Goal: Task Accomplishment & Management: Complete application form

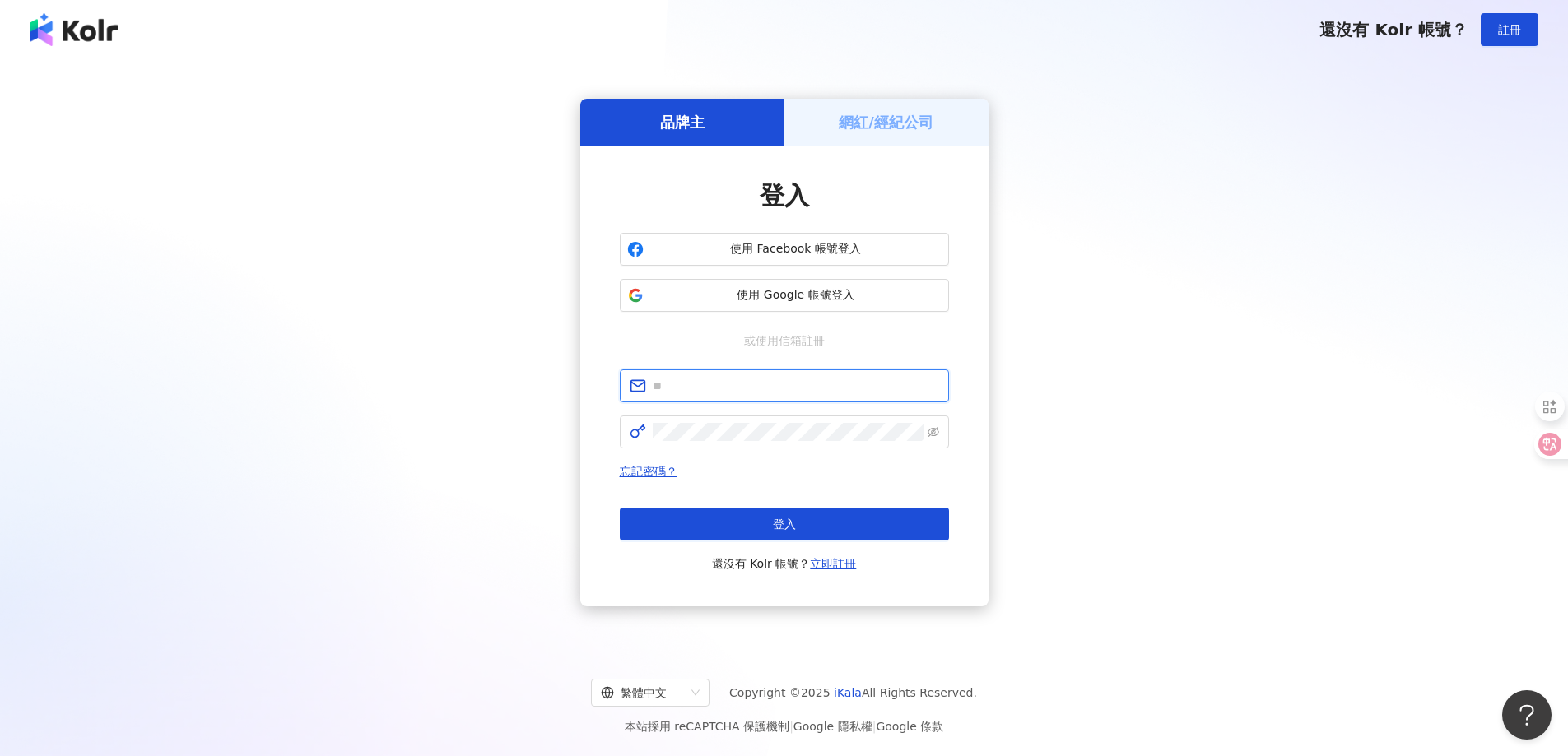
drag, startPoint x: 698, startPoint y: 389, endPoint x: 705, endPoint y: 383, distance: 9.2
click at [700, 389] on input "text" at bounding box center [796, 385] width 286 height 18
type input "**********"
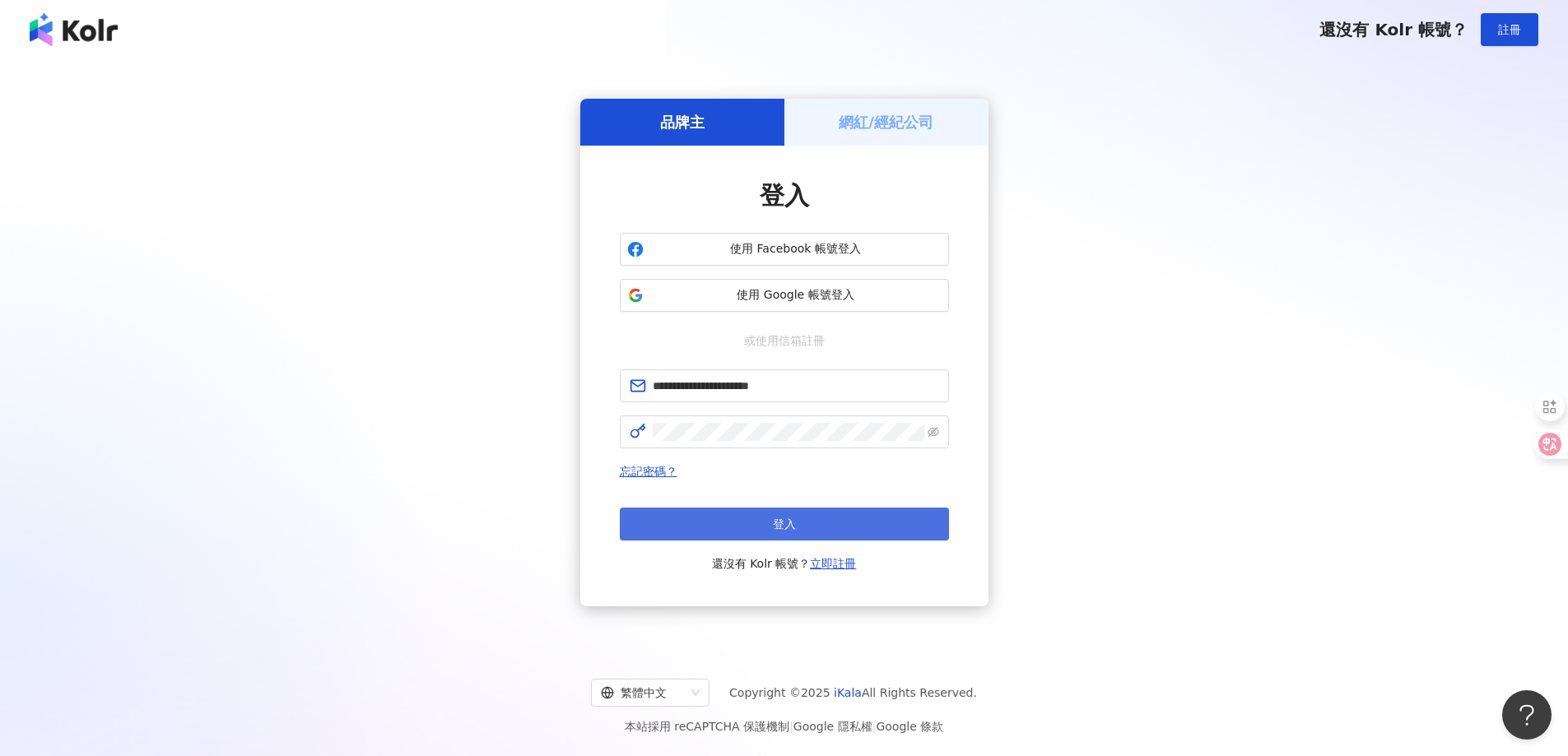
click at [810, 529] on button "登入" at bounding box center [784, 523] width 330 height 33
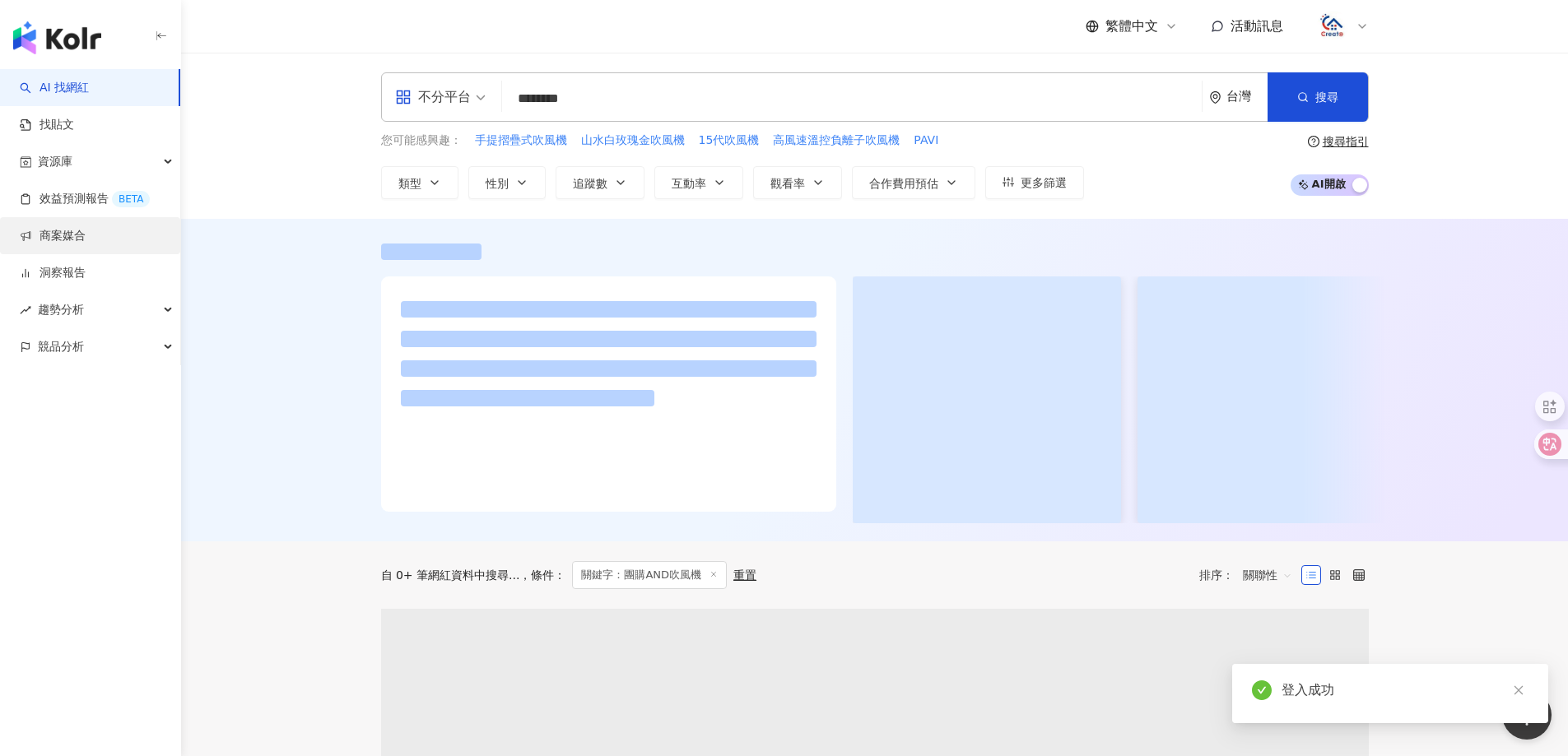
click at [48, 238] on link "商案媒合" at bounding box center [53, 235] width 66 height 16
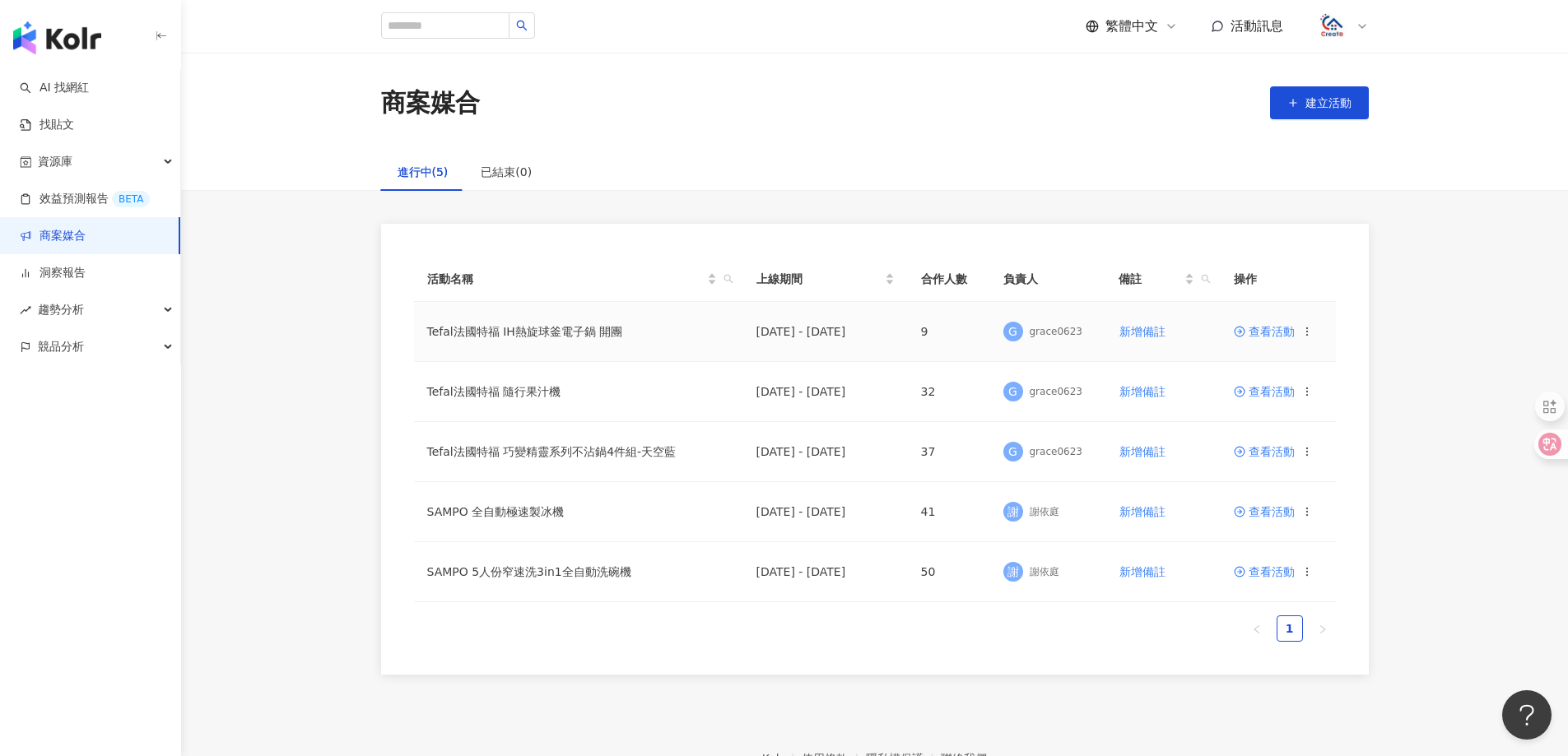
click at [1255, 329] on span "查看活動" at bounding box center [1264, 331] width 61 height 11
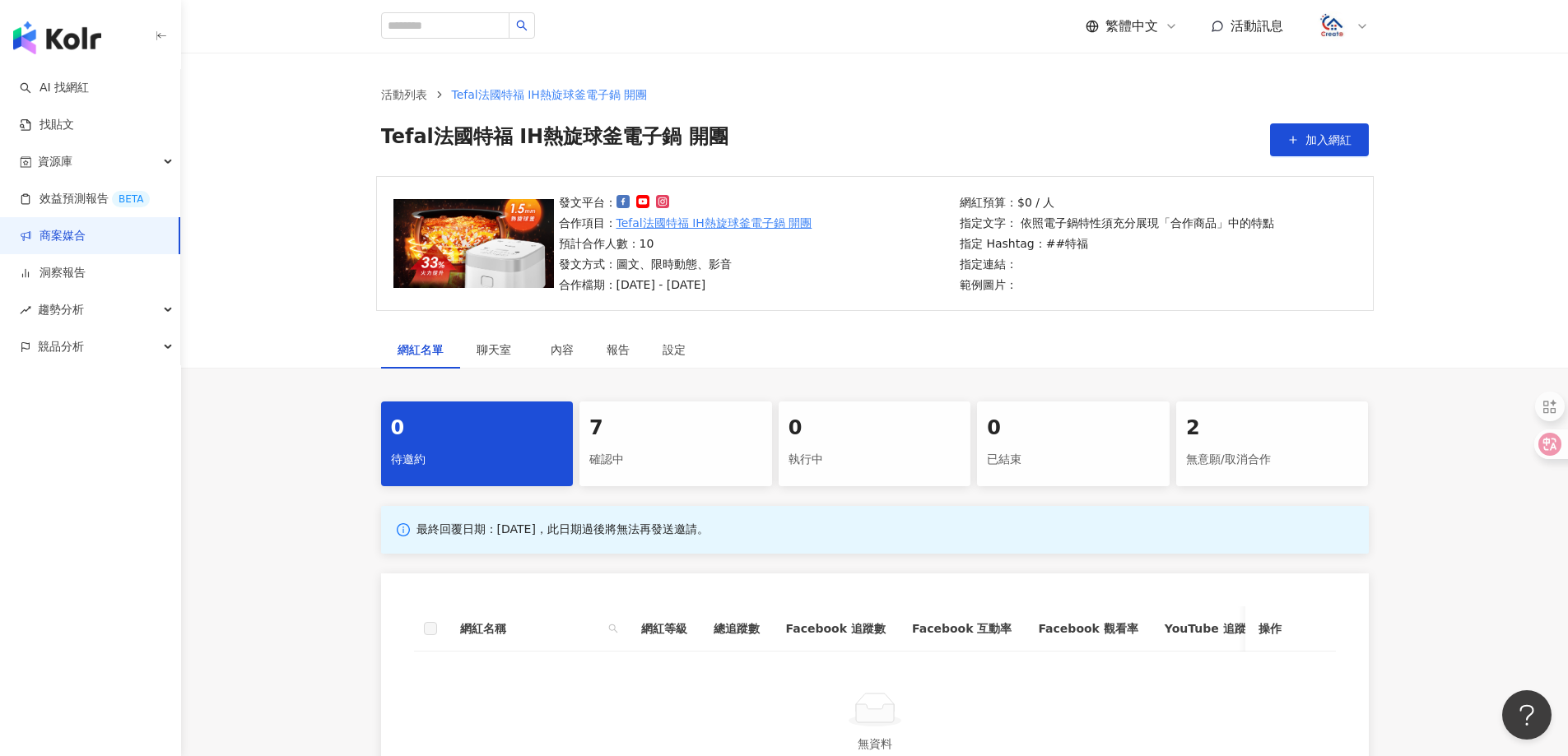
click at [586, 434] on div "7 確認中" at bounding box center [675, 443] width 193 height 85
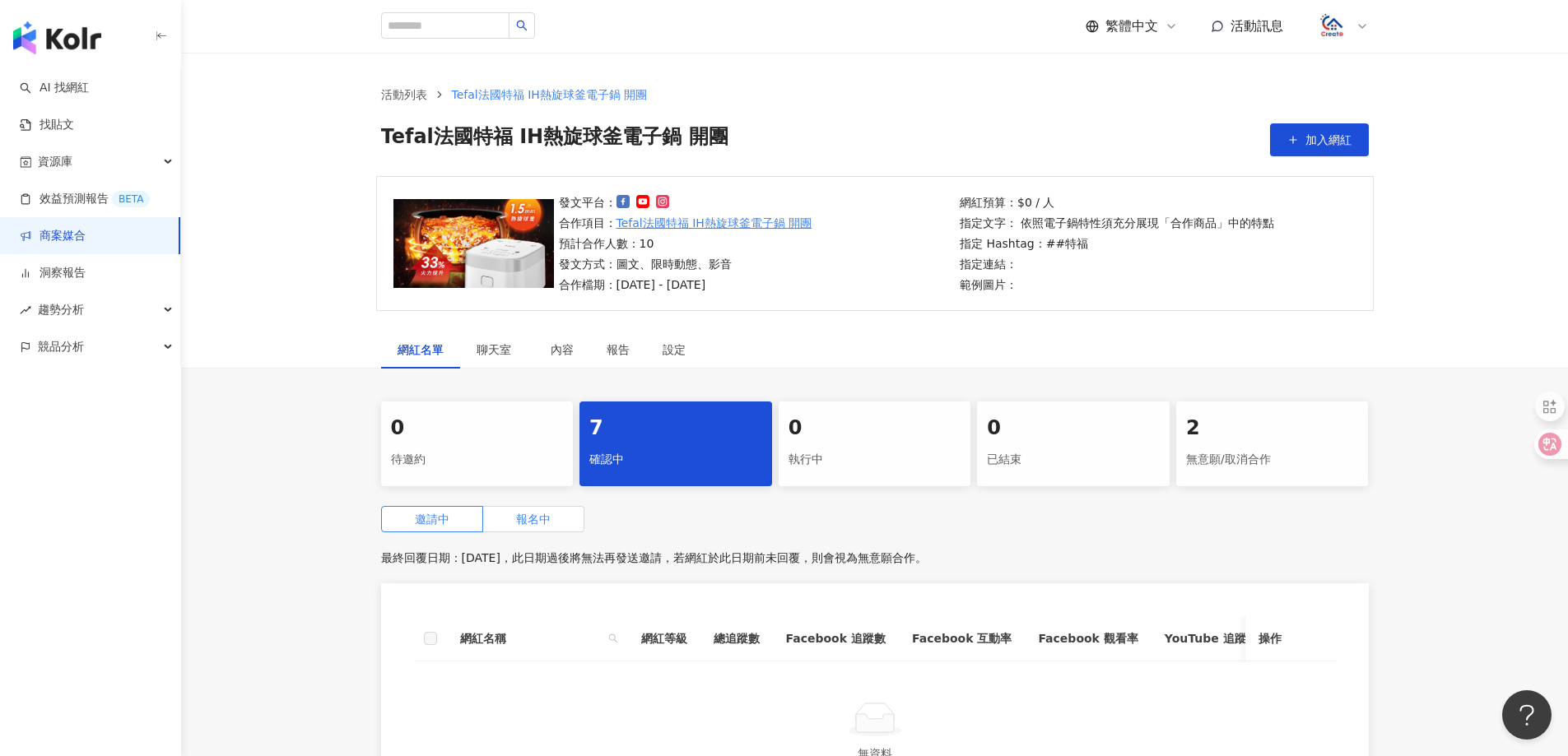
click at [532, 523] on span "報名中" at bounding box center [533, 519] width 35 height 13
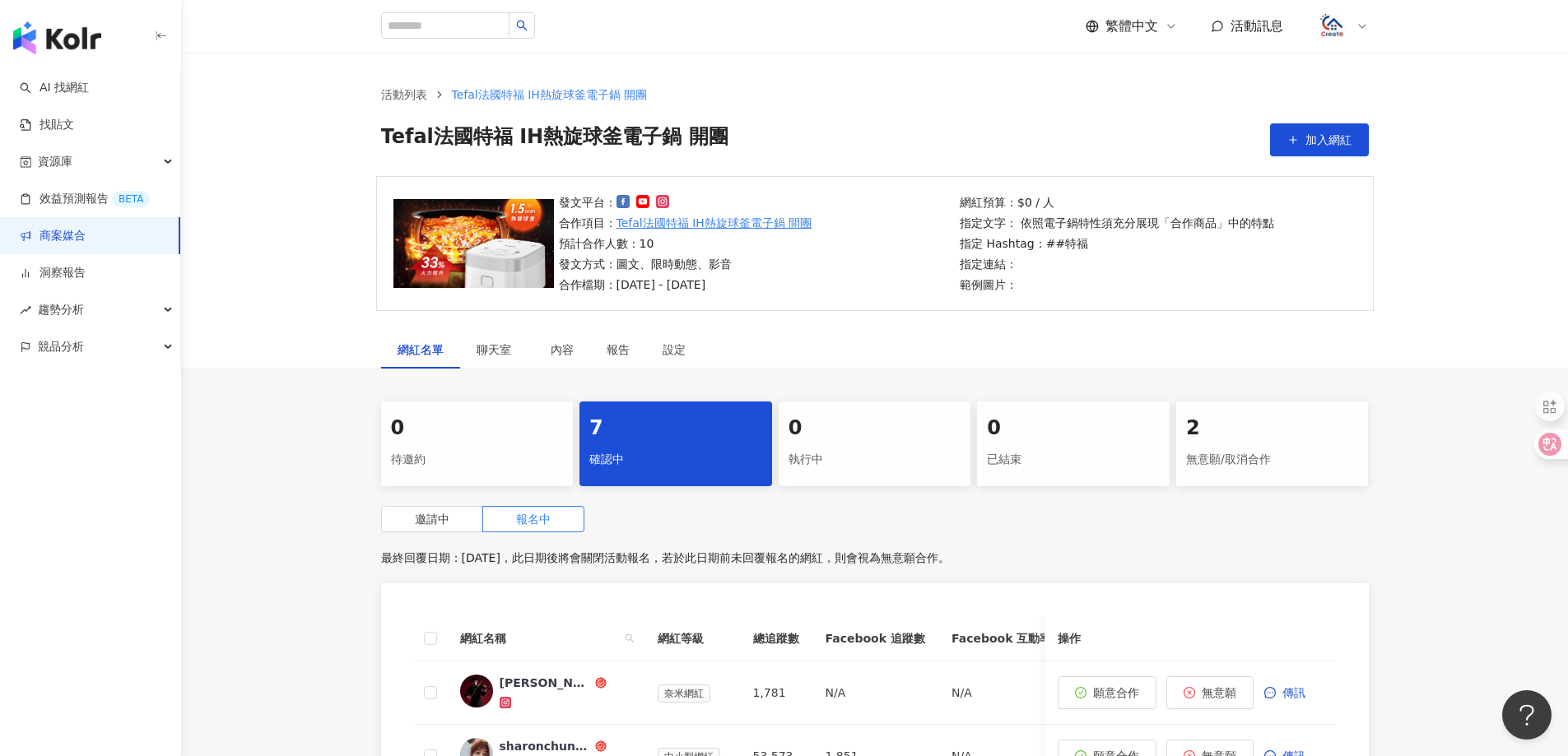
click at [69, 233] on link "商案媒合" at bounding box center [53, 235] width 66 height 16
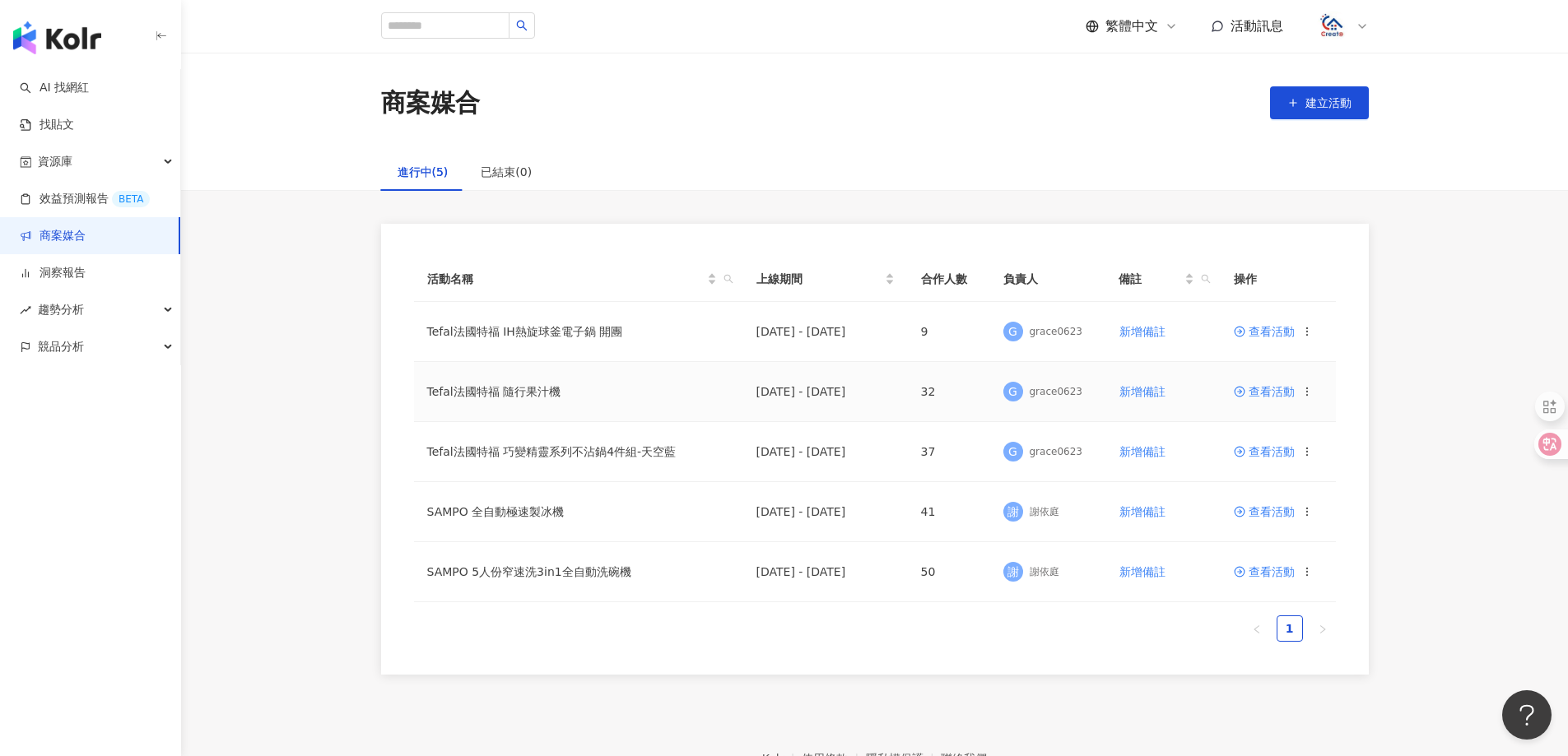
click at [1270, 392] on span "查看活動" at bounding box center [1264, 392] width 61 height 11
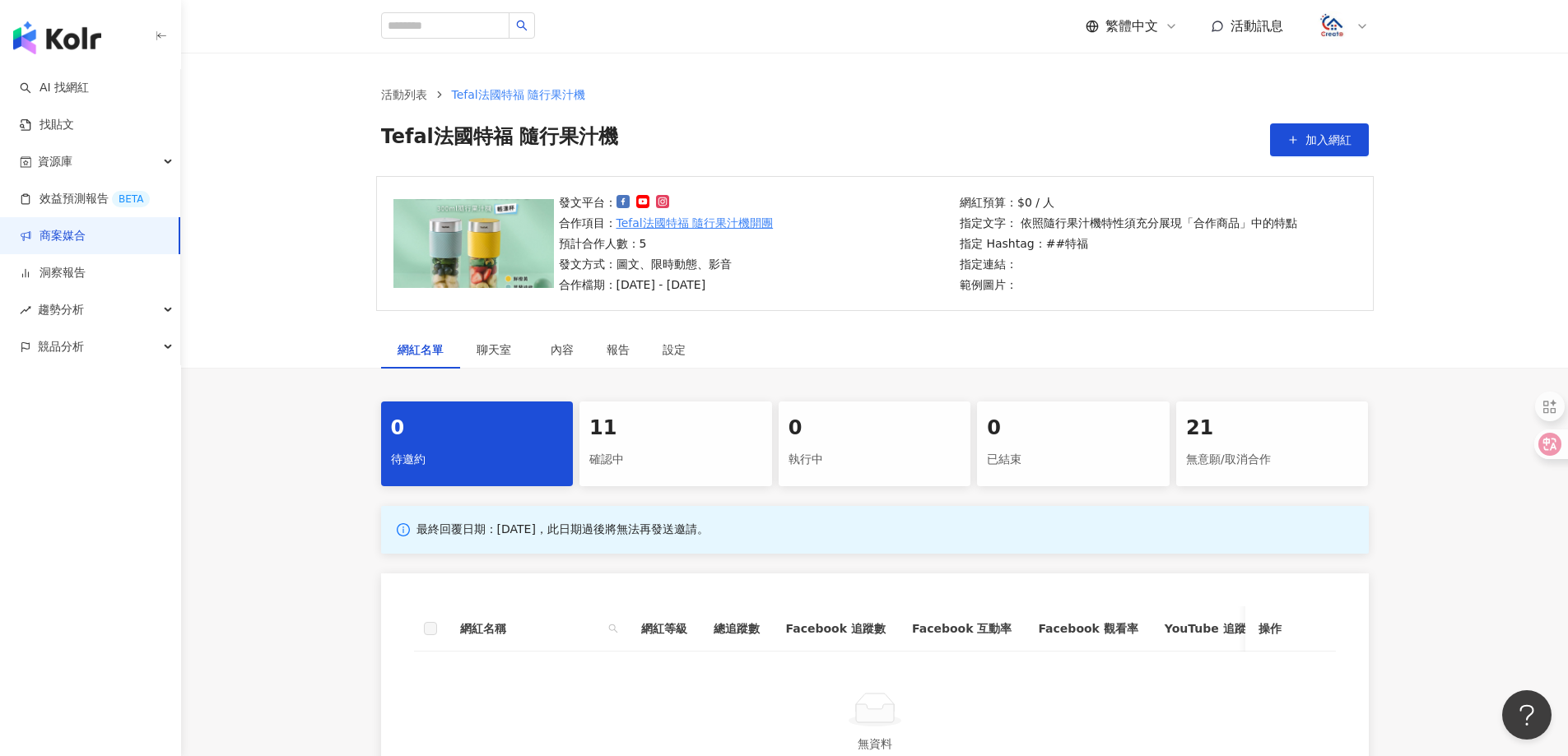
click at [599, 424] on div "11" at bounding box center [676, 428] width 173 height 28
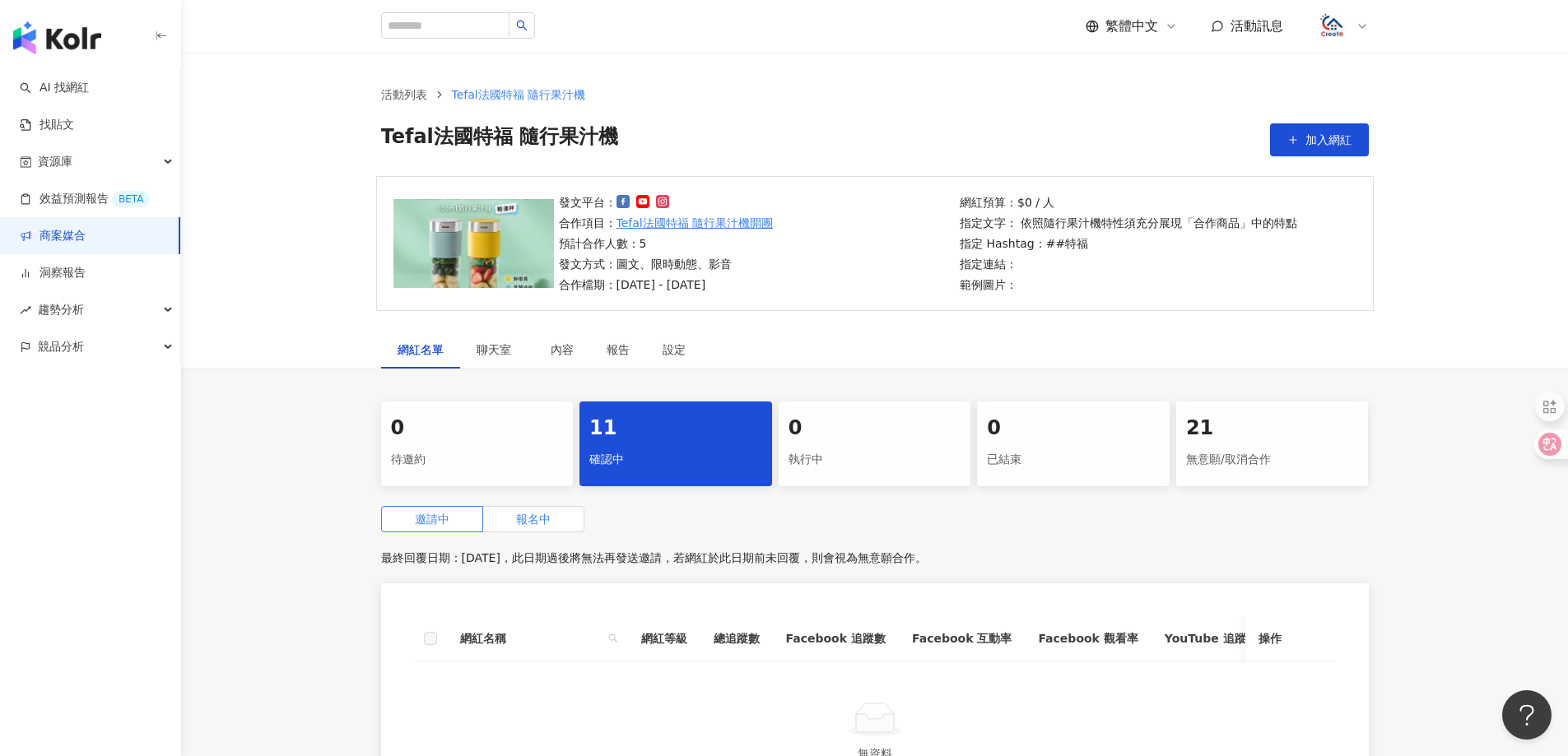
click at [516, 529] on label "報名中" at bounding box center [533, 519] width 101 height 26
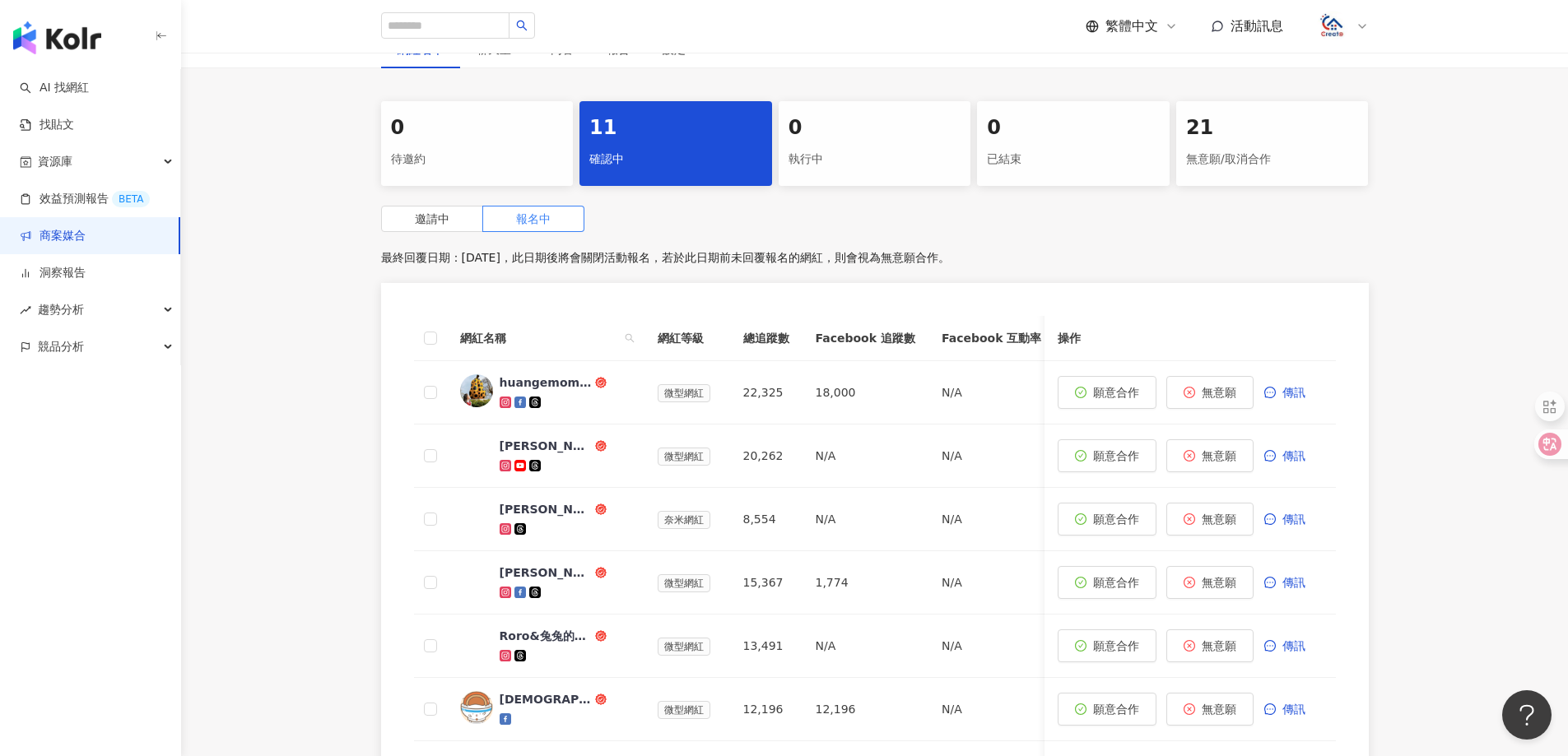
scroll to position [330, 0]
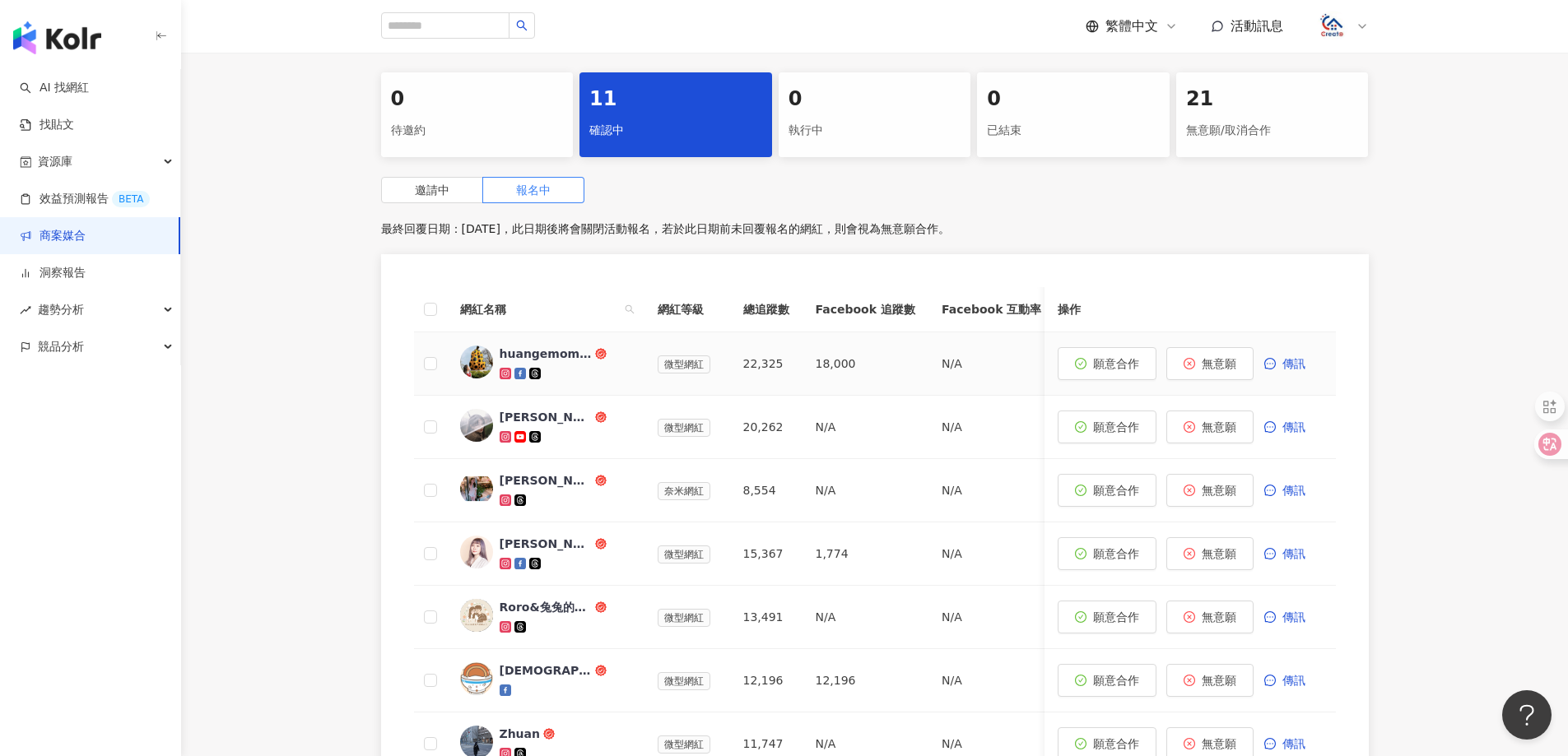
click at [558, 354] on div "huangemom.ragdoll" at bounding box center [545, 353] width 92 height 16
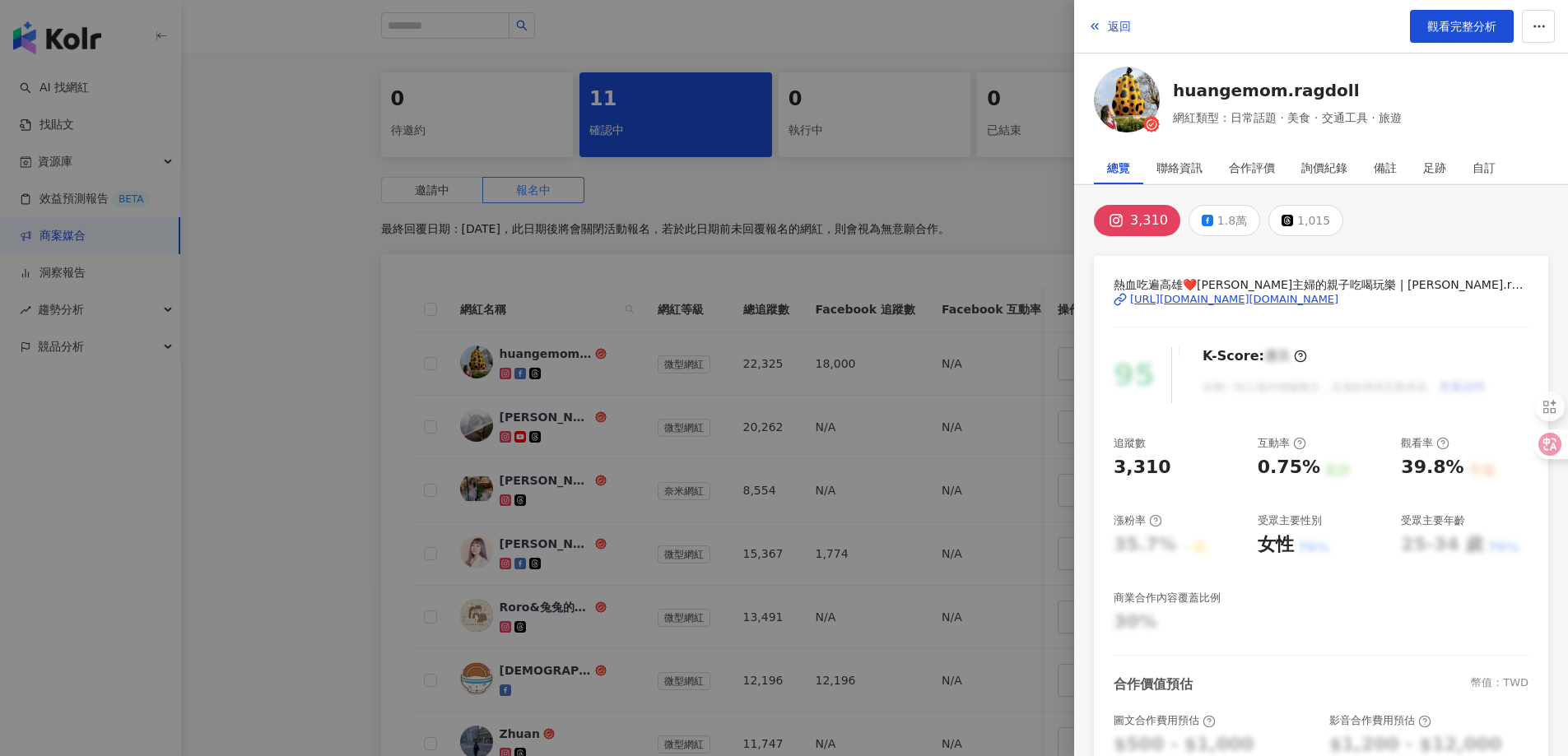
click at [1221, 298] on div "[URL][DOMAIN_NAME][DOMAIN_NAME]" at bounding box center [1234, 299] width 208 height 15
click at [1221, 299] on div "[URL][DOMAIN_NAME][DOMAIN_NAME]" at bounding box center [1234, 299] width 208 height 15
click at [1119, 24] on span "返回" at bounding box center [1119, 26] width 23 height 13
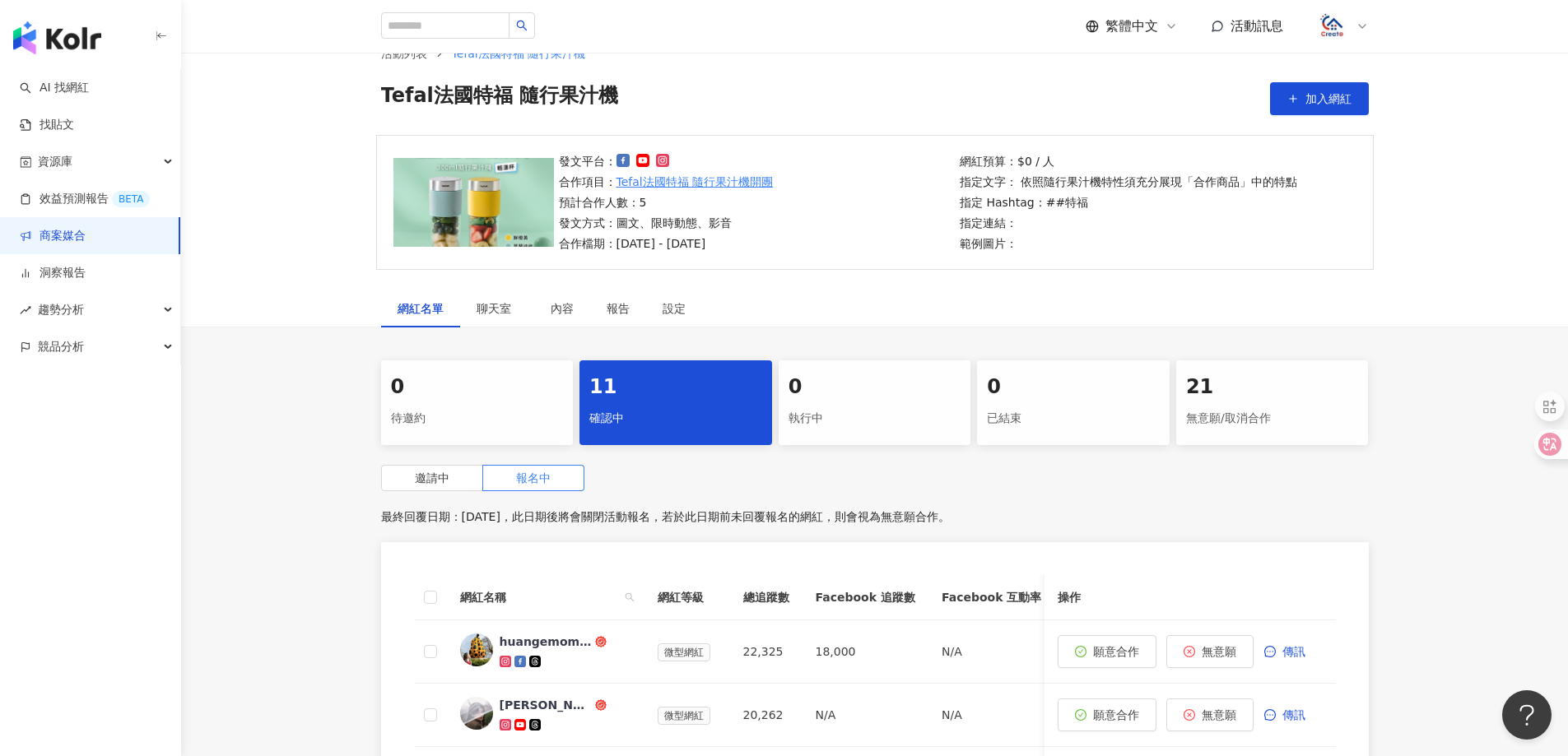
scroll to position [0, 0]
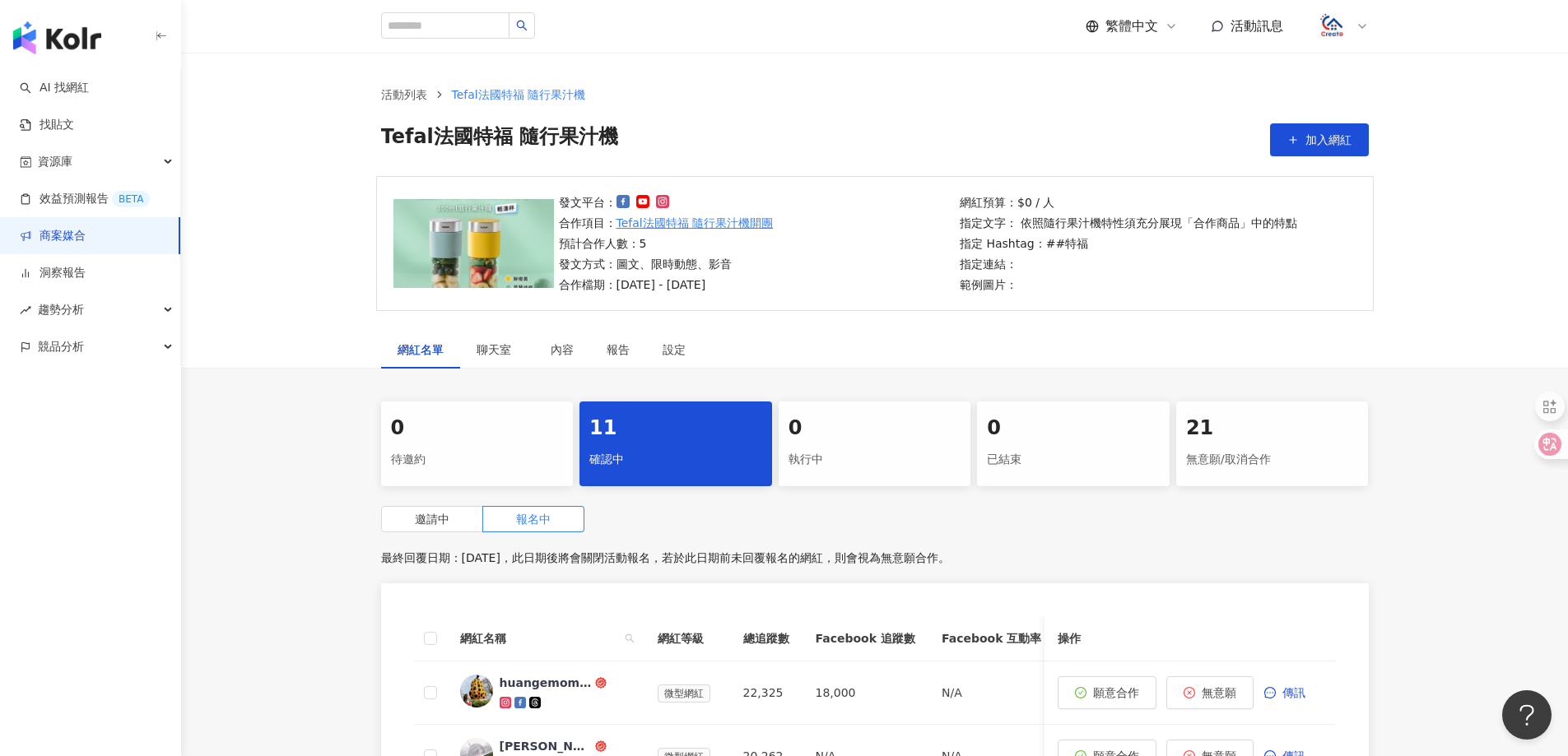
click at [73, 228] on link "商案媒合" at bounding box center [53, 235] width 66 height 16
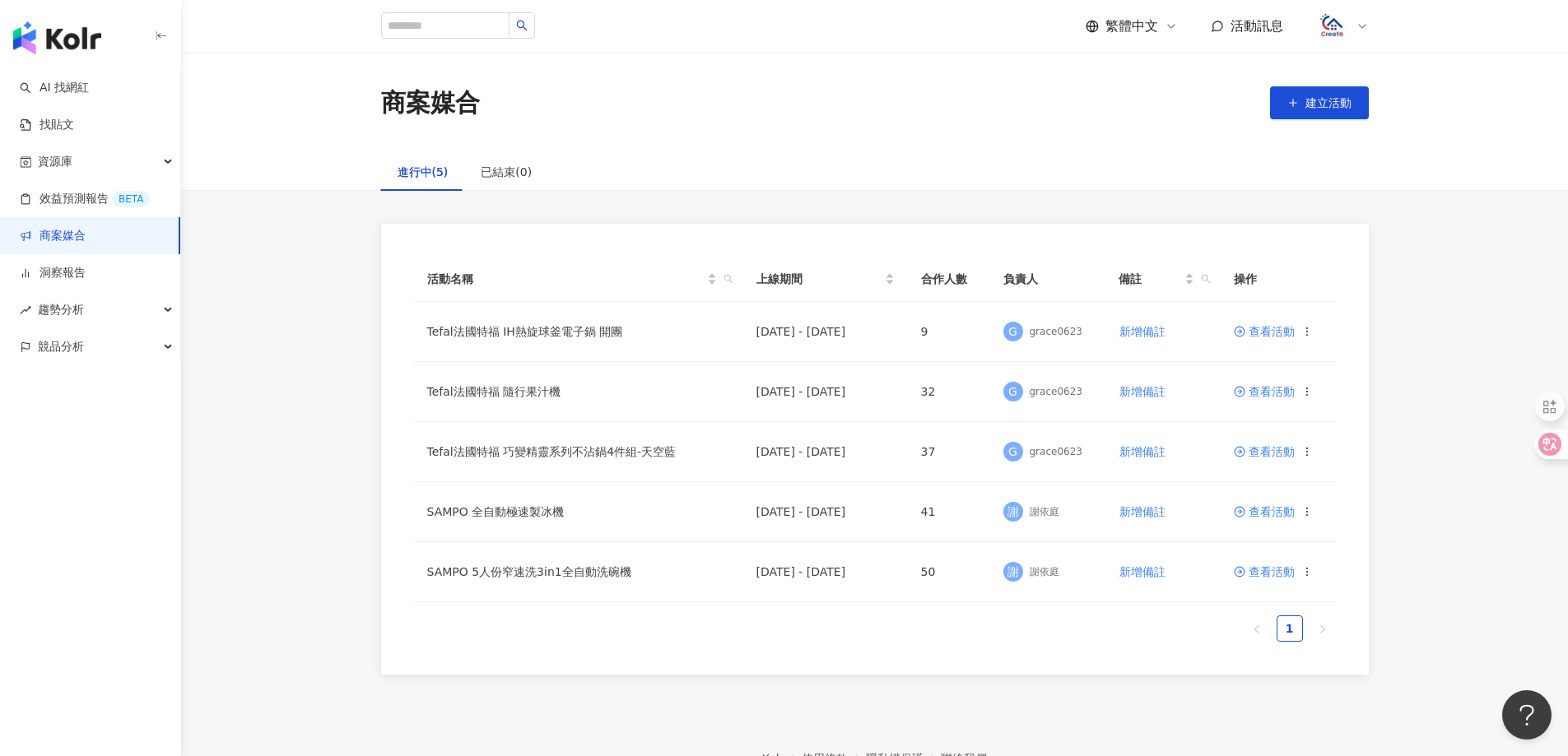
click at [53, 238] on link "商案媒合" at bounding box center [53, 235] width 66 height 16
click at [556, 334] on td "Tefal法國特福 IH熱旋球釜電子鍋 開團" at bounding box center [579, 332] width 330 height 60
click at [1279, 331] on span "查看活動" at bounding box center [1264, 331] width 61 height 11
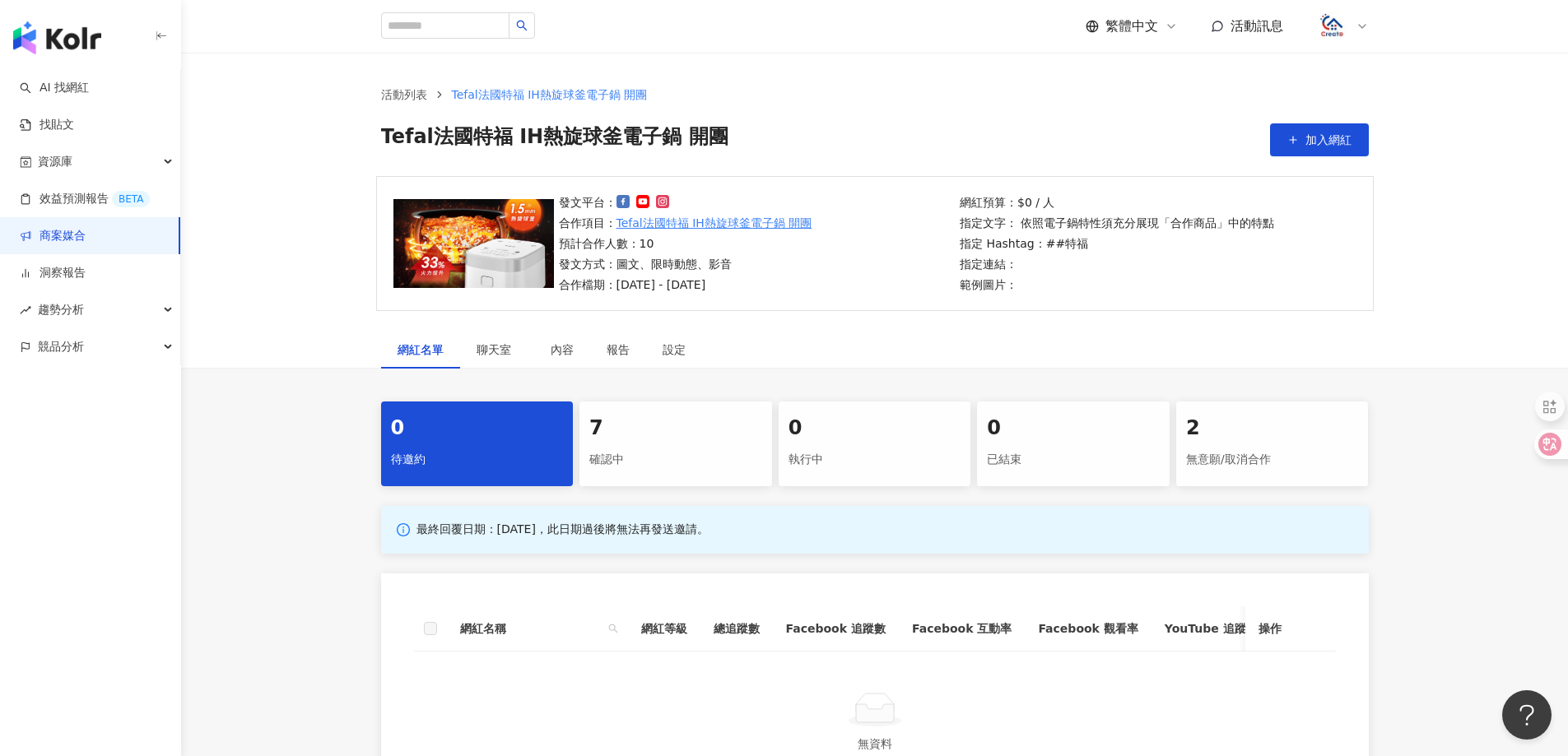
click at [55, 235] on link "商案媒合" at bounding box center [53, 235] width 66 height 16
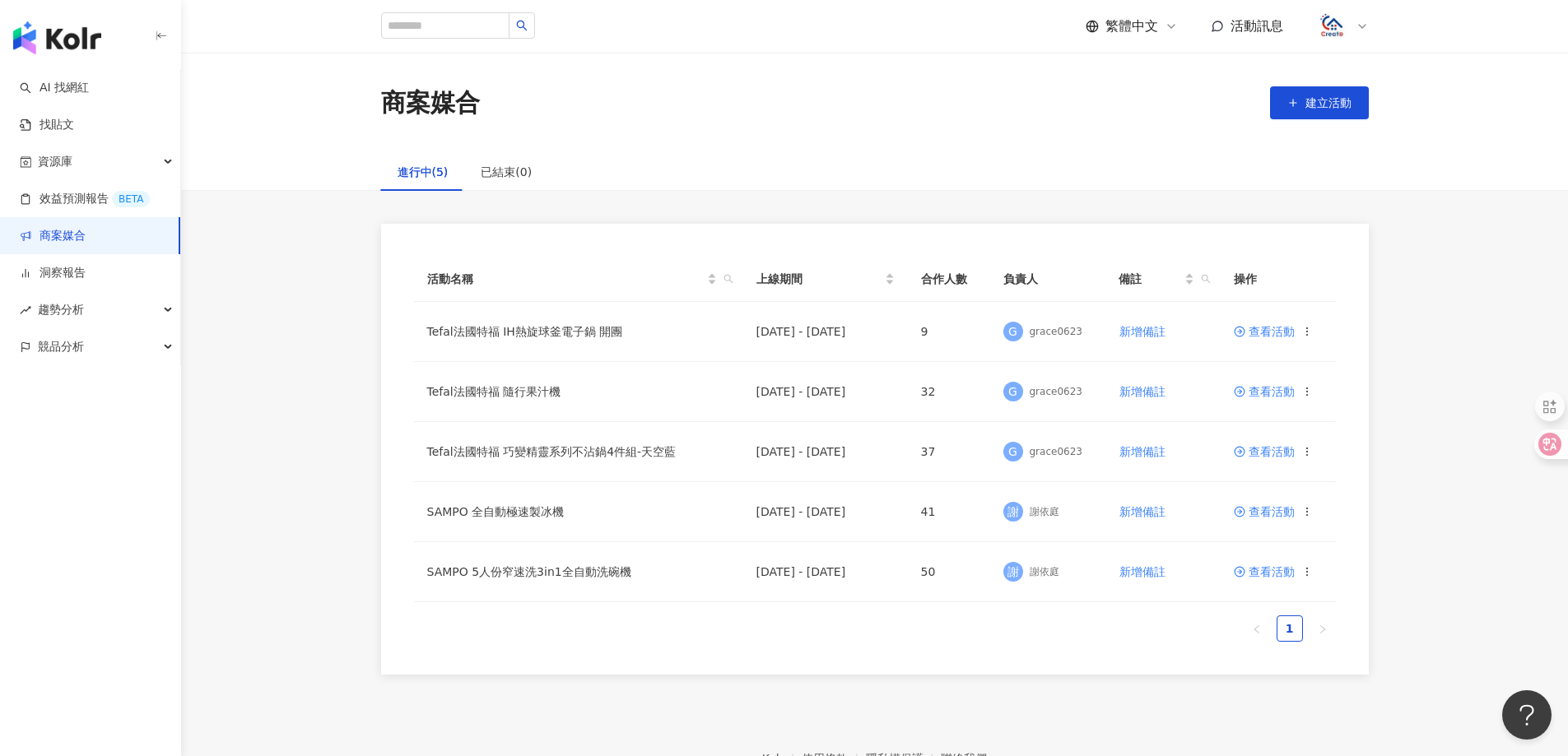
click at [1249, 18] on span "活動訊息" at bounding box center [1257, 25] width 53 height 16
click at [832, 145] on div "商案媒合 建立活動" at bounding box center [874, 103] width 1387 height 101
click at [1355, 29] on icon at bounding box center [1362, 26] width 13 height 13
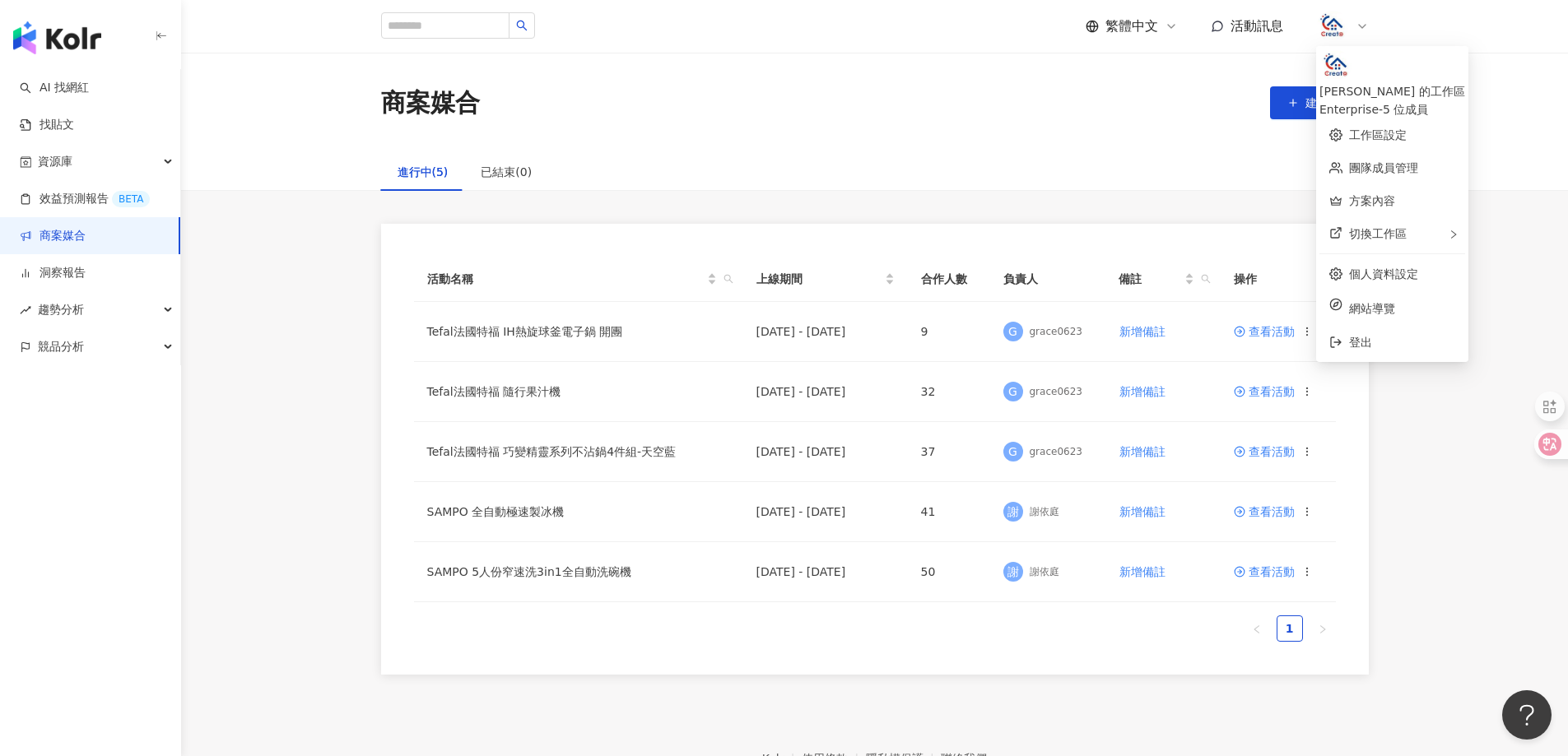
click at [1355, 29] on icon at bounding box center [1362, 26] width 13 height 13
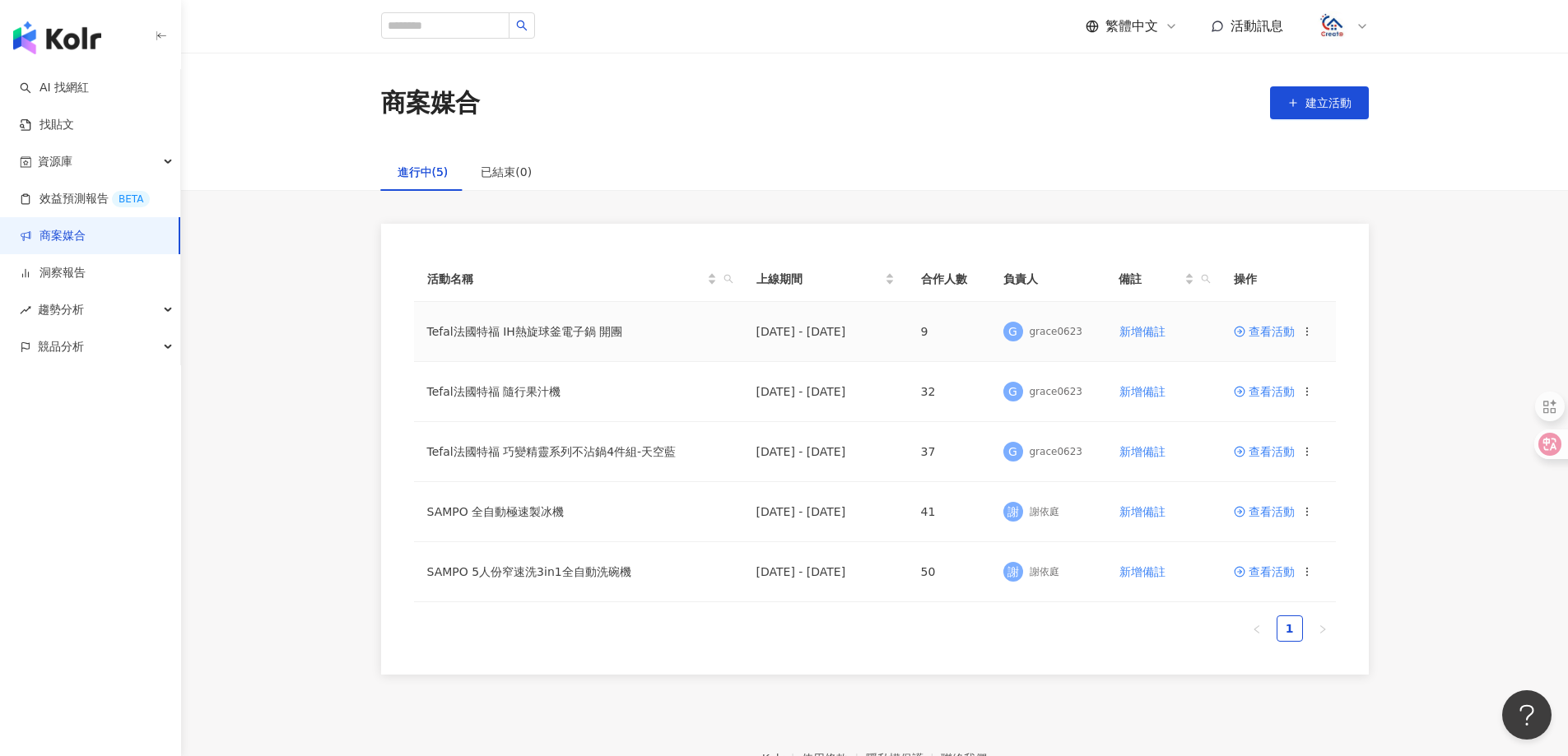
click at [1260, 337] on span "查看活動" at bounding box center [1264, 331] width 61 height 11
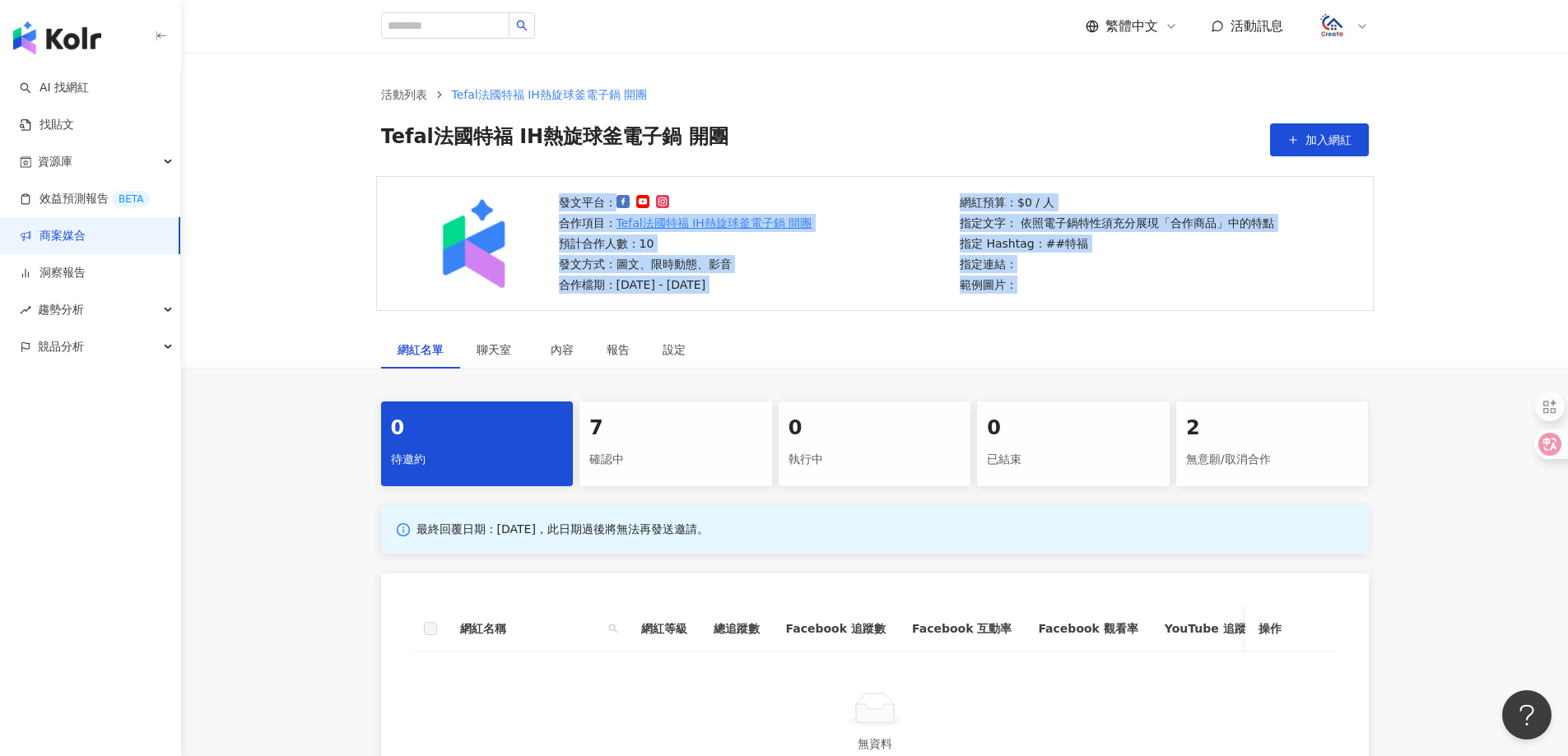
drag, startPoint x: 1043, startPoint y: 296, endPoint x: 558, endPoint y: 210, distance: 492.6
click at [558, 210] on div "發文平台： 合作項目： Tefal法國特福 IH熱旋球釜電子鍋 開團 預計合作人數：10 發文方式：圖文、限時動態、影音 合作檔期：[DATE] - [DAT…" at bounding box center [874, 243] width 997 height 135
copy div "發文平台： 合作項目： Tefal法國特福 IH熱旋球釜電子鍋 開團 預計合作人數：10 發文方式：圖文、限時動態、影音 合作檔期：[DATE] - [DAT…"
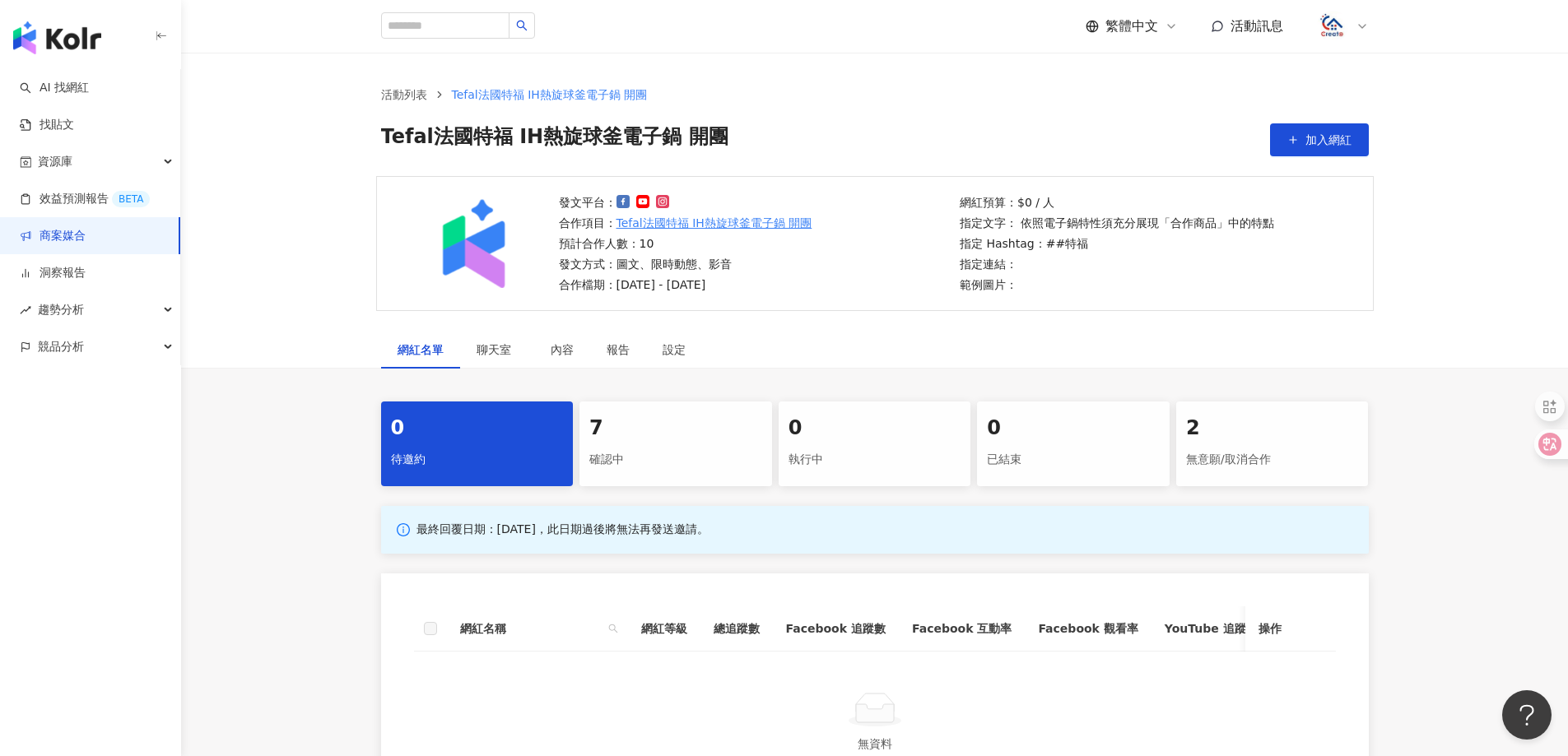
click at [1509, 274] on div "發文平台： 合作項目： Tefal法國特福 IH熱旋球釜電子鍋 開團 預計合作人數：10 發文方式：圖文、限時動態、影音 合作檔期：[DATE] - [DAT…" at bounding box center [874, 253] width 1387 height 154
click at [86, 232] on link "商案媒合" at bounding box center [53, 235] width 66 height 16
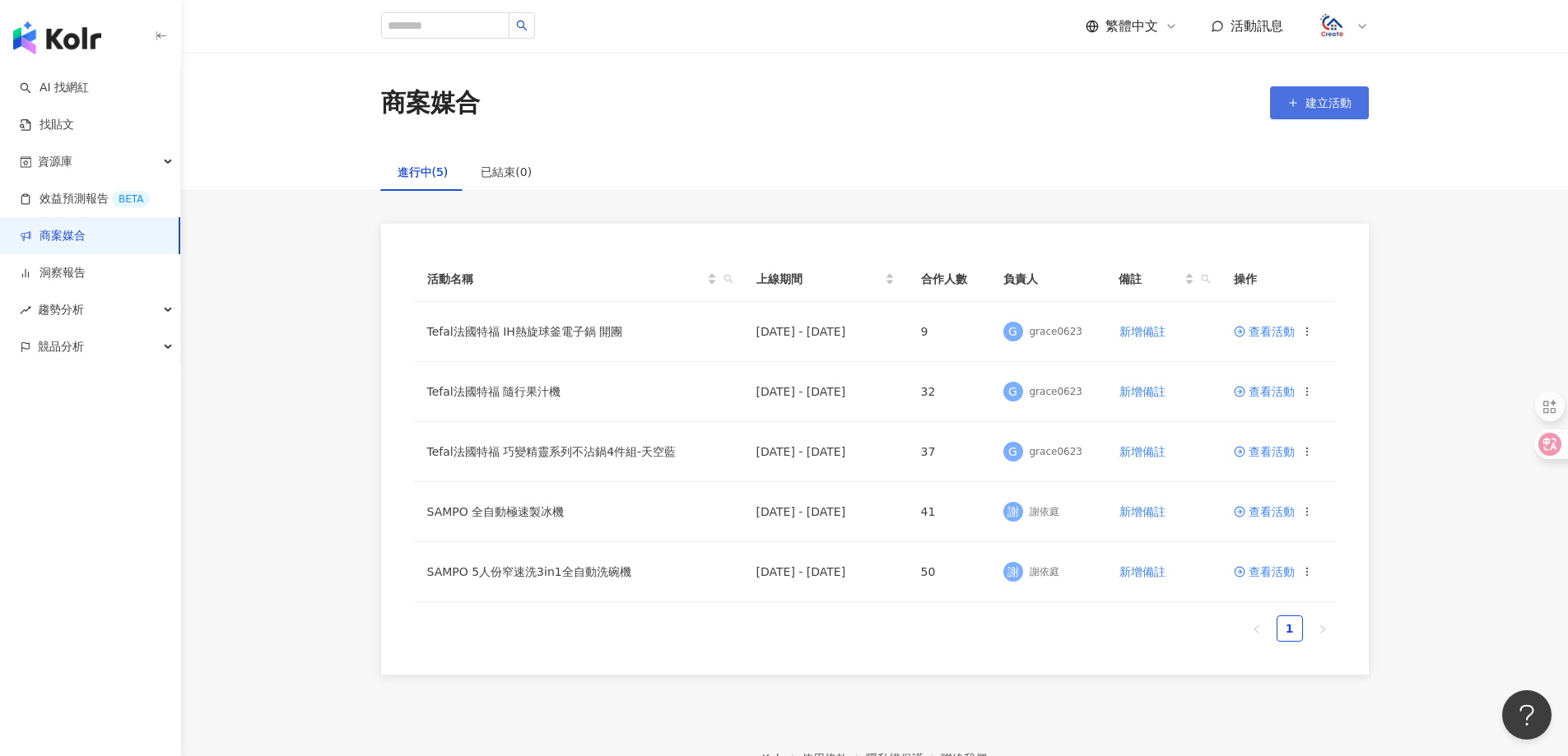
click at [1335, 101] on span "建立活動" at bounding box center [1328, 103] width 46 height 13
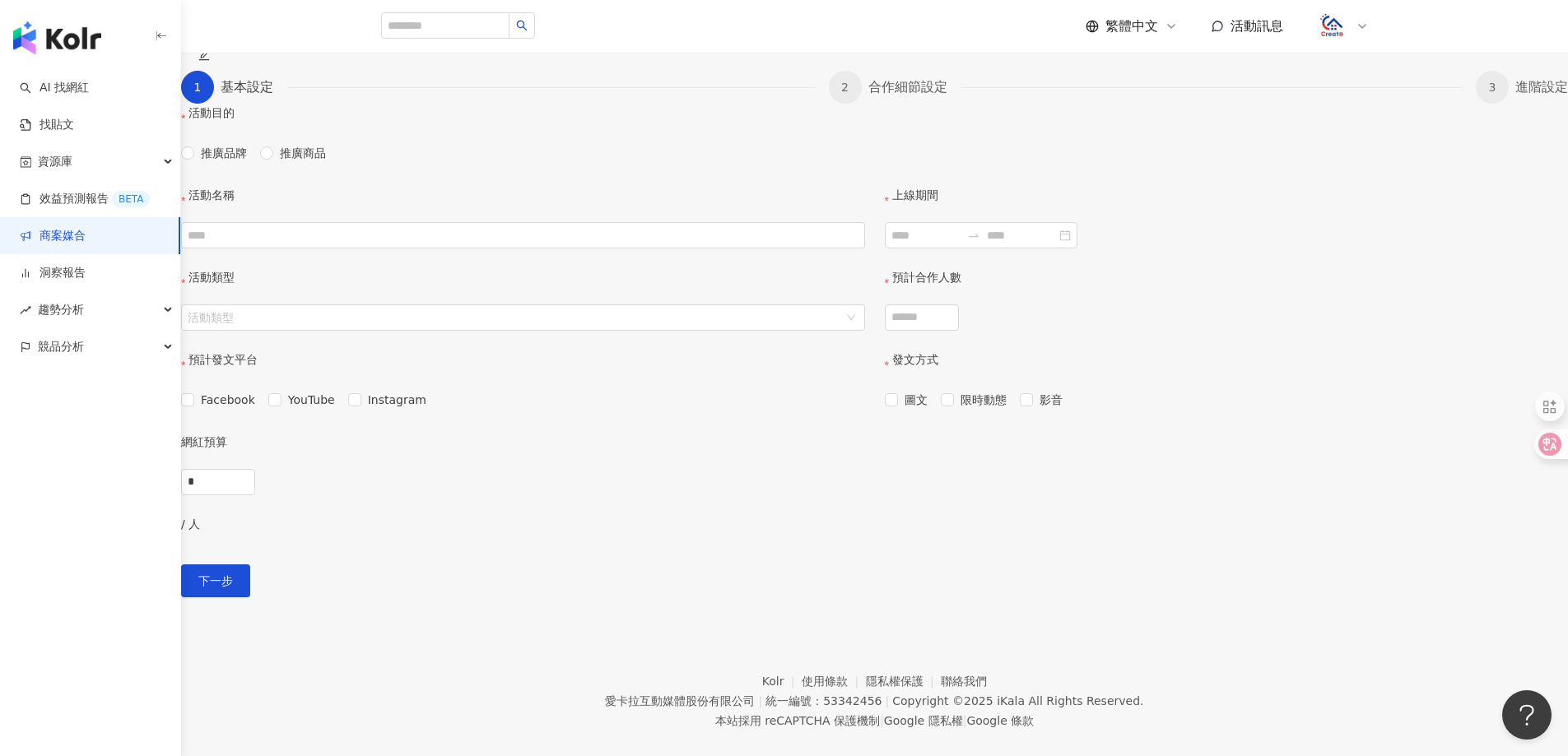
scroll to position [247, 0]
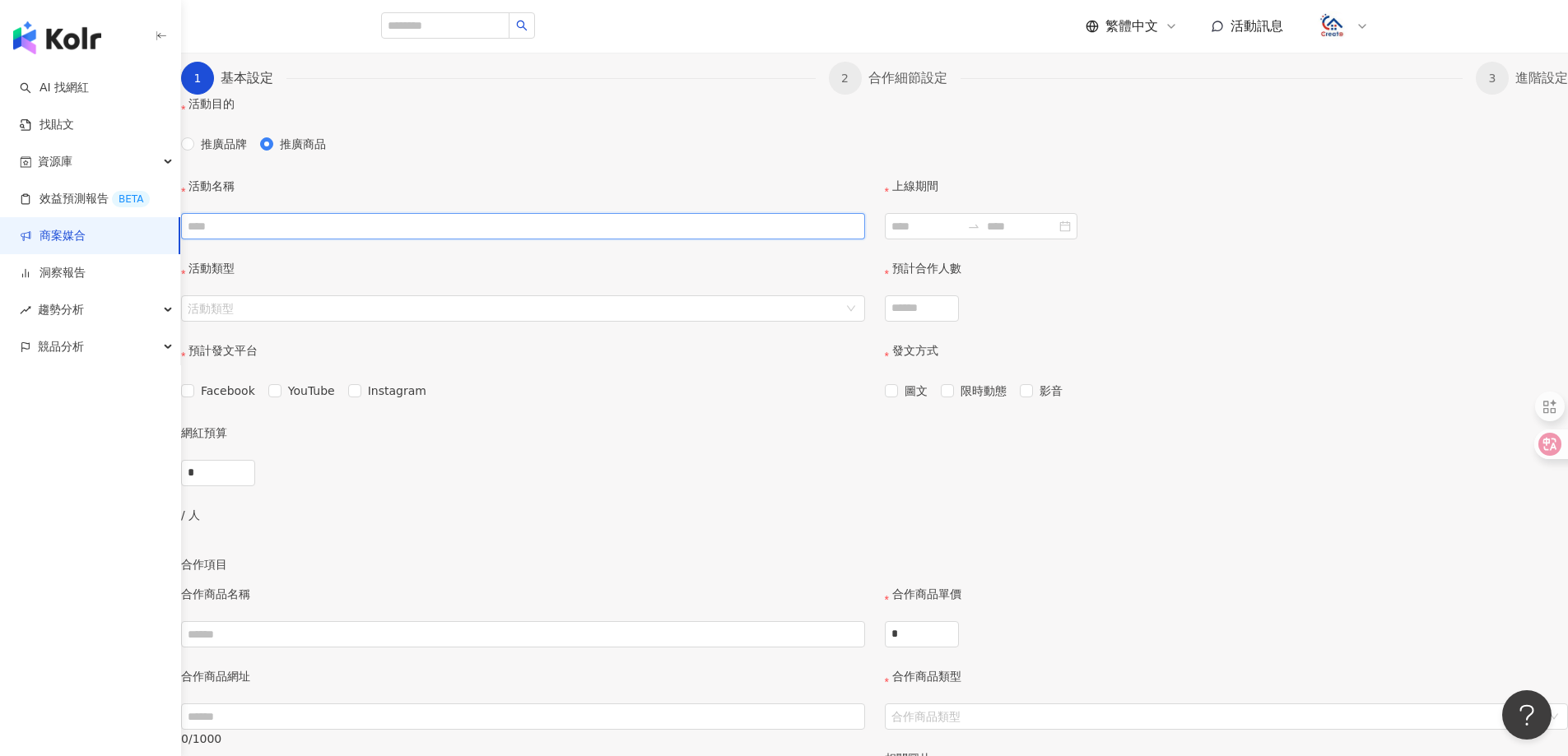
click at [599, 239] on input "活動名稱" at bounding box center [523, 226] width 684 height 26
click at [604, 239] on input "活動名稱" at bounding box center [523, 226] width 684 height 26
paste input "**********"
type input "**********"
click at [701, 321] on input "活動類型" at bounding box center [514, 309] width 654 height 24
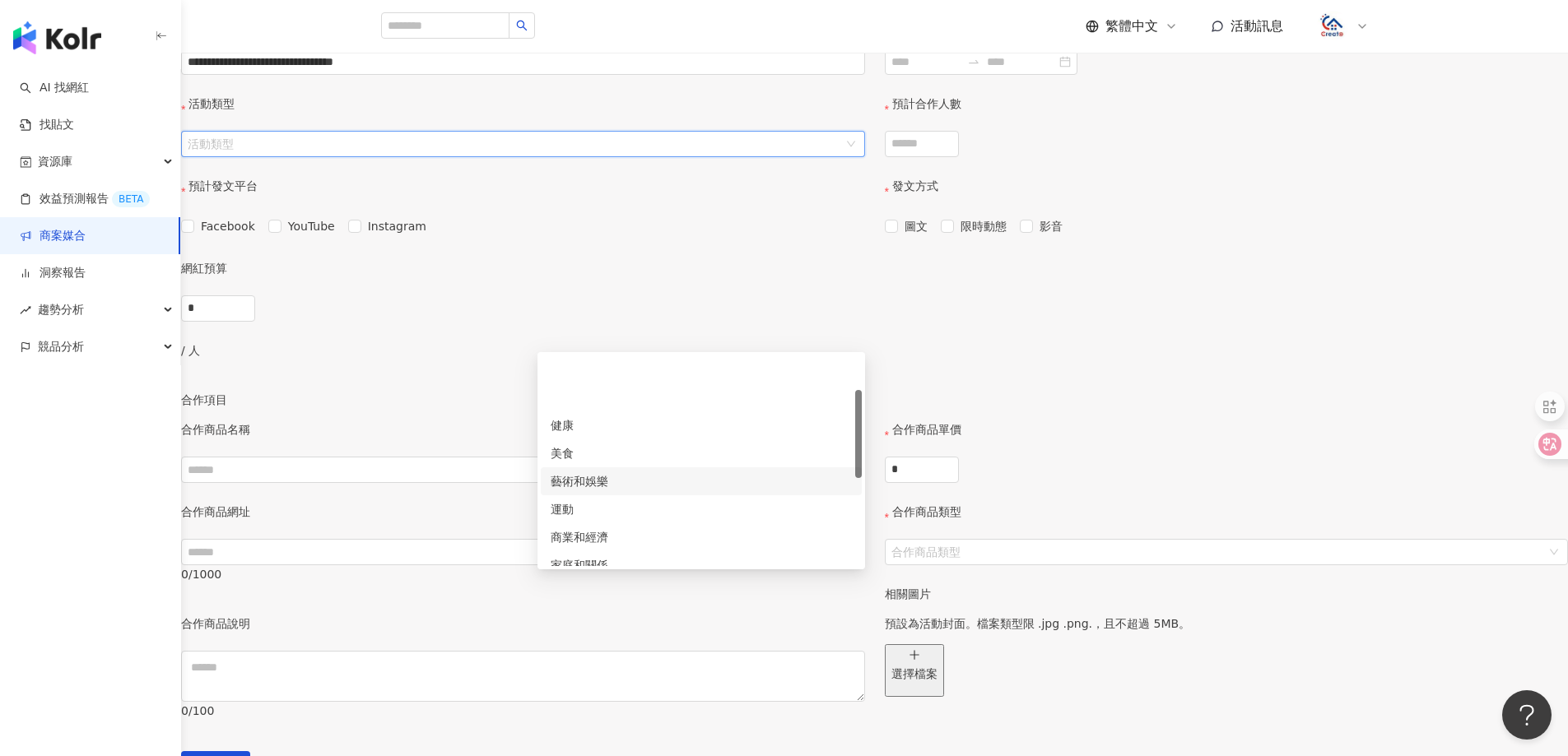
scroll to position [82, 0]
click at [638, 488] on div "家庭和關係" at bounding box center [702, 482] width 301 height 18
click at [958, 156] on input "預計合作人數" at bounding box center [921, 144] width 73 height 24
type input "**"
click at [951, 71] on input "上線期間" at bounding box center [926, 61] width 69 height 18
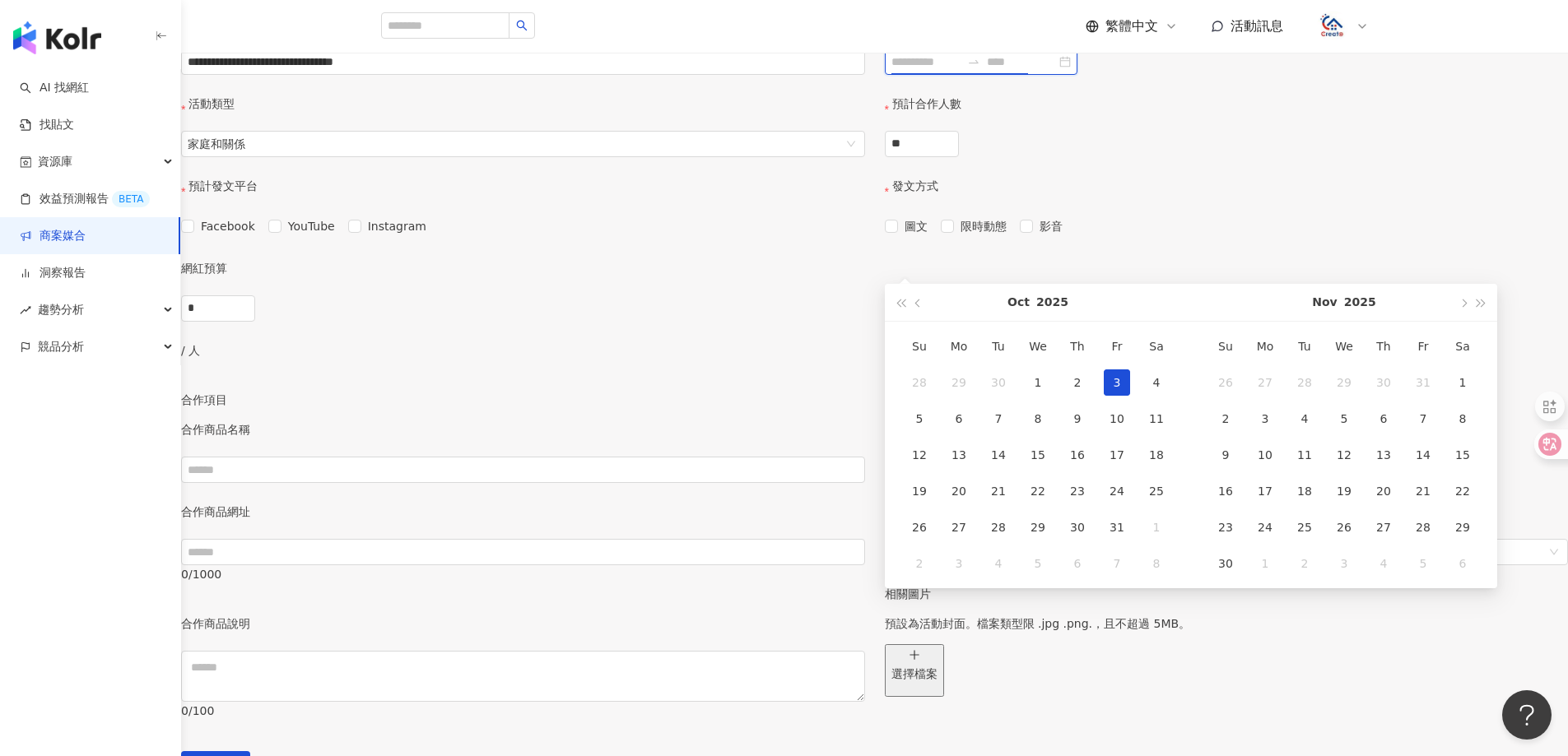
type input "**********"
click at [1120, 383] on div "3" at bounding box center [1117, 382] width 26 height 26
click at [1464, 303] on span "button" at bounding box center [1463, 302] width 8 height 8
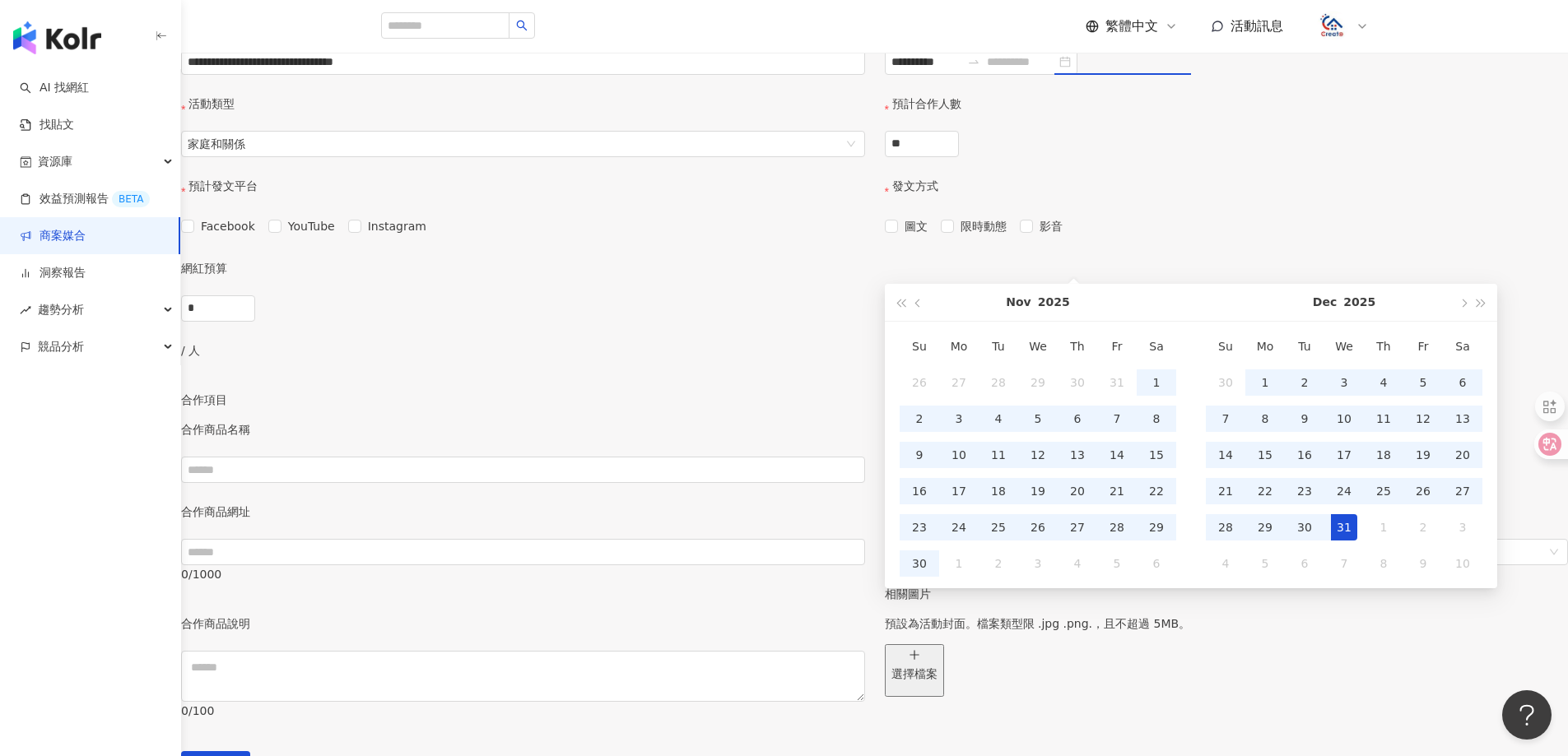
click at [1349, 526] on div "31" at bounding box center [1344, 527] width 26 height 26
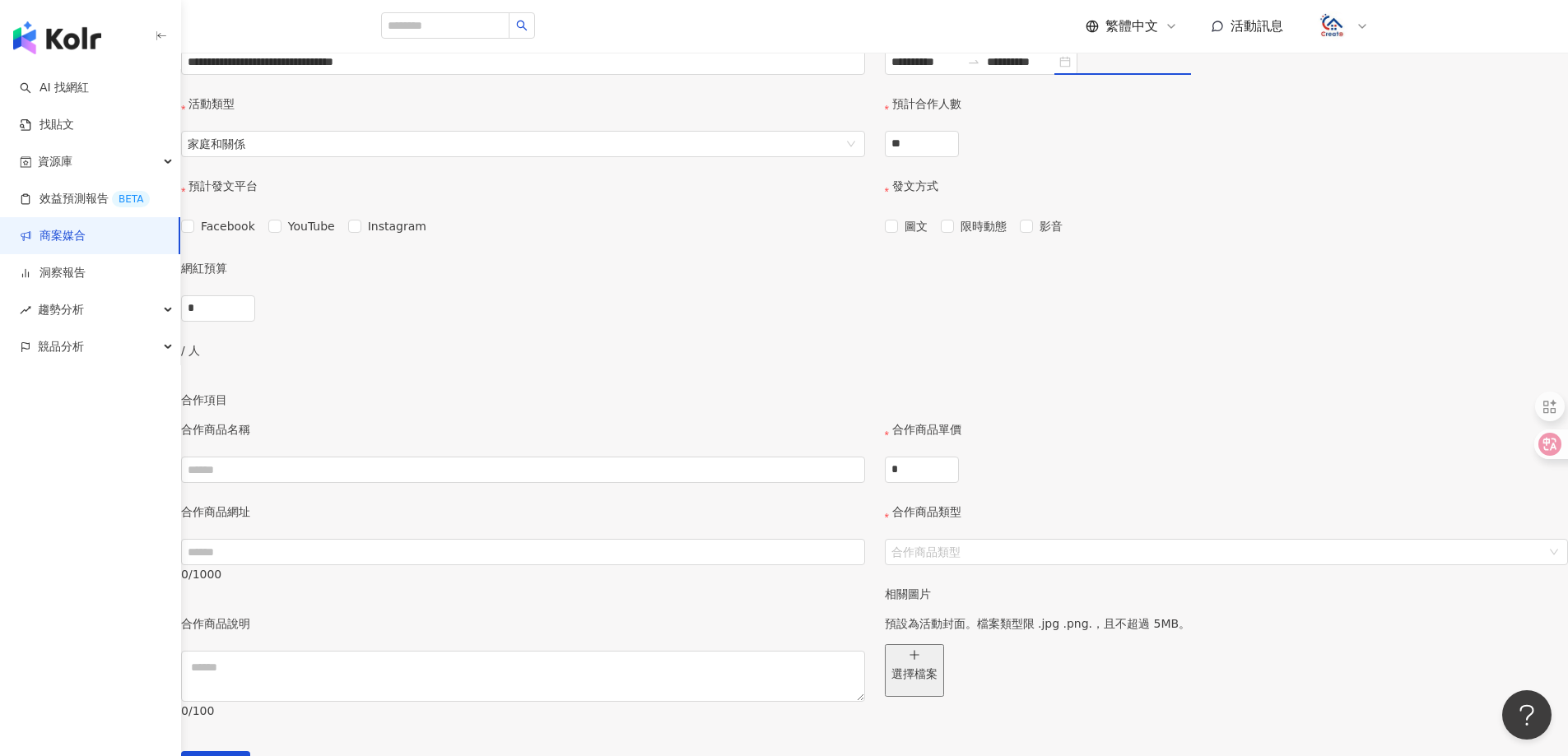
type input "**********"
click at [1035, 235] on span "影音" at bounding box center [1051, 226] width 36 height 18
click at [262, 235] on span "Facebook" at bounding box center [228, 226] width 68 height 18
click at [254, 321] on input "*" at bounding box center [218, 309] width 73 height 24
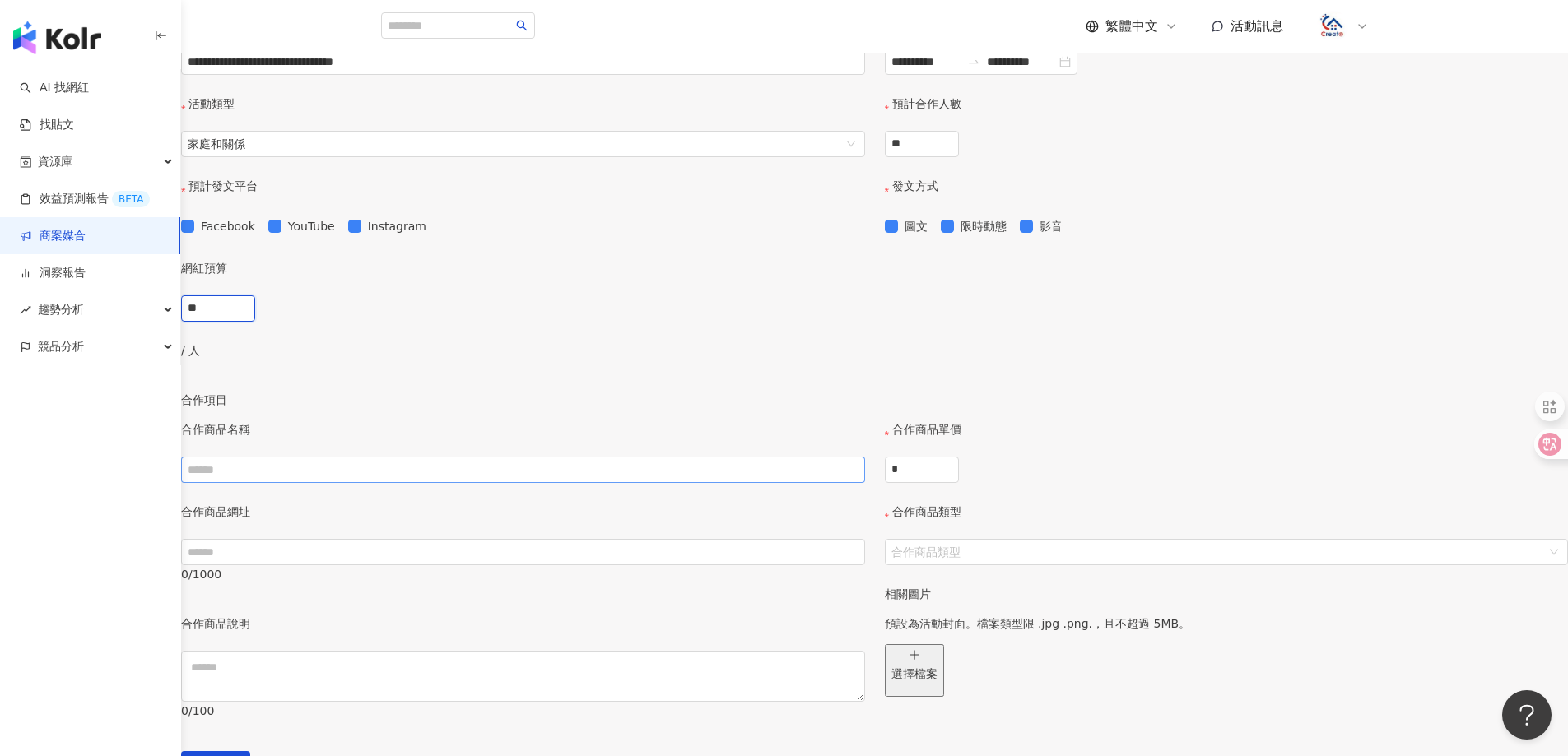
type input "**"
click at [643, 483] on input "text" at bounding box center [523, 470] width 684 height 26
paste input "**********"
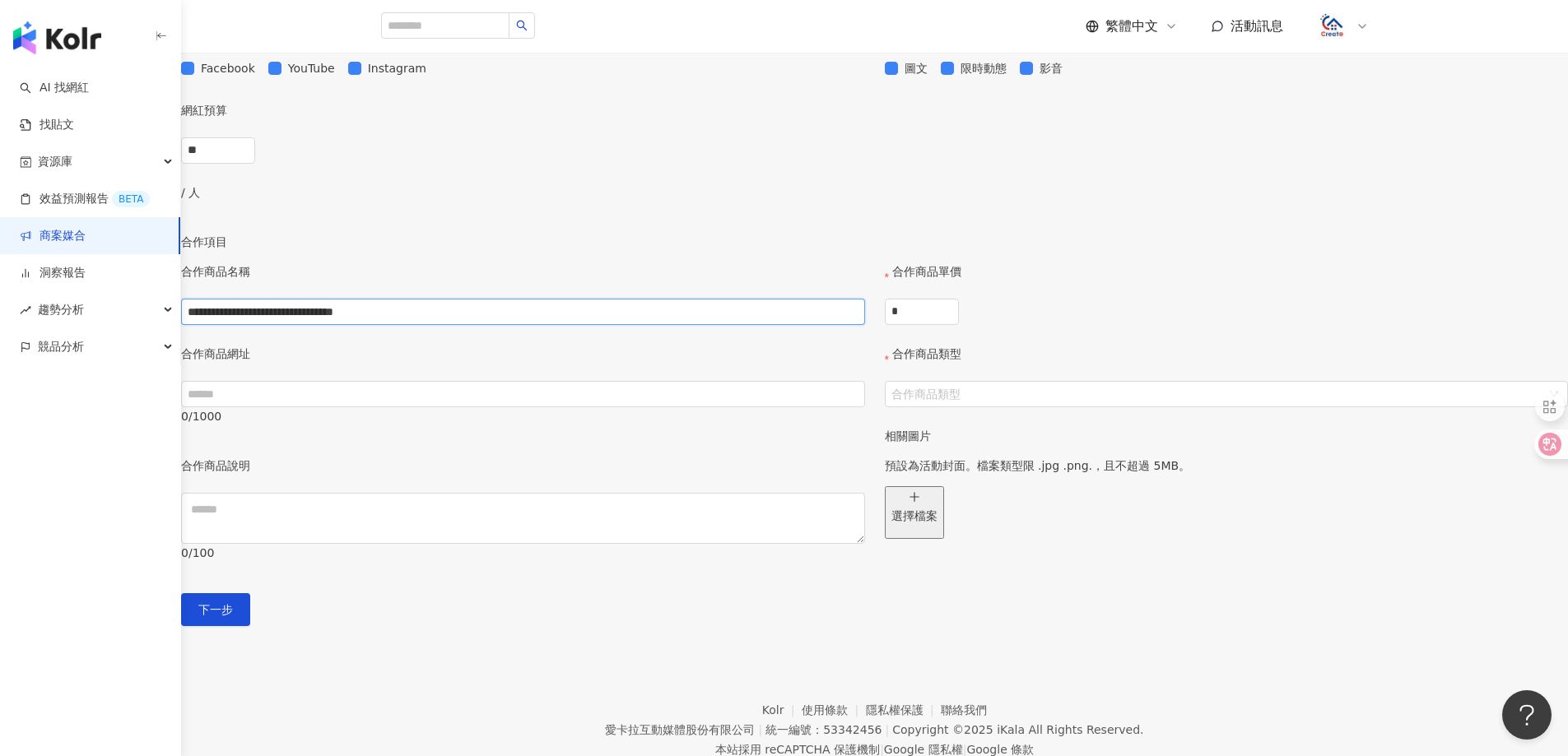
scroll to position [576, 0]
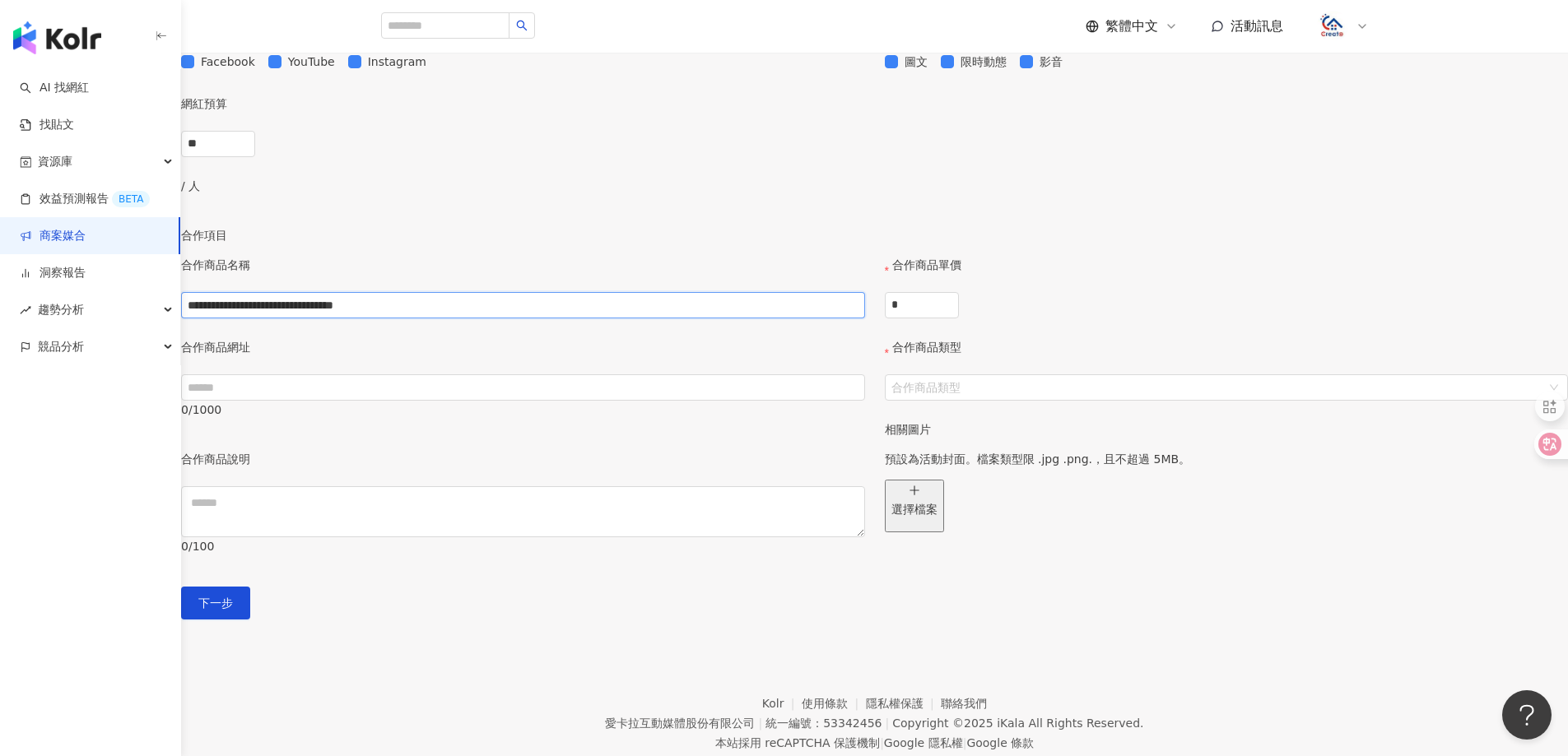
type input "**********"
click at [608, 401] on input "text" at bounding box center [523, 388] width 684 height 26
paste input "**********"
type input "**********"
click at [885, 480] on button "選擇檔案" at bounding box center [914, 507] width 59 height 53
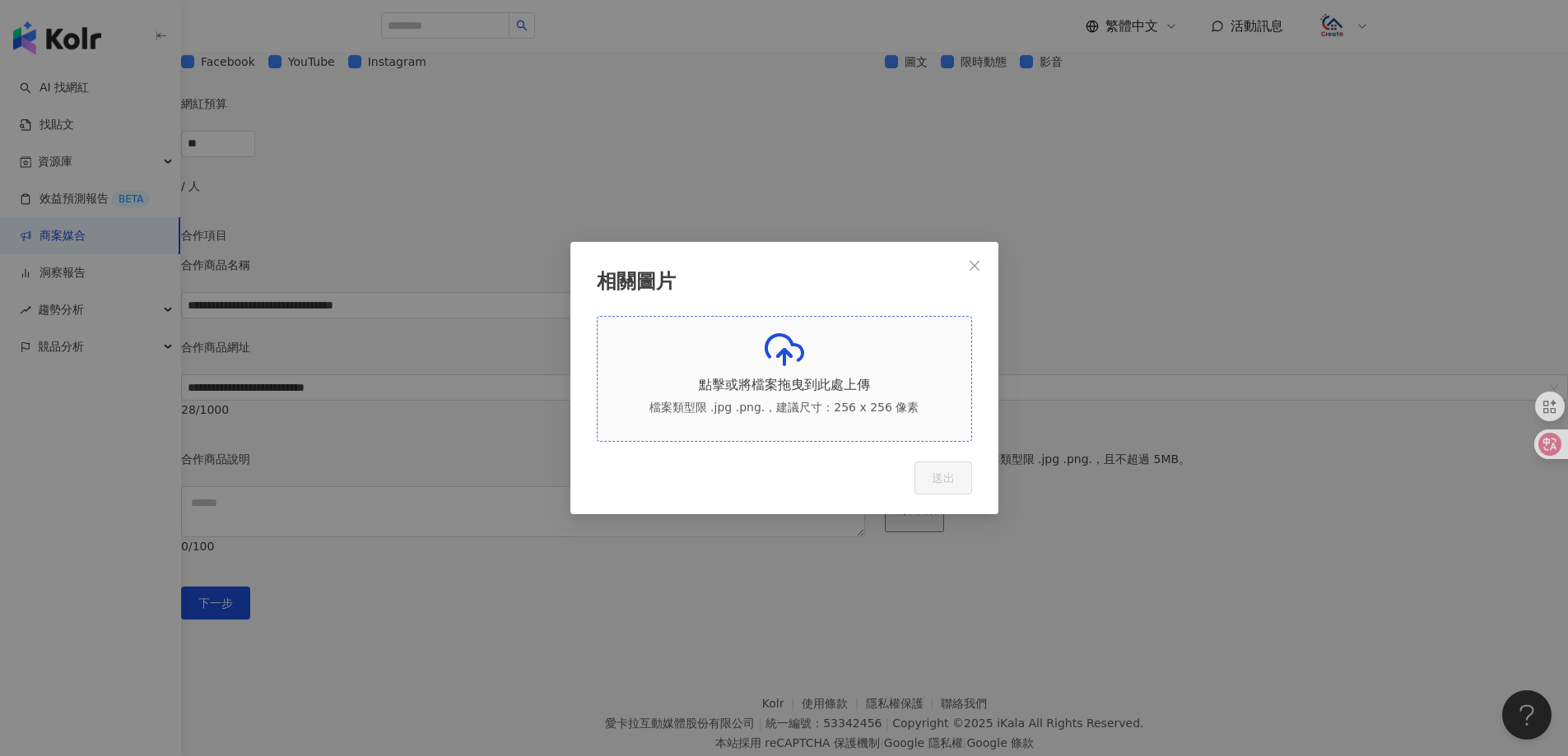
click at [733, 380] on p "點擊或將檔案拖曳到此處上傳" at bounding box center [784, 385] width 348 height 21
drag, startPoint x: 736, startPoint y: 333, endPoint x: 689, endPoint y: 373, distance: 61.7
click at [683, 370] on div "點擊或將檔案拖曳到此處上傳 檔案類型限 .jpg .png.，建議尺寸：256 x 256 像素" at bounding box center [784, 378] width 348 height 98
click at [983, 259] on span "Close" at bounding box center [974, 265] width 33 height 13
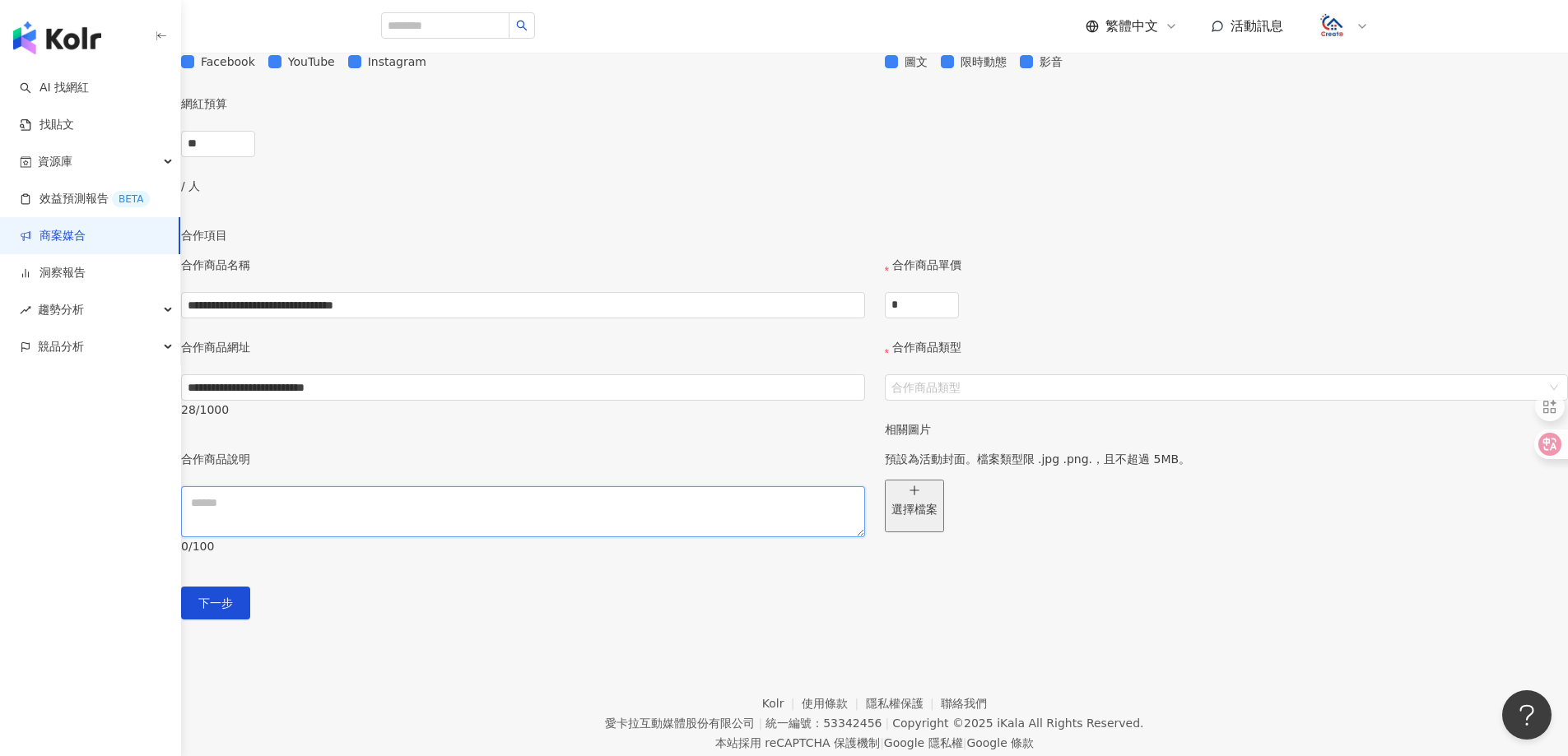
click at [742, 538] on textarea at bounding box center [523, 512] width 684 height 51
click at [732, 538] on textarea at bounding box center [523, 512] width 684 height 51
paste textarea "**********"
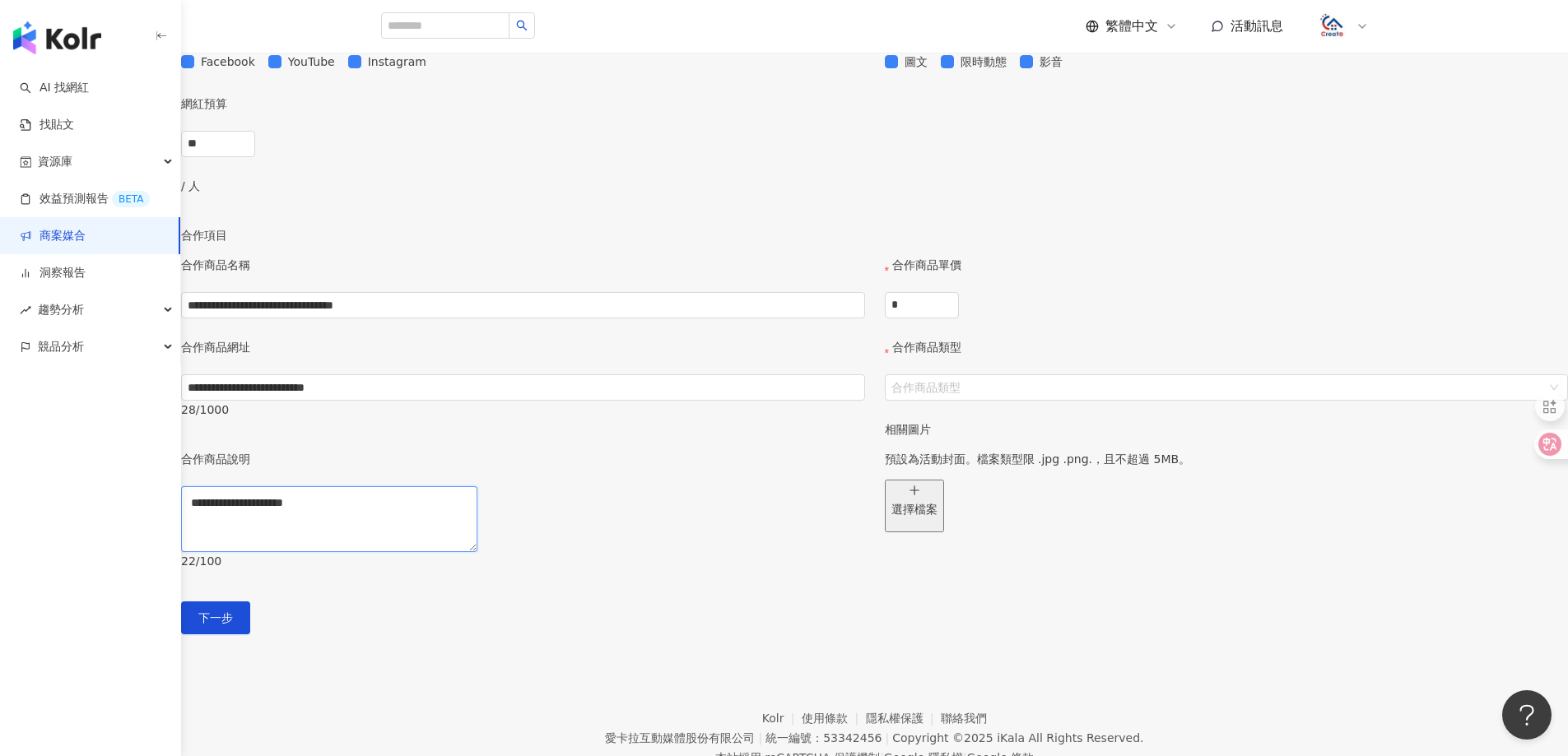
click at [477, 552] on textarea "**********" at bounding box center [329, 520] width 297 height 66
type textarea "**********"
click at [958, 317] on input "*" at bounding box center [921, 305] width 73 height 24
type input "**"
click at [957, 400] on input "合作商品類型" at bounding box center [1219, 388] width 654 height 24
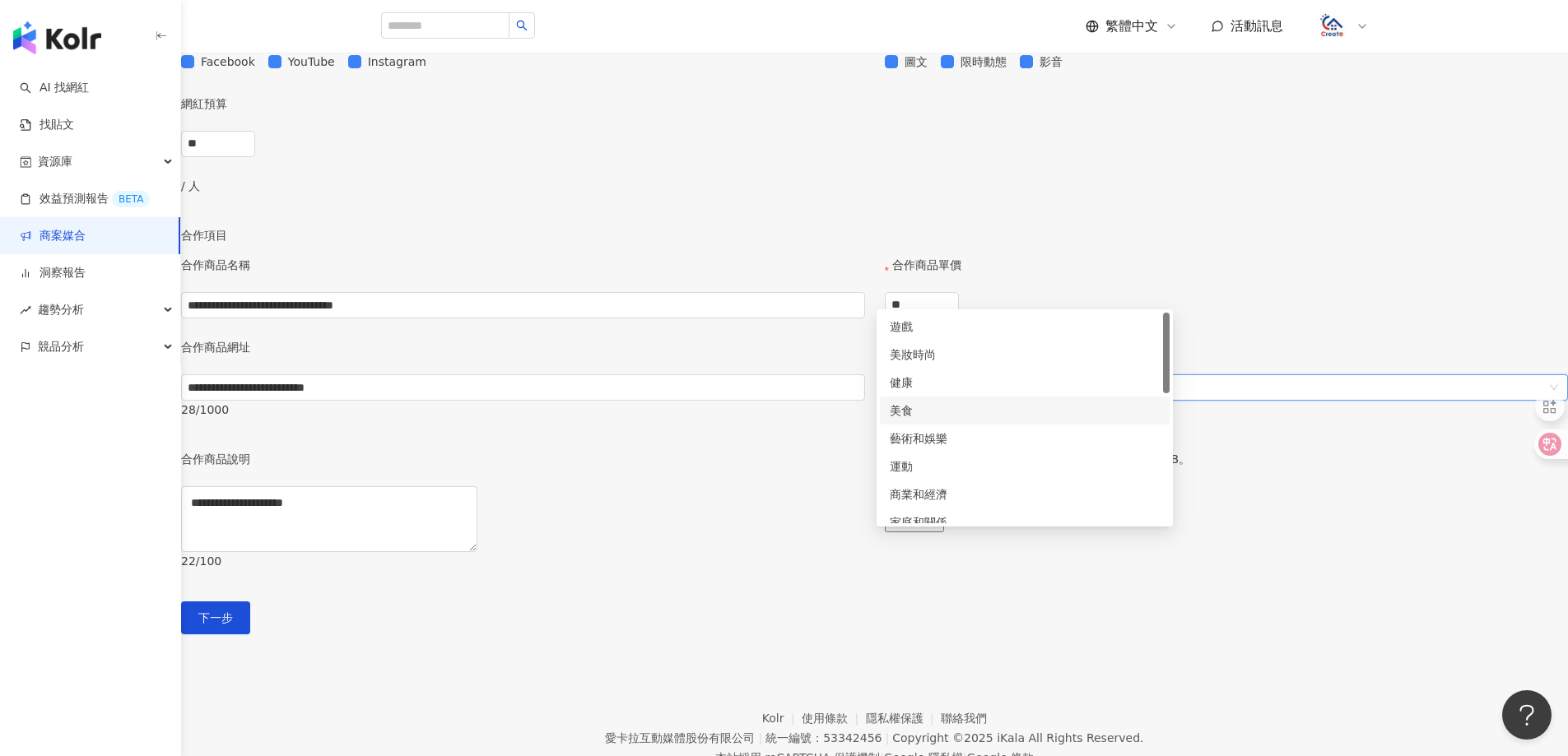
scroll to position [82, 0]
click at [968, 434] on div "家庭和關係" at bounding box center [1025, 440] width 270 height 18
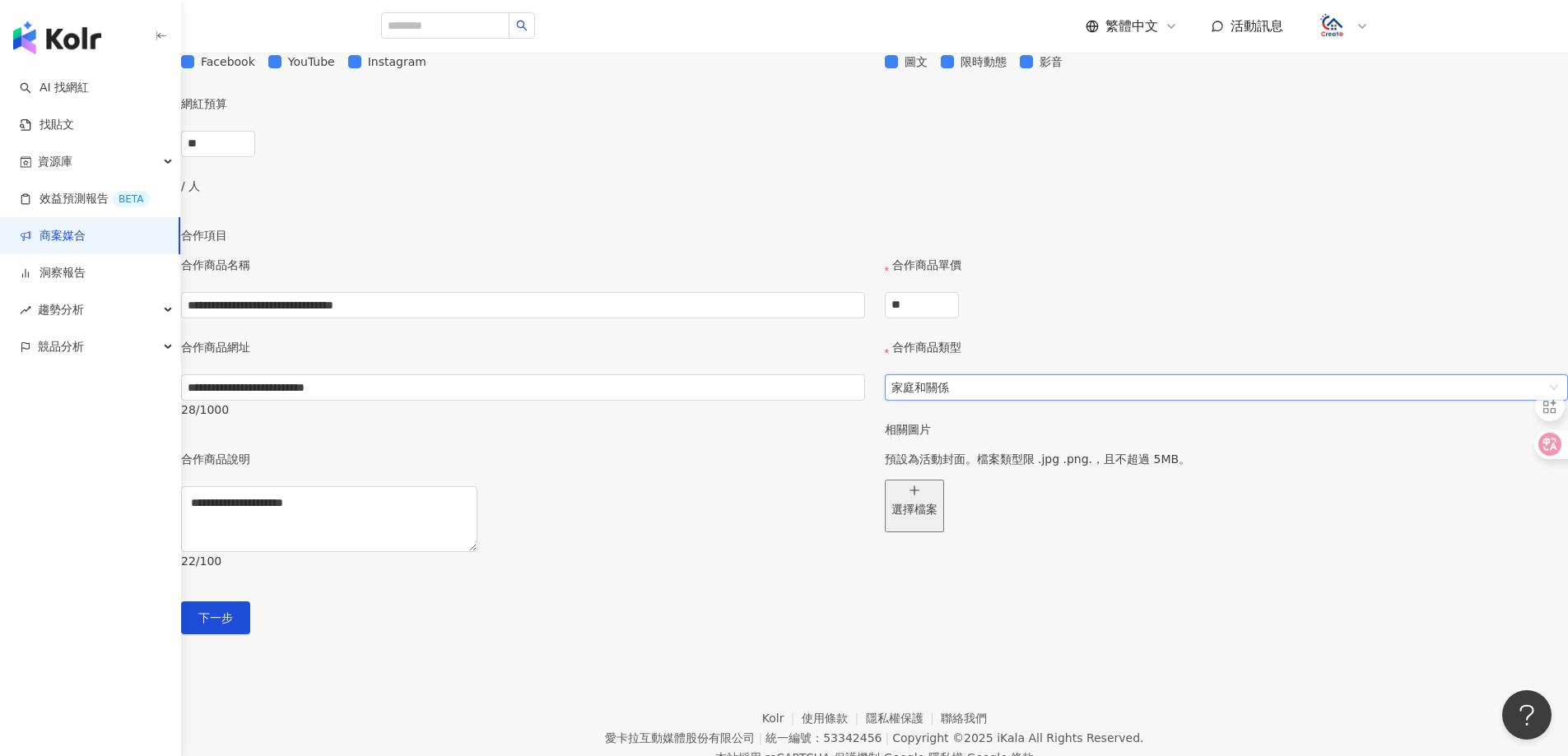
click at [1125, 602] on div "合作商品單價 ** 合作商品類型 家庭和關係 家庭和關係 相關圖片 預設為活動封面。檔案類型限 .jpg .png.，且不超過 5MB。 選擇檔案" at bounding box center [1226, 428] width 703 height 346
click at [915, 519] on p "選擇檔案" at bounding box center [914, 508] width 46 height 18
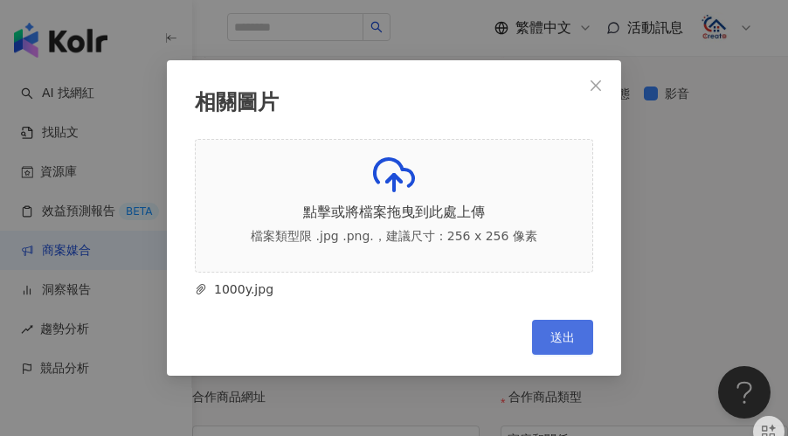
click at [576, 355] on button "送出" at bounding box center [562, 337] width 61 height 35
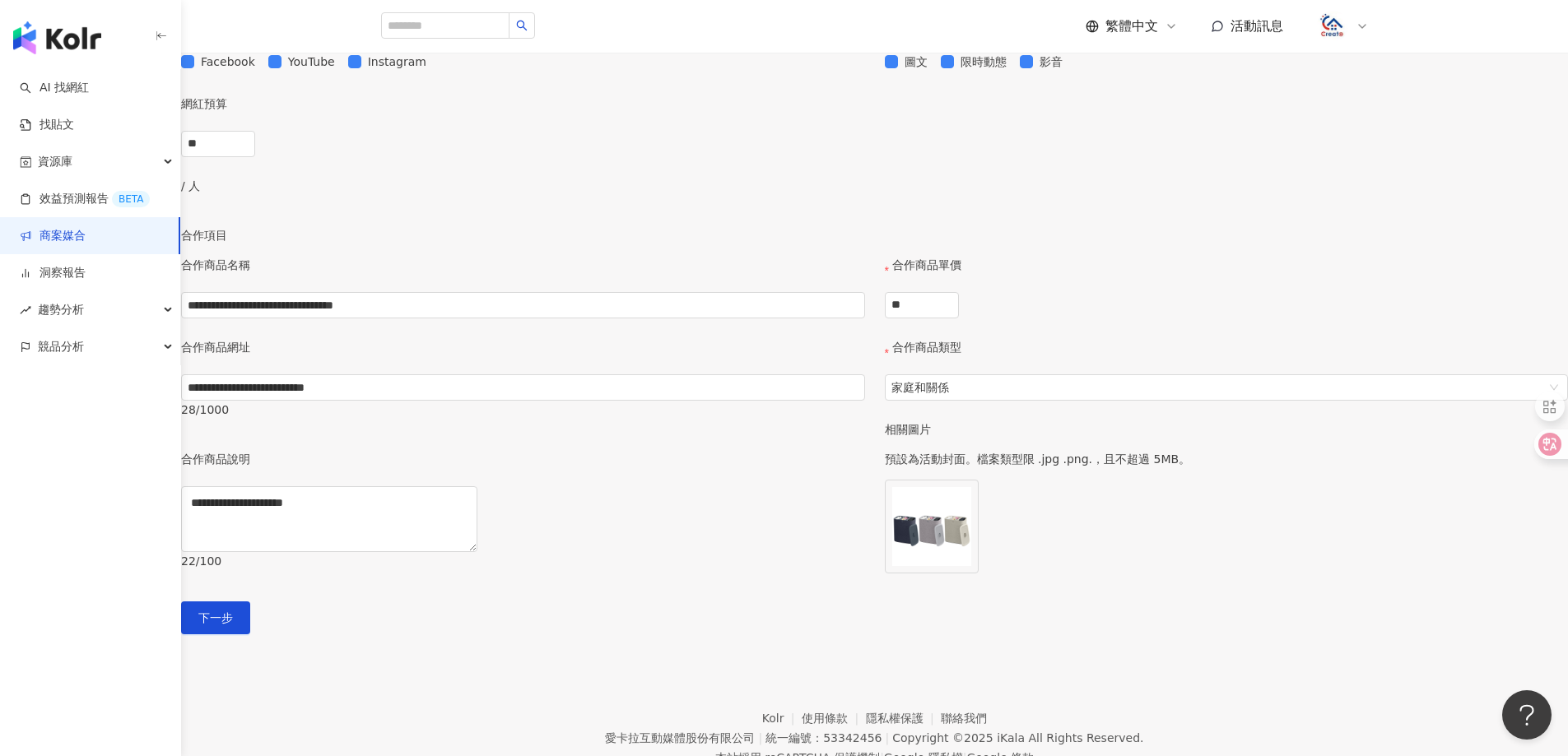
scroll to position [876, 0]
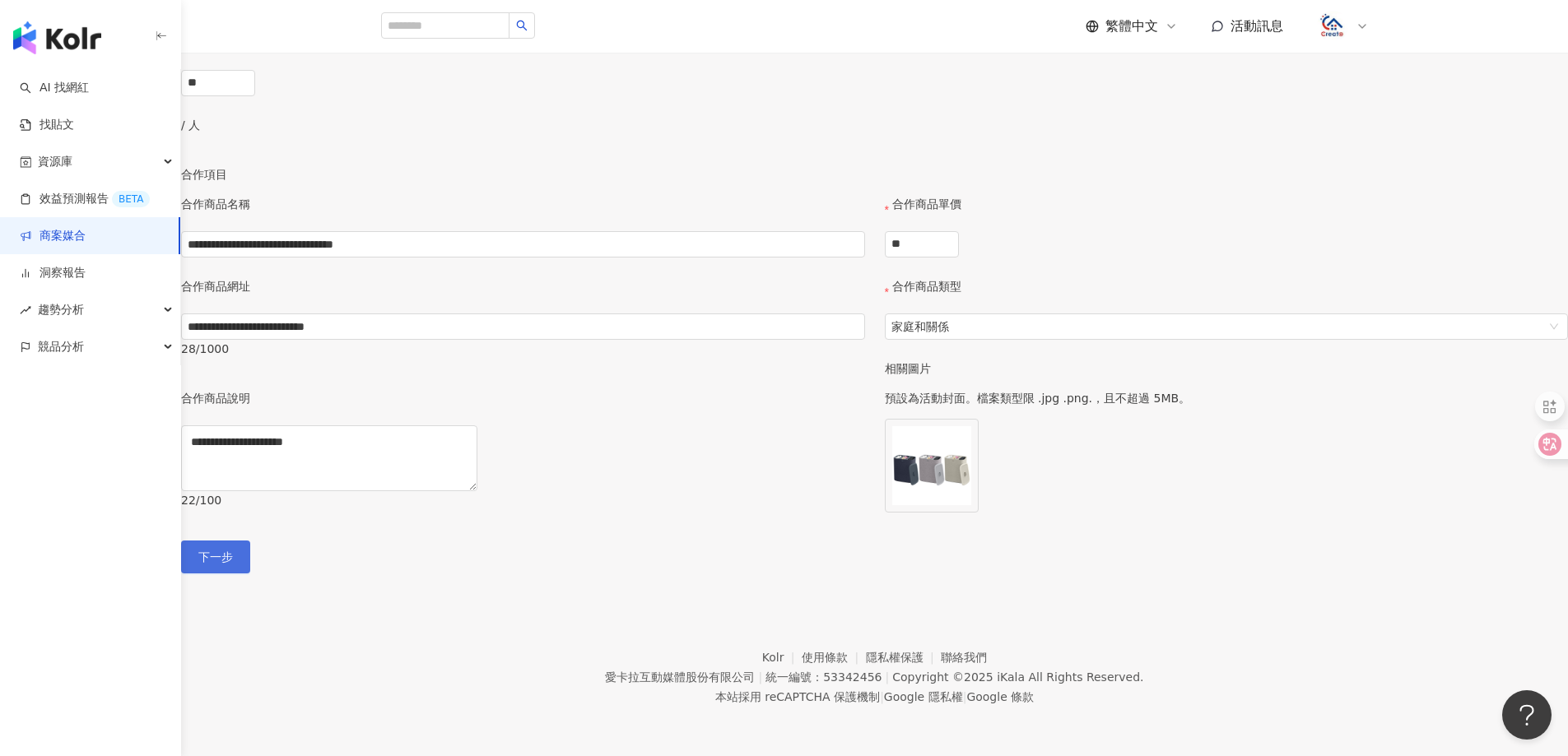
click at [233, 551] on span "下一步" at bounding box center [216, 557] width 35 height 13
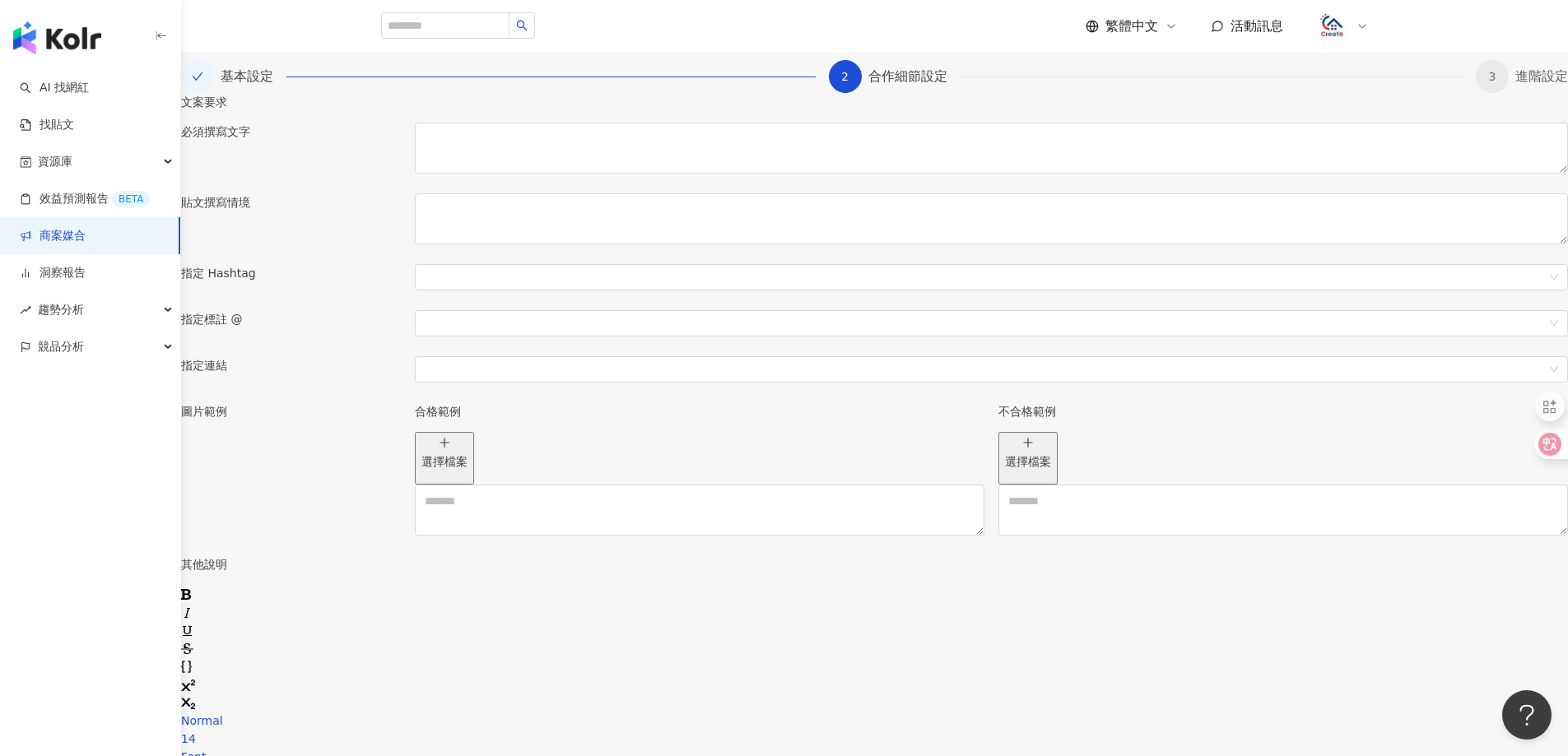
scroll to position [233, 0]
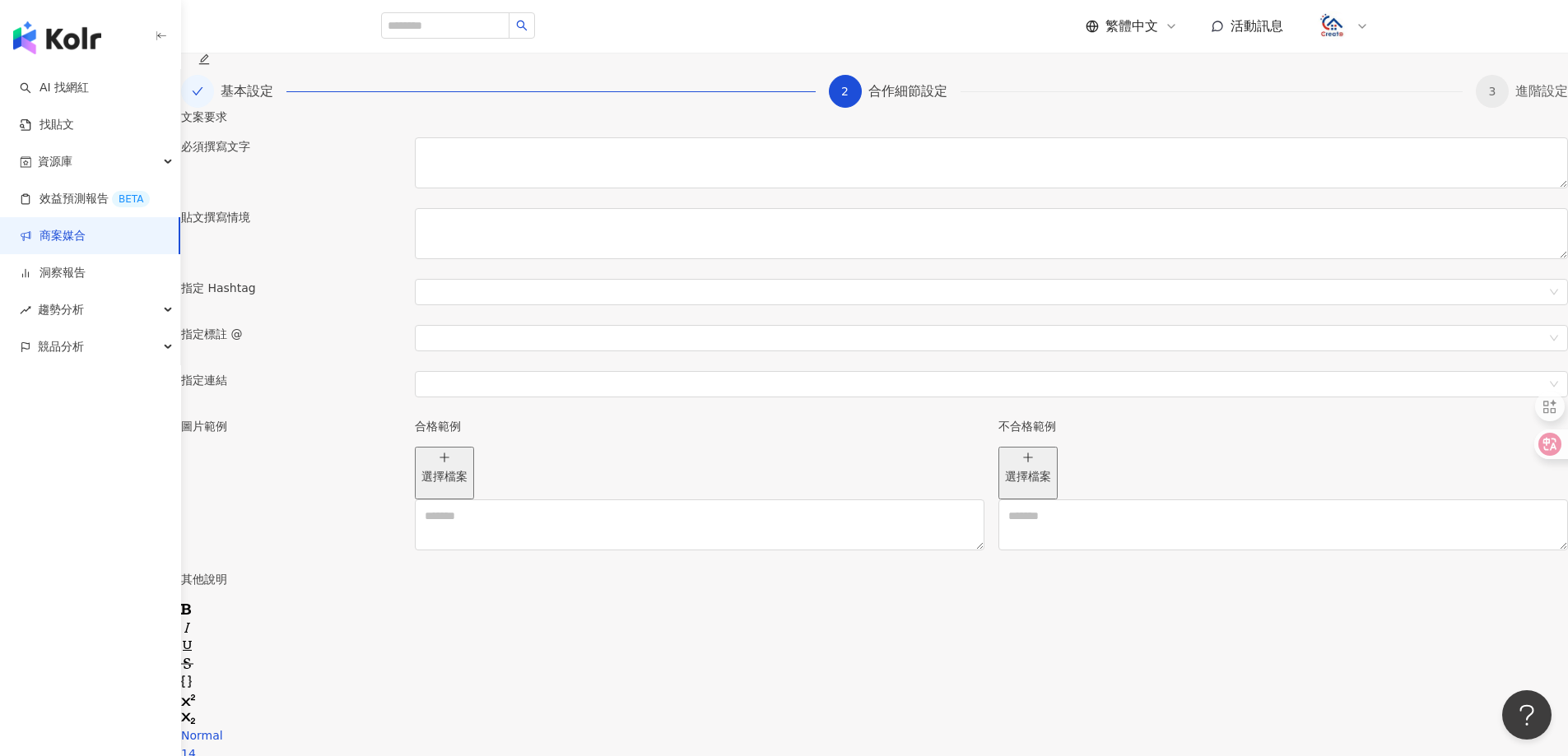
click at [715, 499] on div "選擇檔案" at bounding box center [699, 474] width 570 height 53
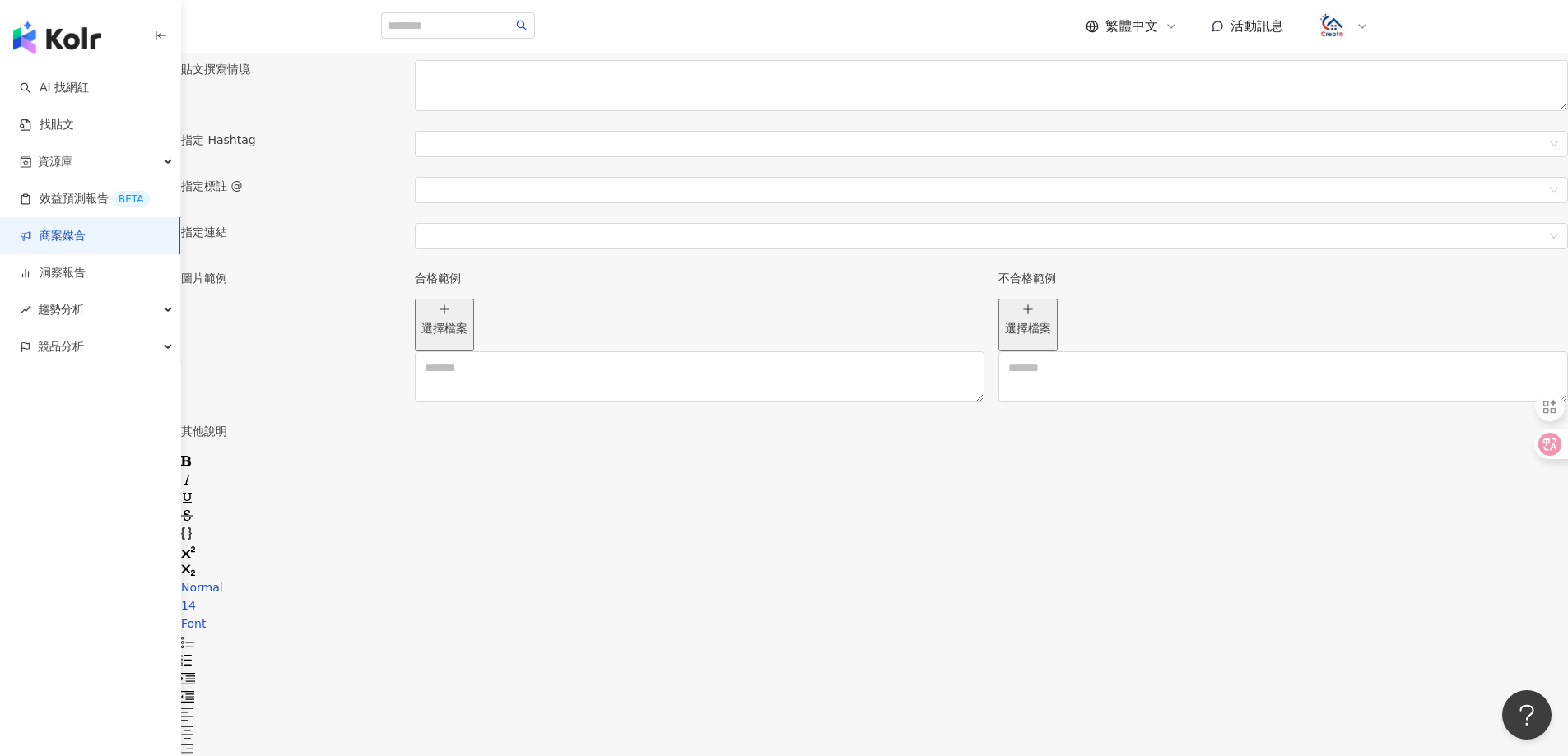
scroll to position [645, 0]
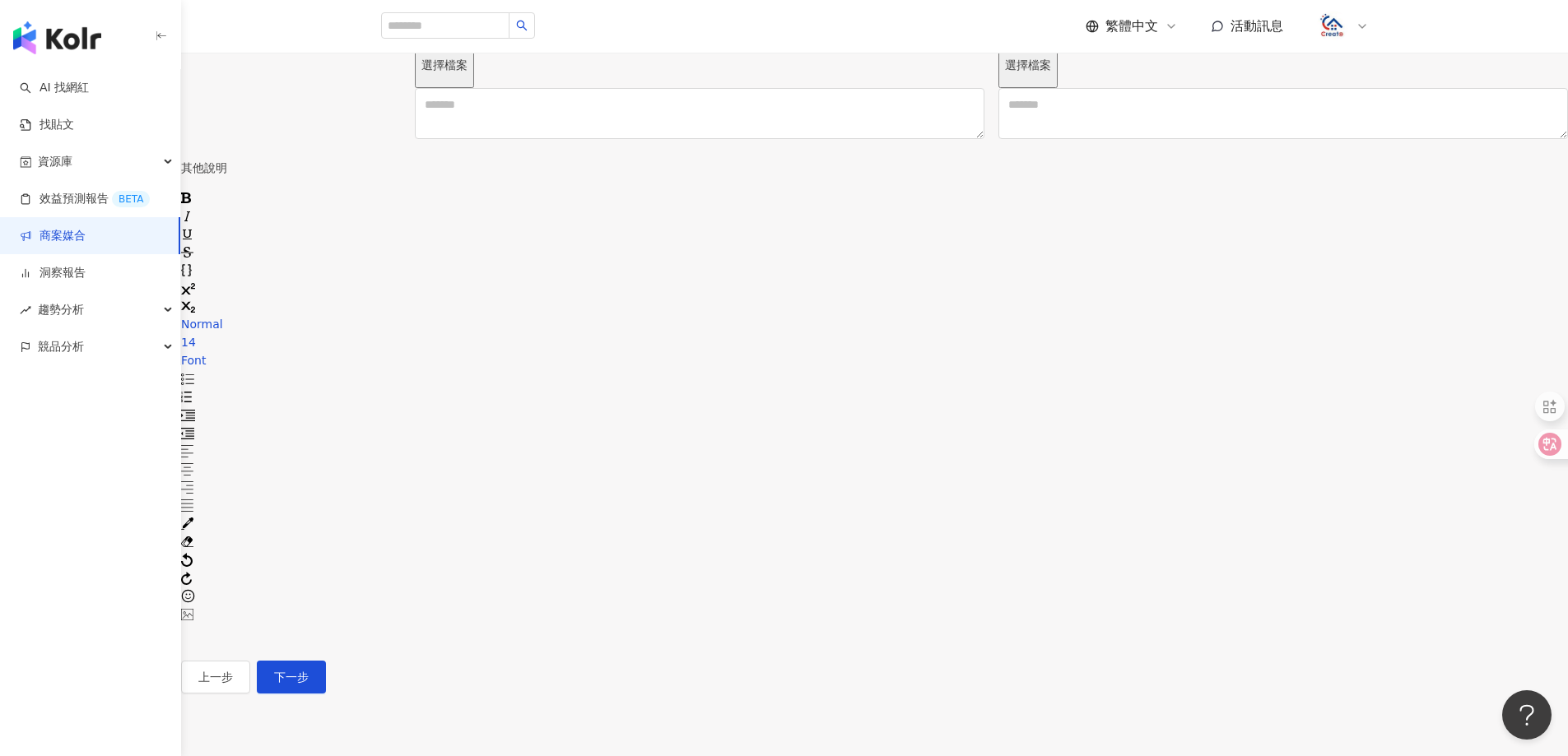
click at [693, 623] on div "rdw-editor" at bounding box center [874, 632] width 1387 height 18
click at [558, 641] on div "rdw-editor" at bounding box center [874, 650] width 1387 height 18
drag, startPoint x: 617, startPoint y: 523, endPoint x: 527, endPoint y: 520, distance: 90.0
click at [527, 520] on div "**********" at bounding box center [874, 122] width 1387 height 1394
click at [565, 206] on div "rdw-inline-control" at bounding box center [874, 197] width 1387 height 18
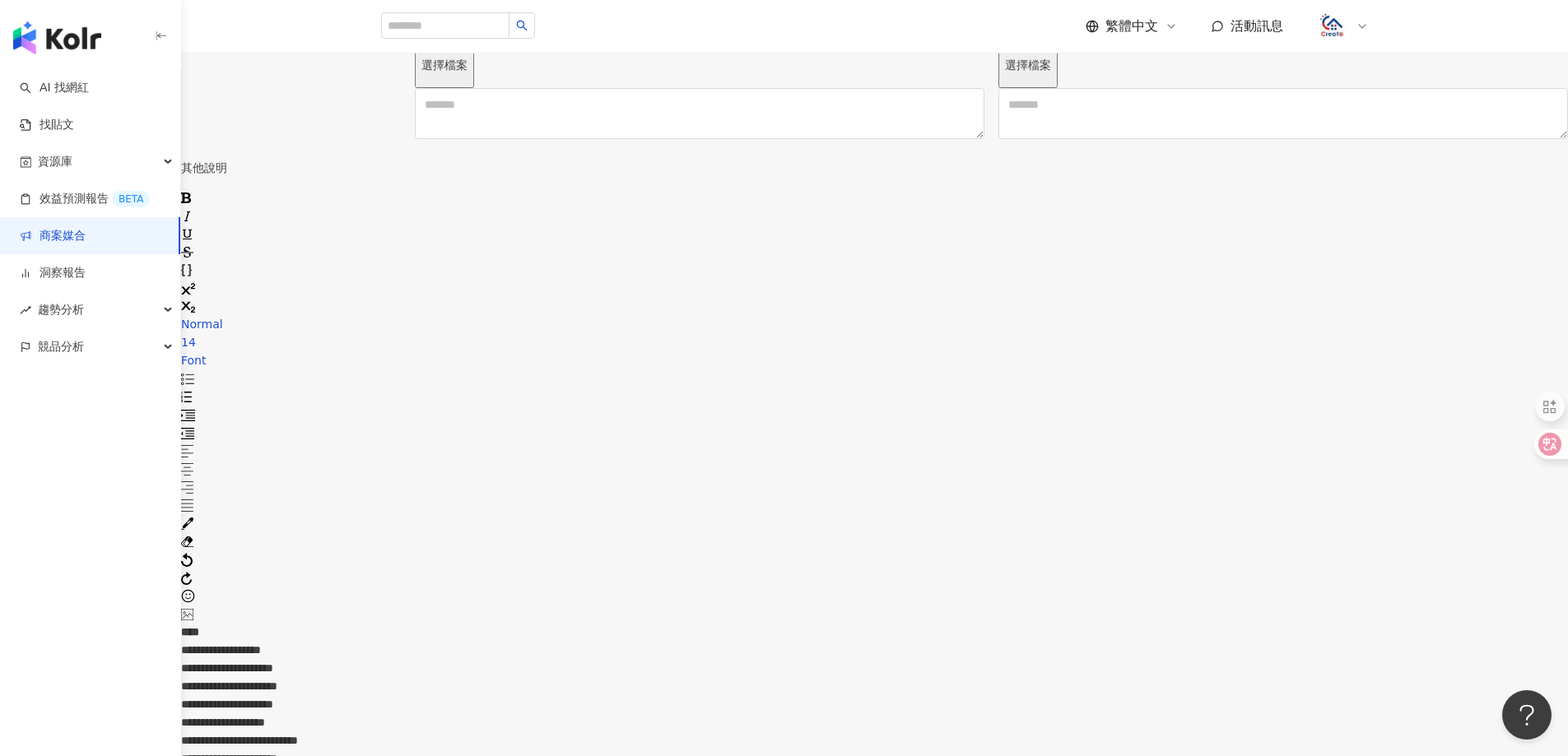
click at [913, 623] on div "**********" at bounding box center [874, 696] width 1387 height 145
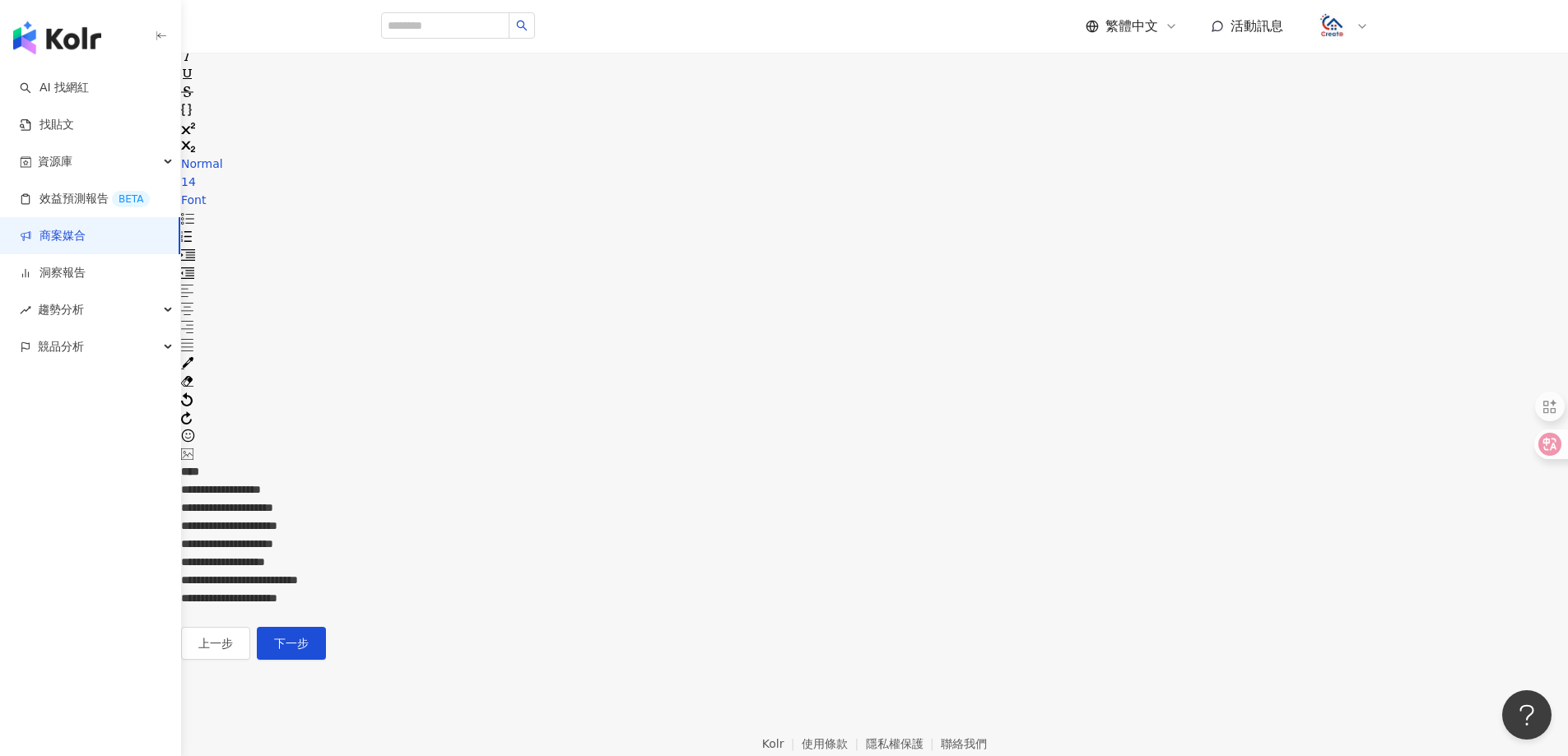
scroll to position [810, 0]
click at [278, 588] on span "**********" at bounding box center [229, 594] width 96 height 11
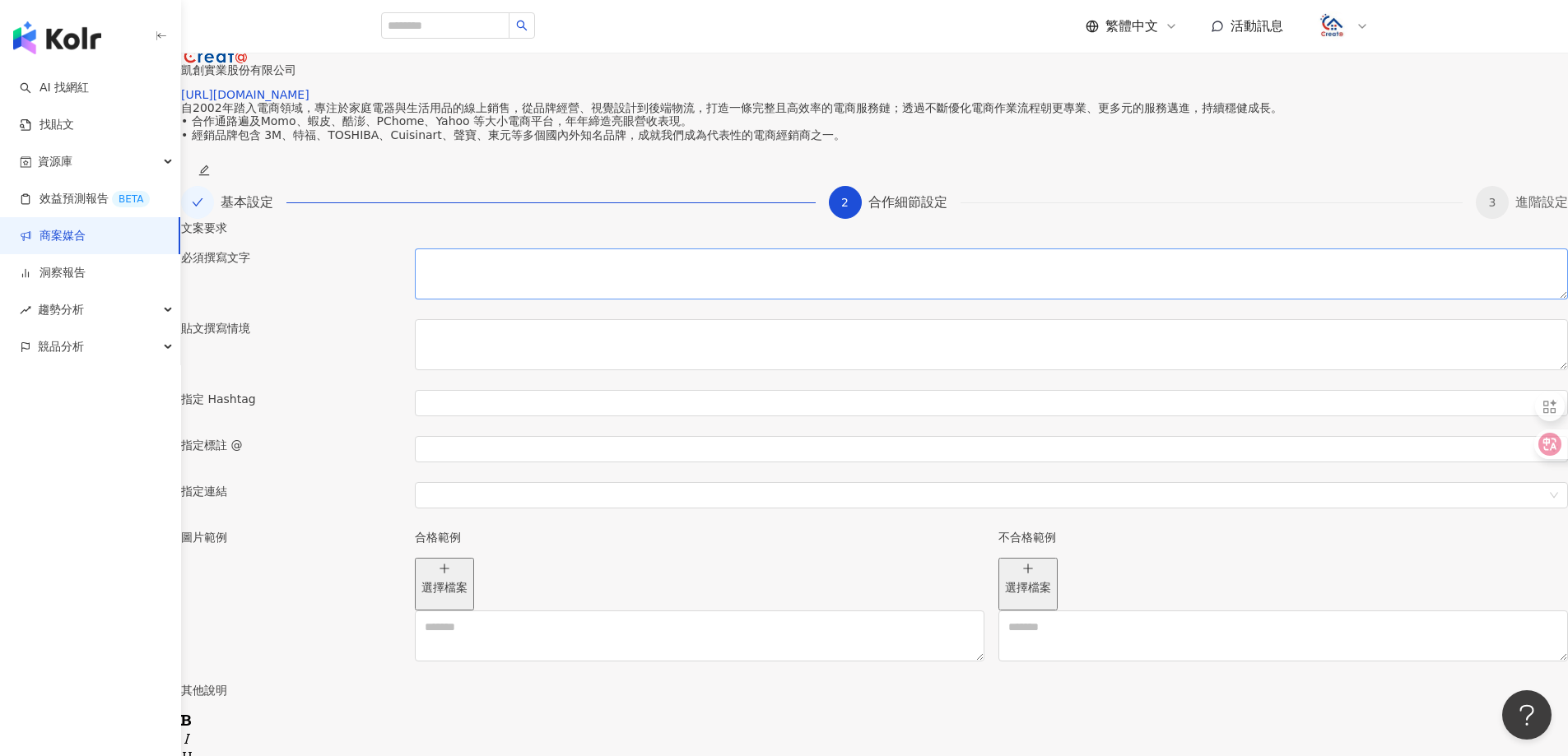
scroll to position [152, 0]
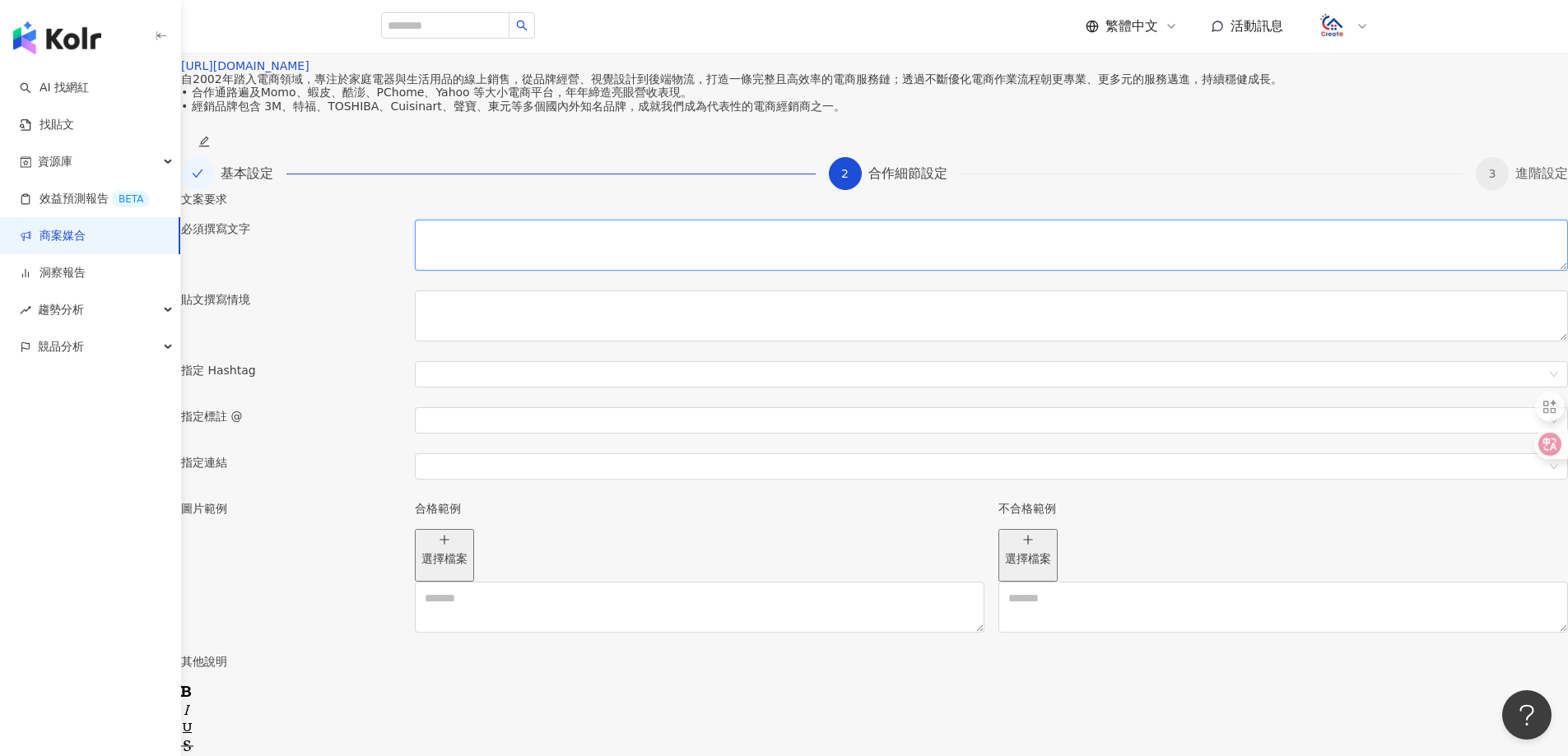
click at [754, 271] on textarea at bounding box center [991, 245] width 1153 height 51
paste textarea "**********"
click at [721, 278] on textarea "**********" at bounding box center [694, 248] width 560 height 57
type textarea "**********"
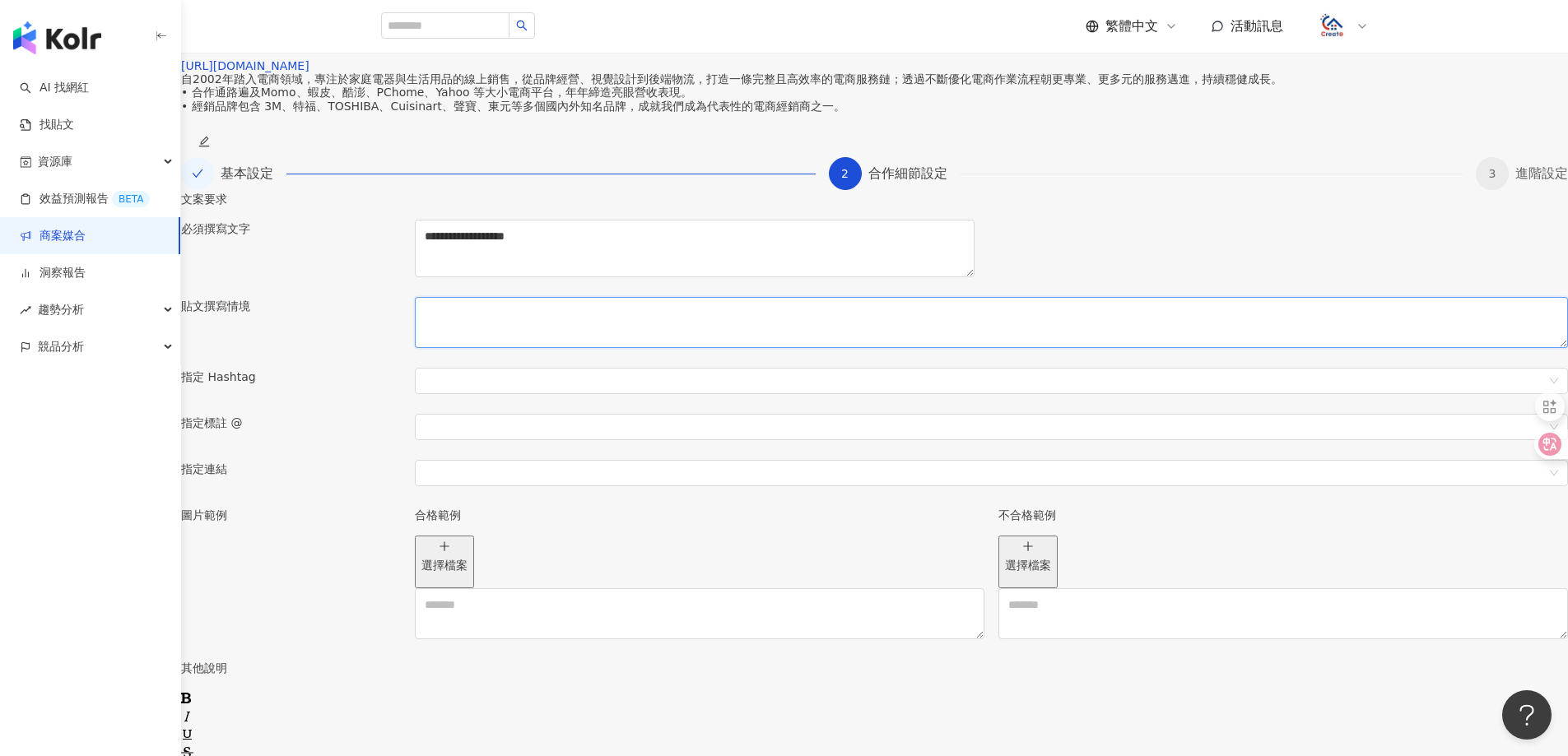
click at [785, 348] on textarea at bounding box center [991, 323] width 1153 height 51
click at [738, 394] on div at bounding box center [991, 381] width 1153 height 26
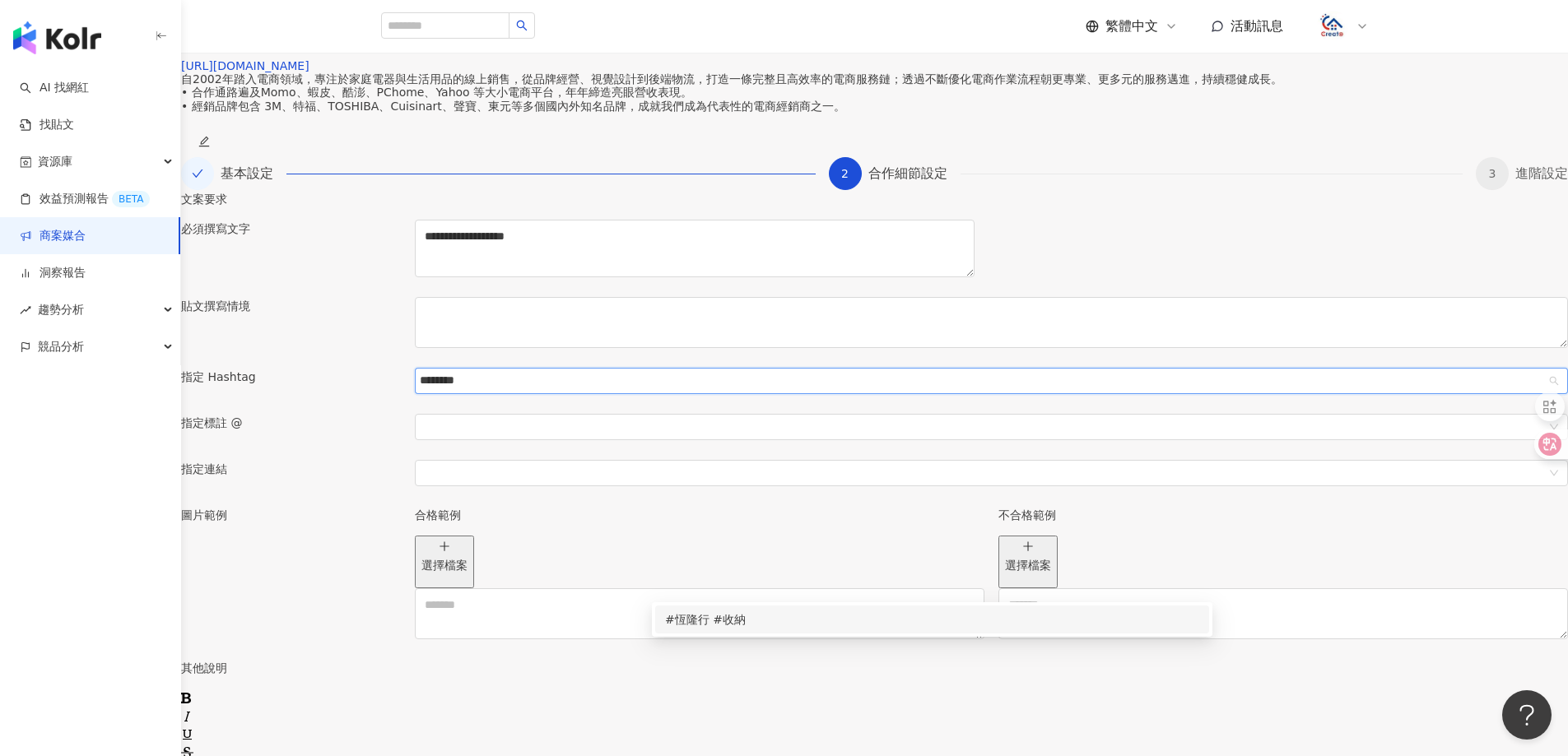
type input "********"
click at [650, 460] on div at bounding box center [991, 437] width 1167 height 46
click at [525, 393] on div "#恆隆行 #收納" at bounding box center [472, 380] width 107 height 23
click at [408, 460] on div "指定標註 @" at bounding box center [291, 437] width 234 height 46
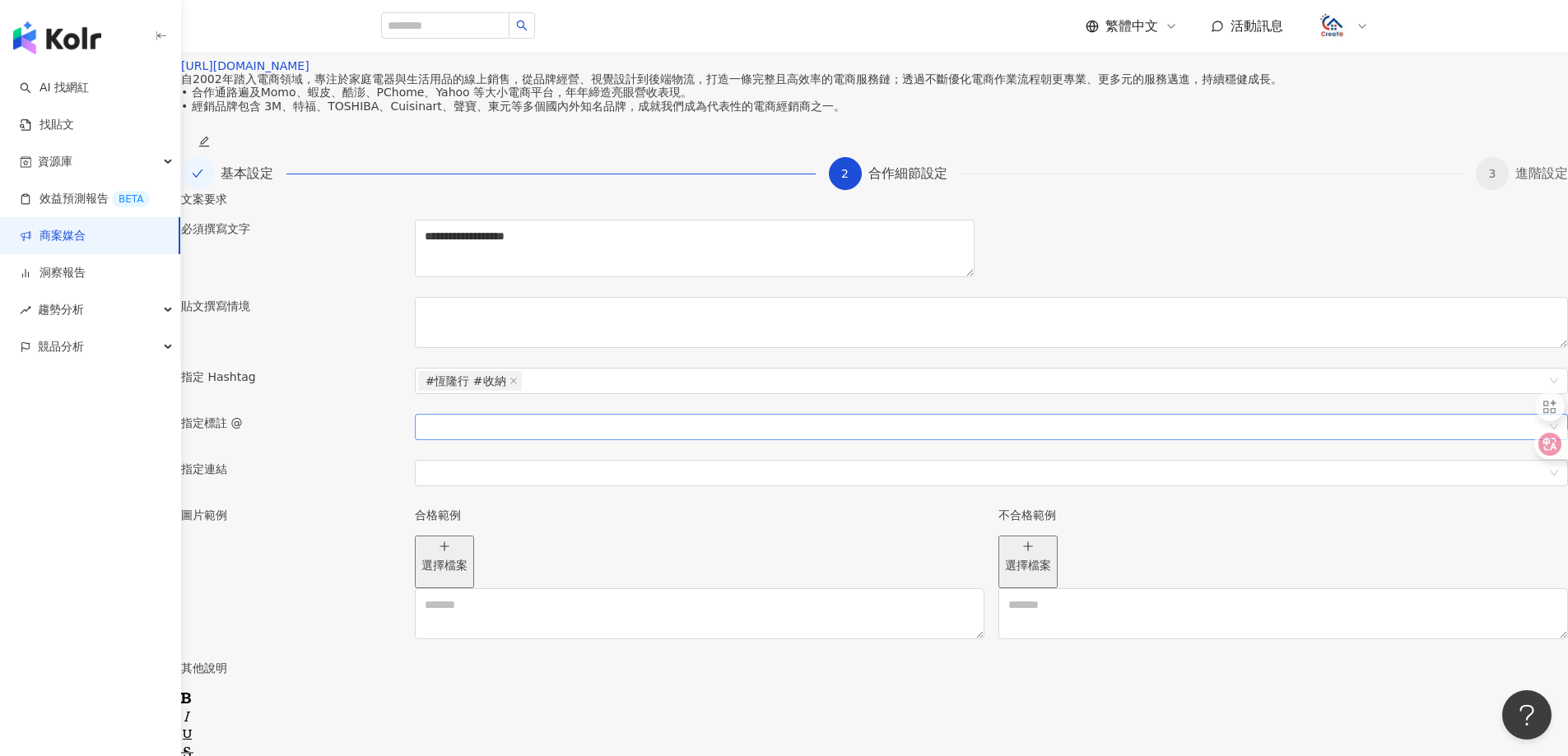
click at [693, 433] on div at bounding box center [982, 426] width 1129 height 12
click at [401, 432] on p "指定標註 @" at bounding box center [290, 423] width 219 height 18
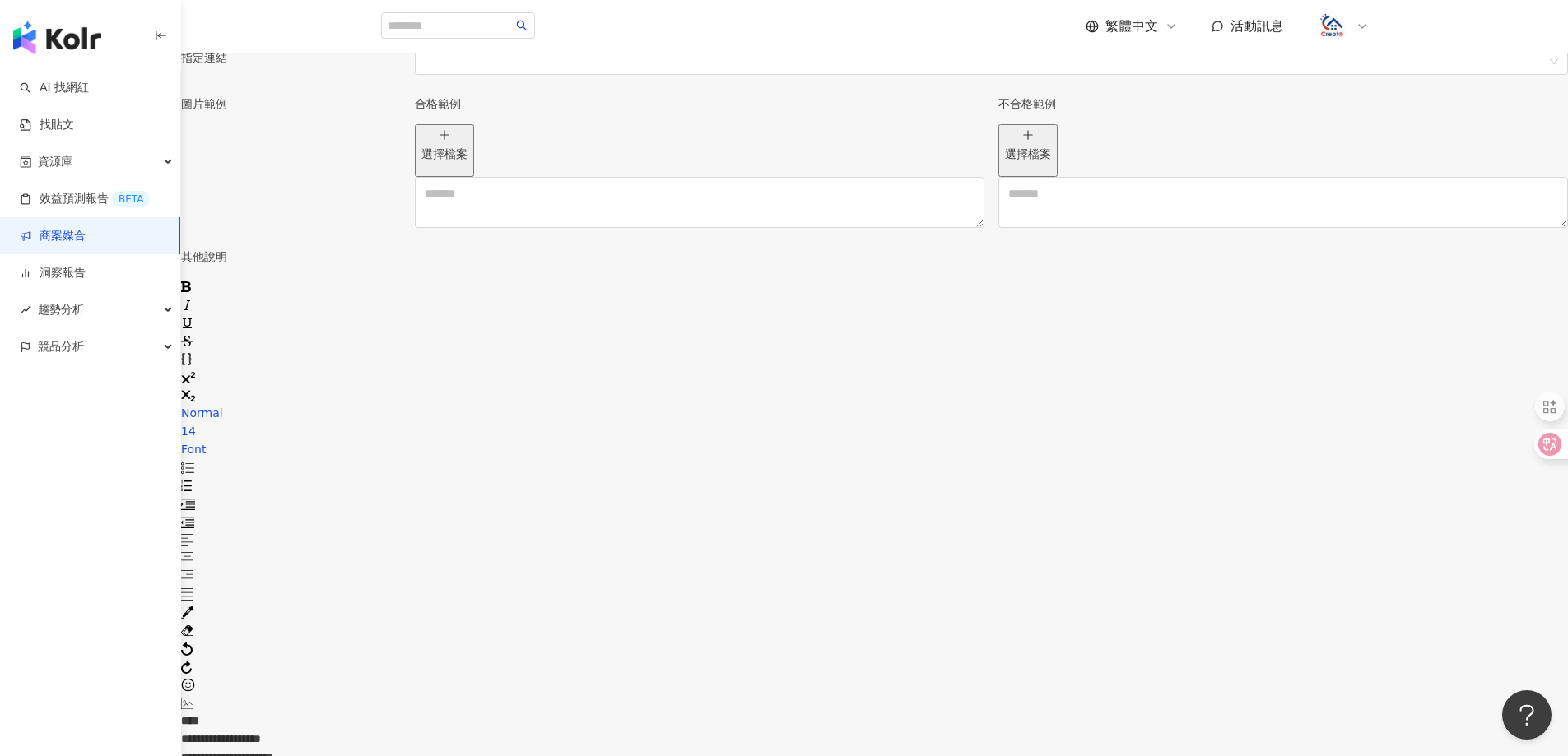
scroll to position [892, 0]
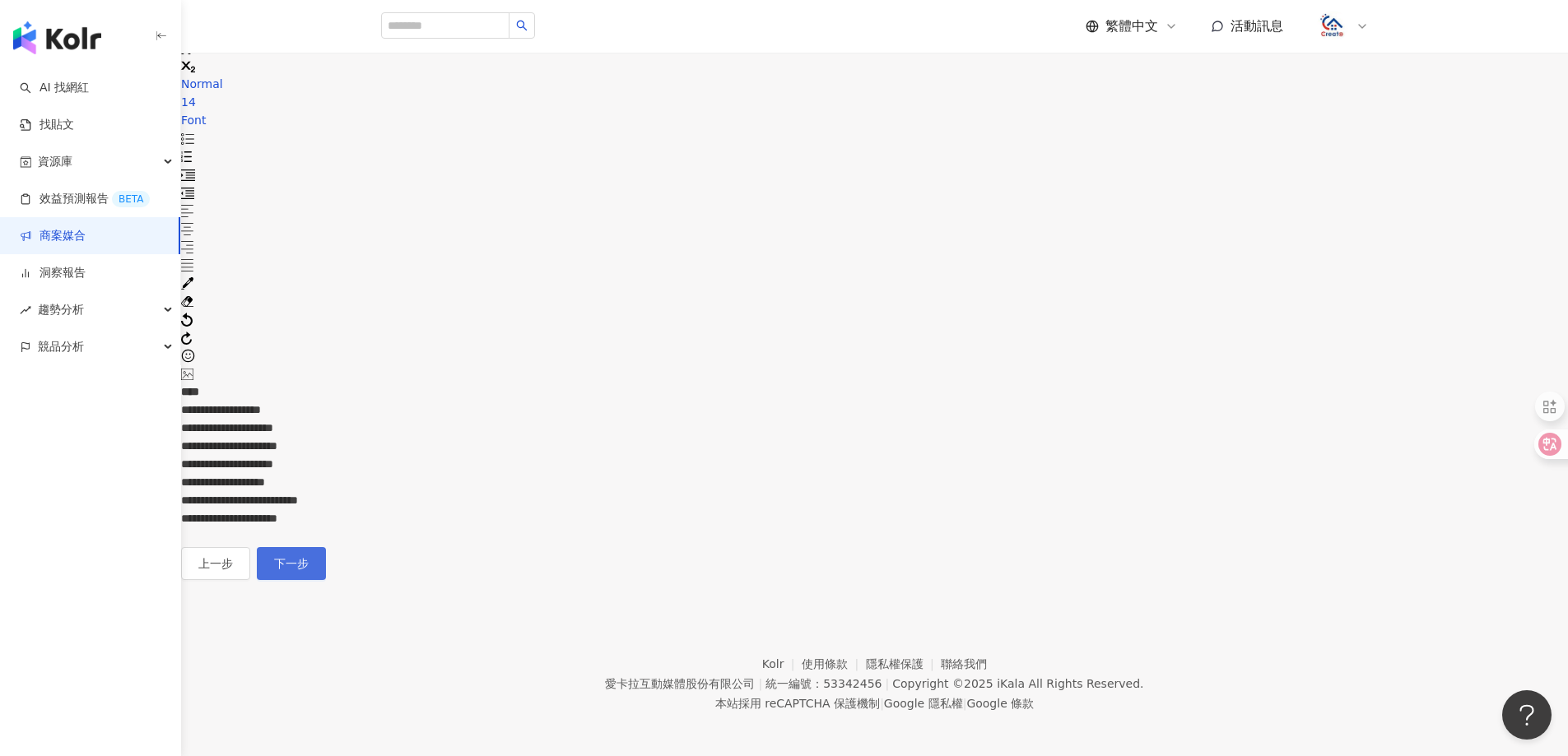
click at [326, 547] on button "下一步" at bounding box center [291, 563] width 69 height 33
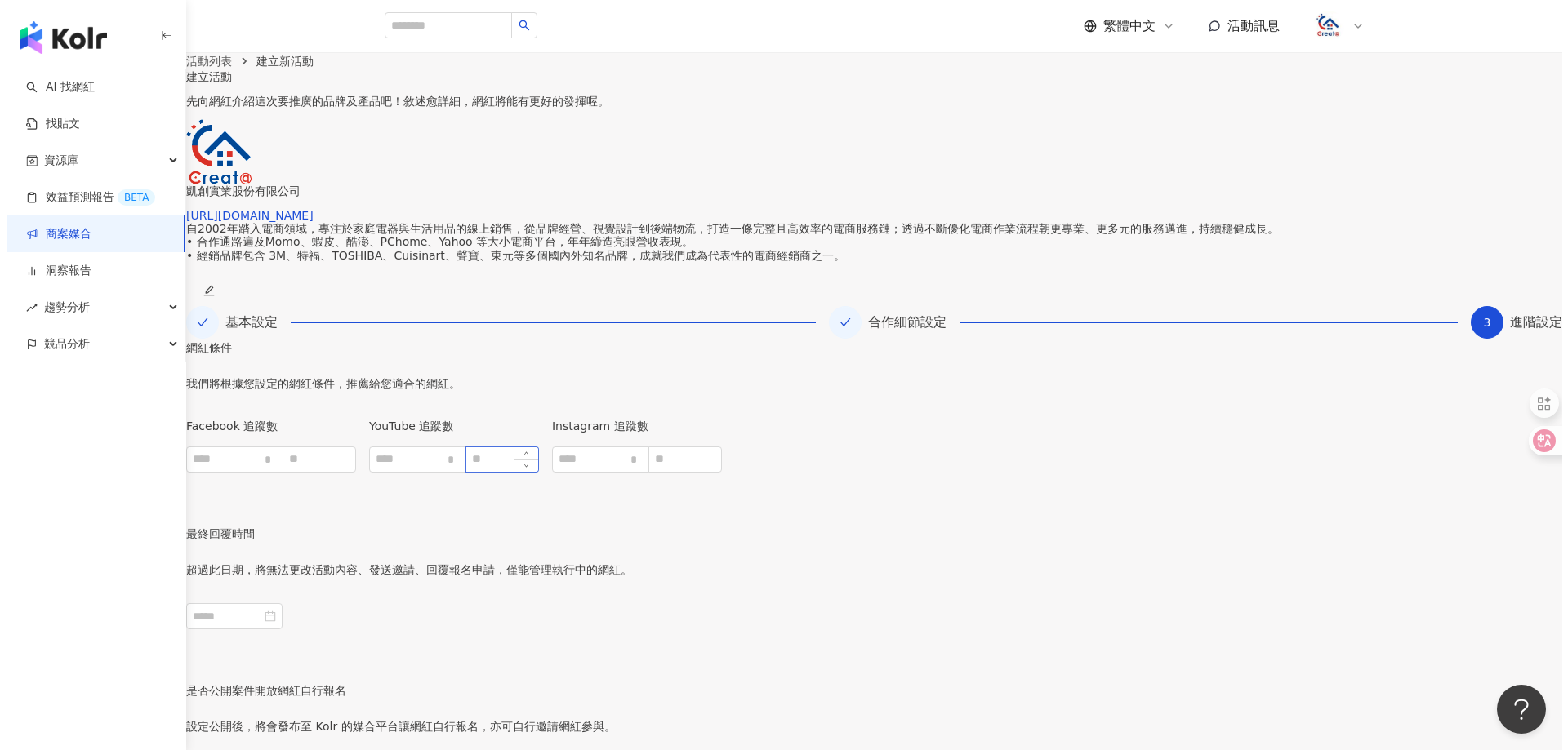
scroll to position [245, 0]
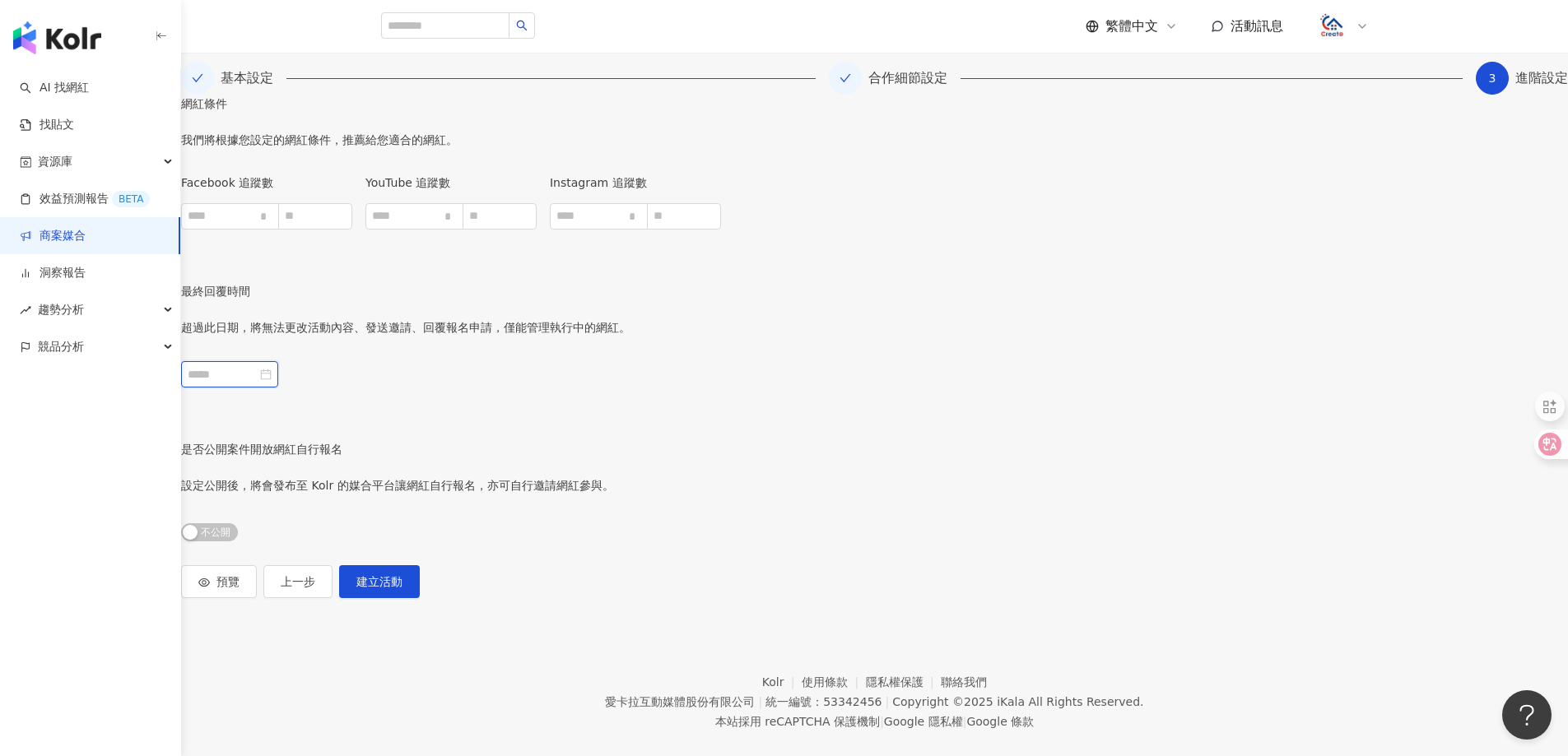
click at [257, 383] on input at bounding box center [221, 374] width 69 height 18
click at [807, 183] on button "button" at bounding box center [808, 175] width 18 height 37
click at [815, 327] on div "20" at bounding box center [809, 329] width 26 height 26
type input "**********"
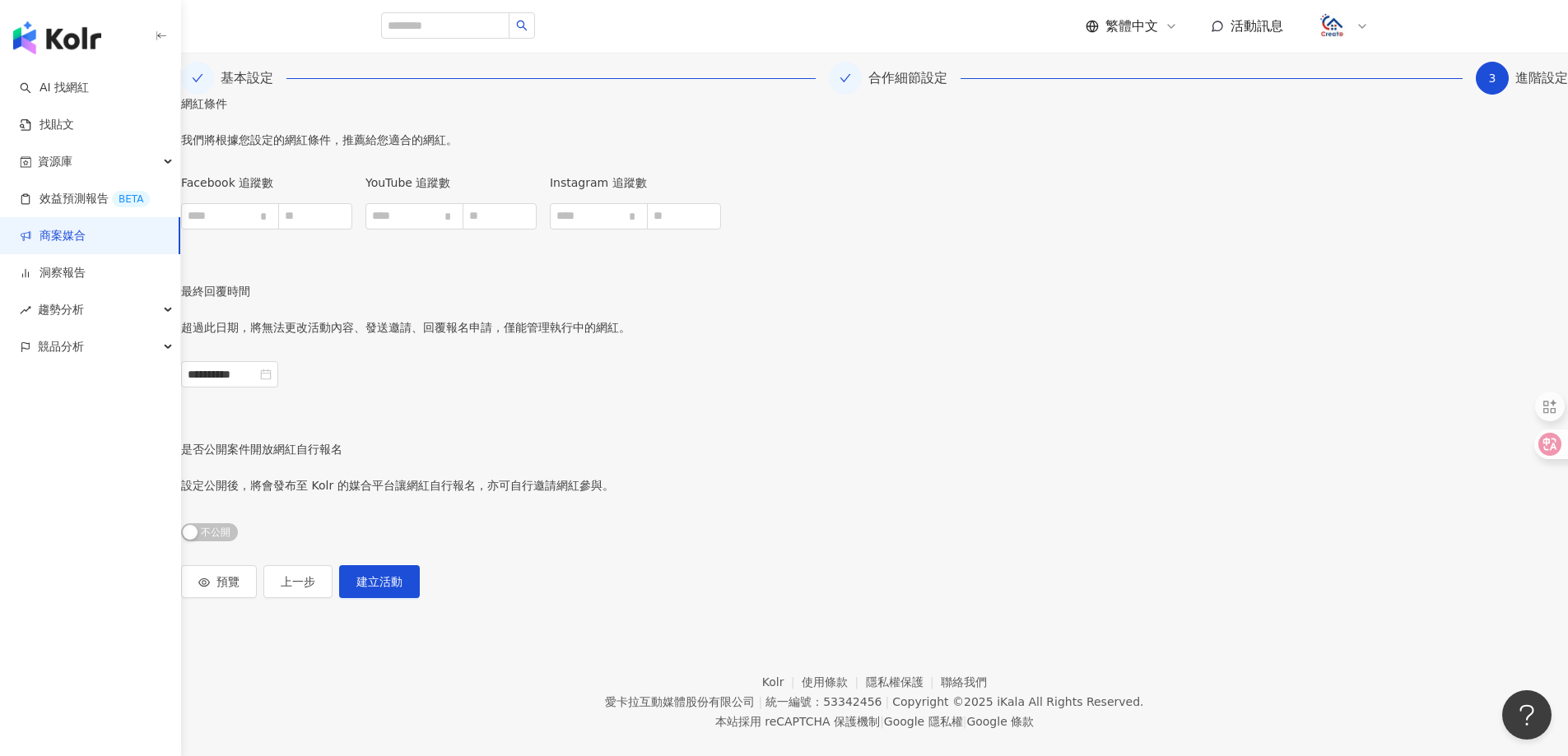
click at [420, 598] on div "預覽 上一步 建立活動" at bounding box center [299, 581] width 238 height 33
drag, startPoint x: 558, startPoint y: 630, endPoint x: 636, endPoint y: 636, distance: 78.2
click at [238, 541] on span "公開 不公開" at bounding box center [209, 532] width 57 height 18
click at [402, 588] on span "發布案件" at bounding box center [379, 582] width 46 height 13
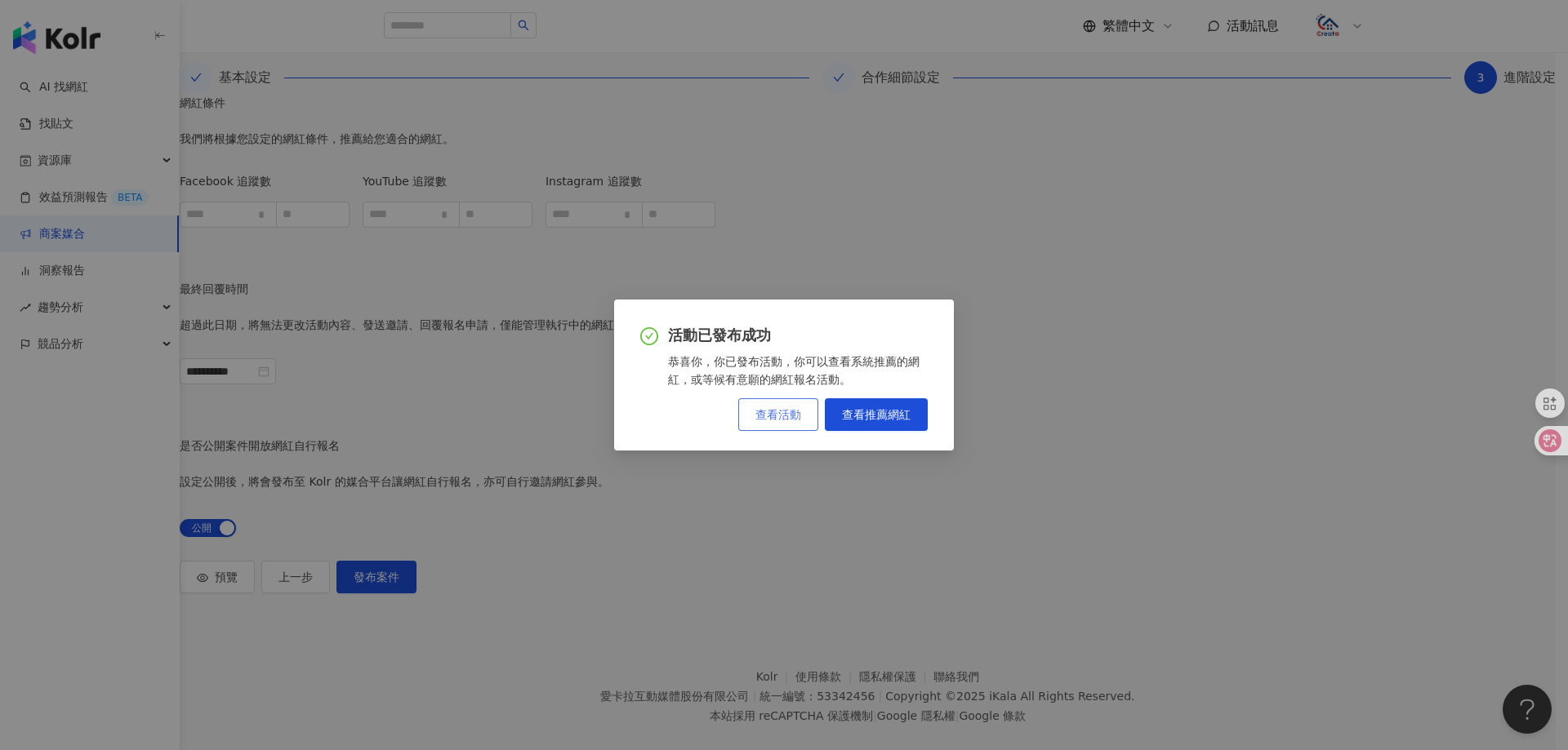
click at [762, 423] on button "查看活動" at bounding box center [778, 414] width 80 height 33
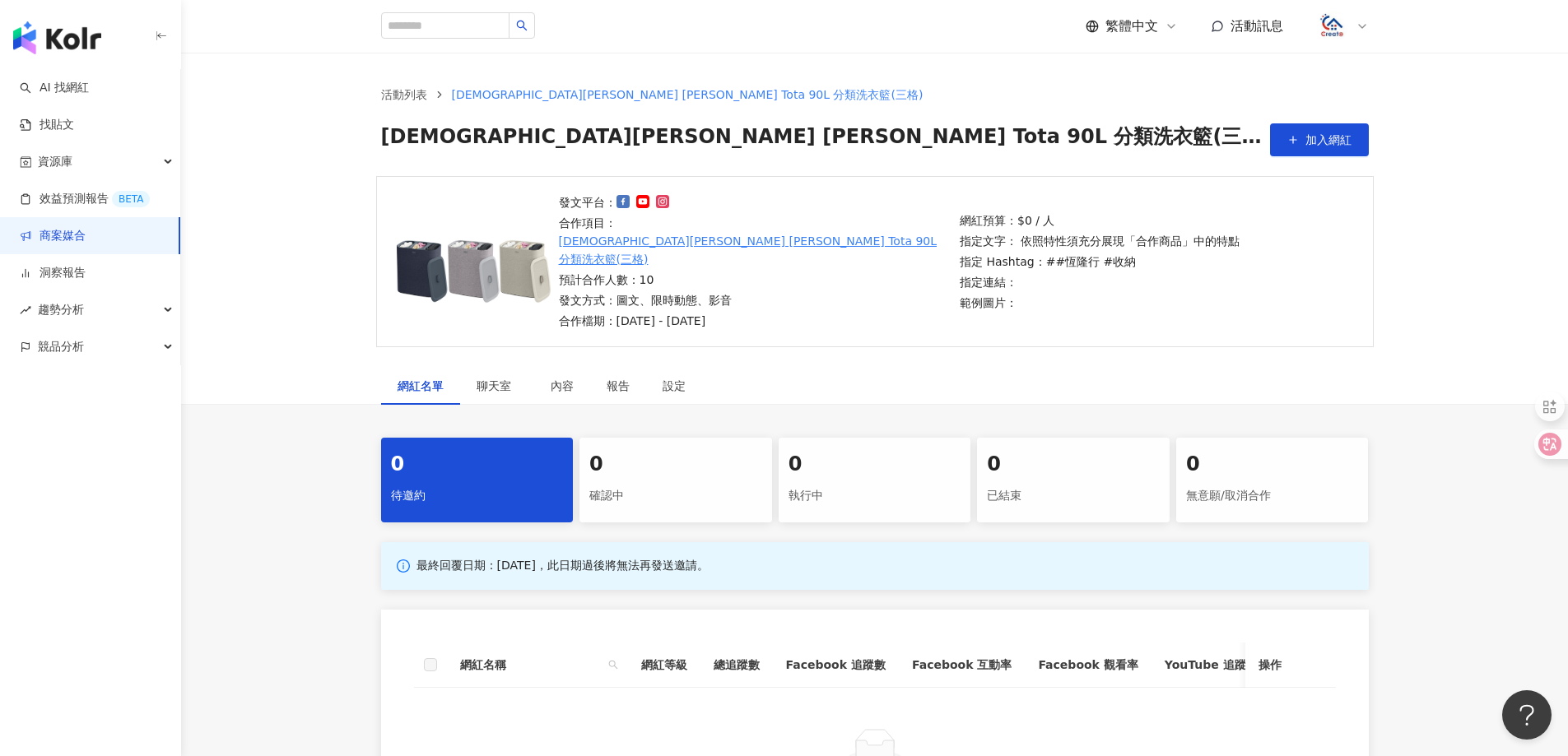
click at [62, 245] on link "商案媒合" at bounding box center [53, 235] width 66 height 16
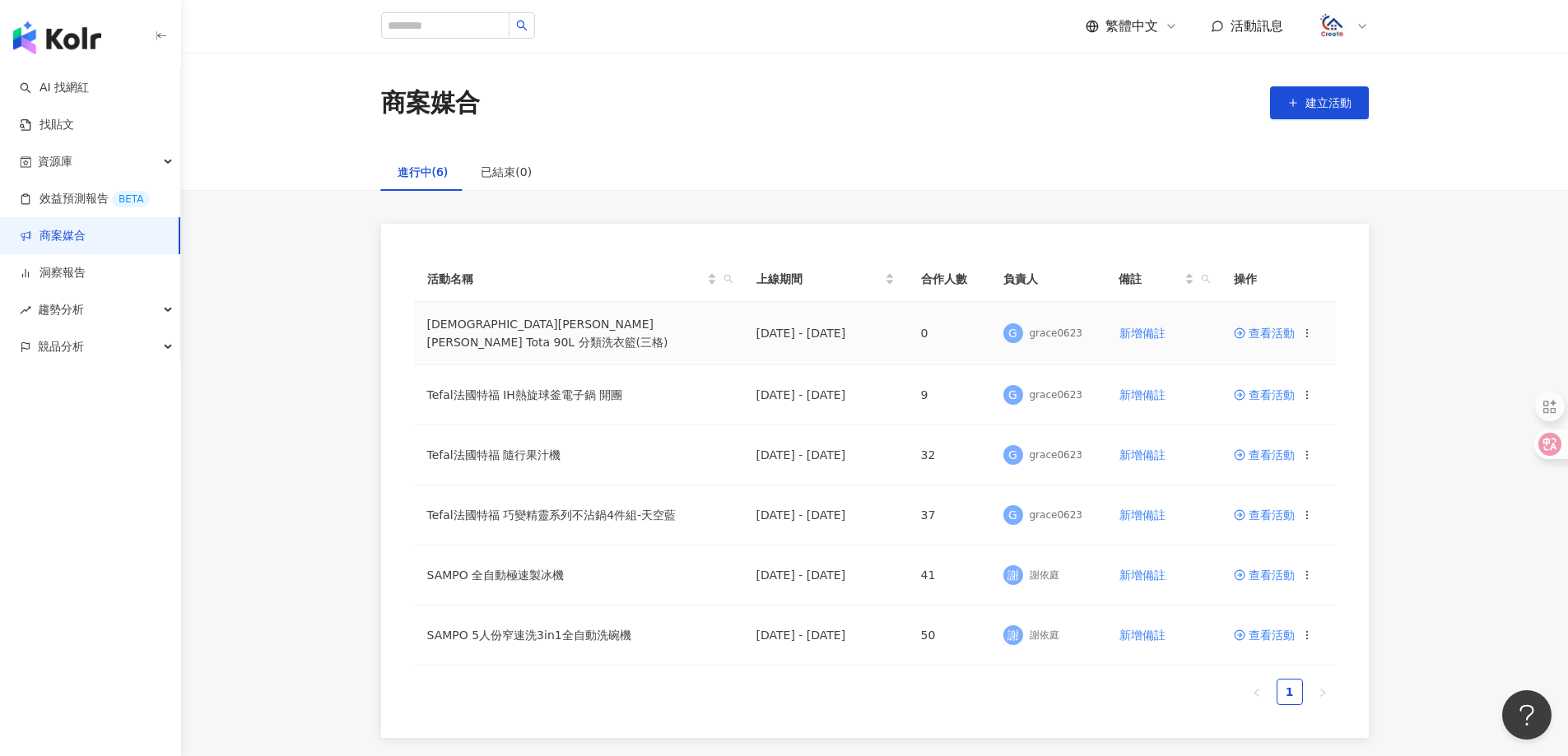
click at [1283, 338] on span "查看活動" at bounding box center [1264, 333] width 61 height 11
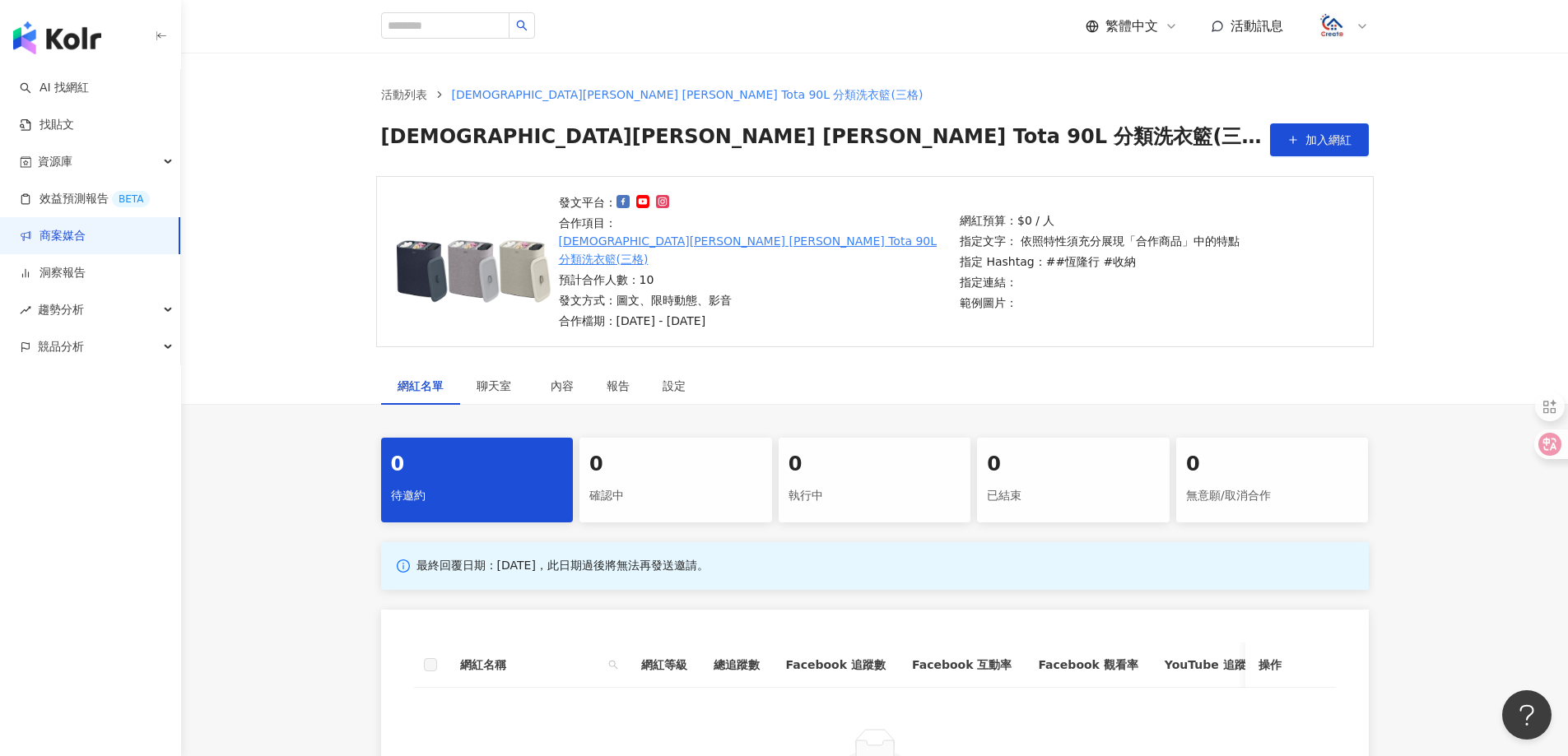
click at [713, 232] on link "[DEMOGRAPHIC_DATA][PERSON_NAME] [PERSON_NAME] Tota 90L 分類洗衣籃(三格)" at bounding box center [754, 249] width 392 height 36
click at [62, 233] on link "商案媒合" at bounding box center [53, 235] width 66 height 16
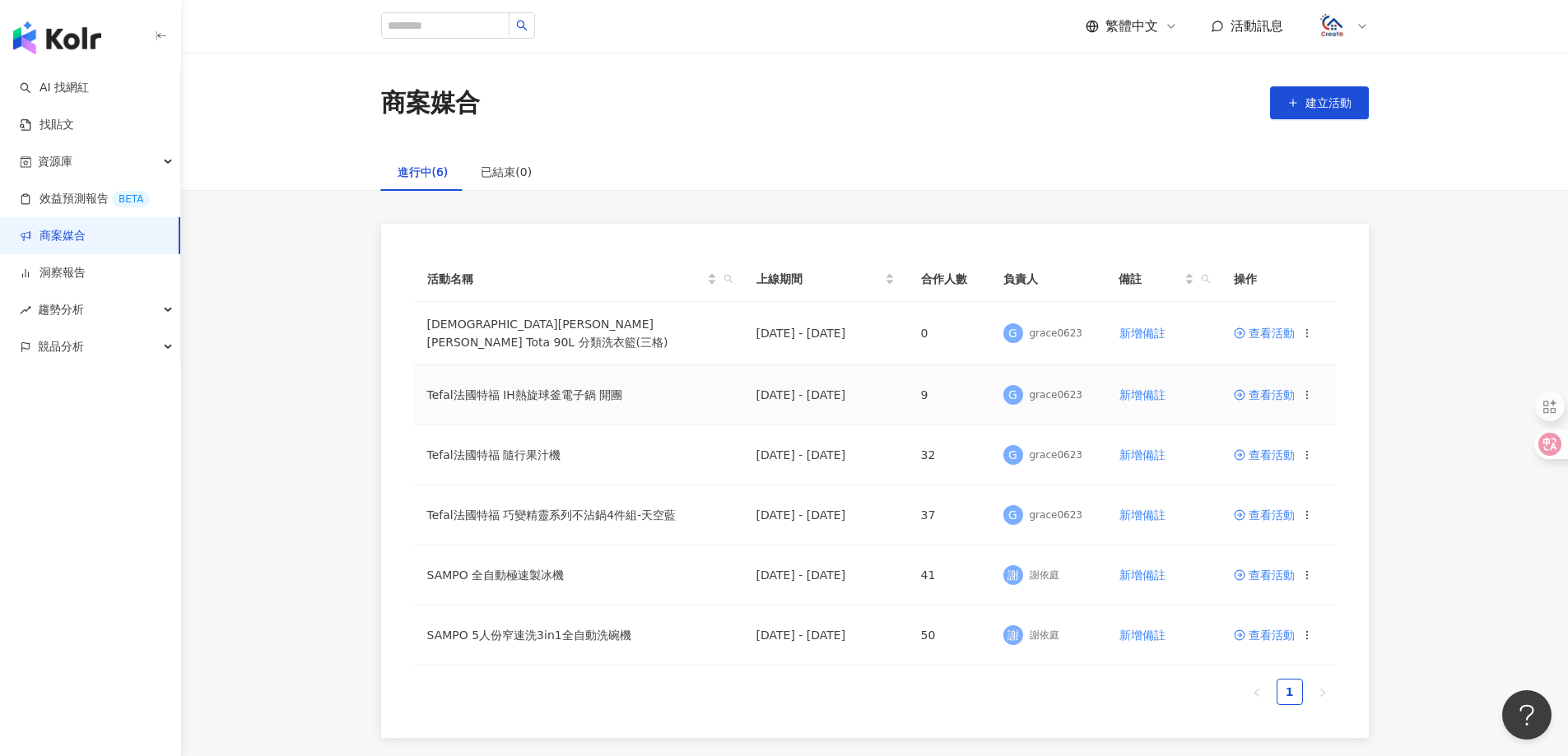
click at [1264, 398] on span "查看活動" at bounding box center [1264, 394] width 61 height 11
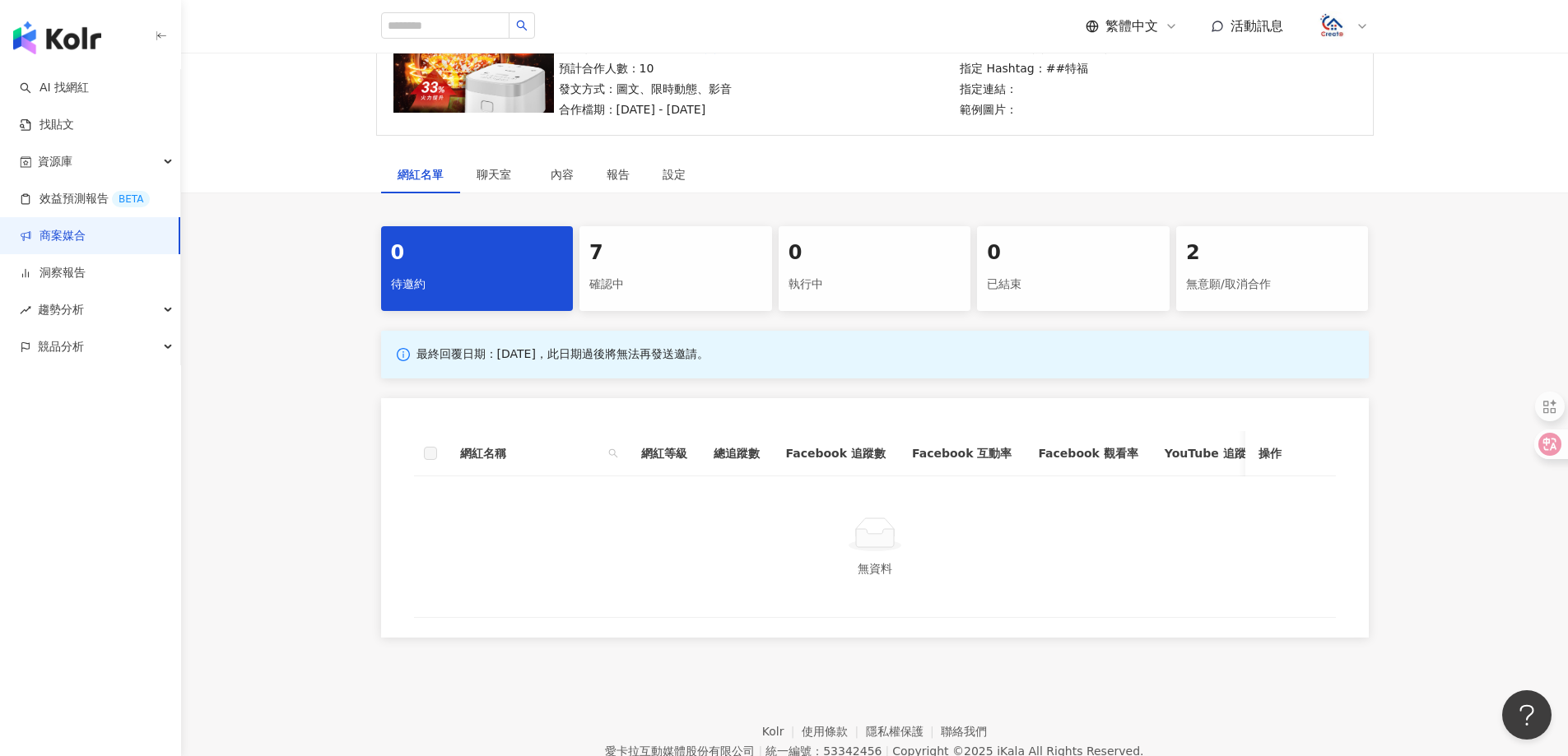
scroll to position [82, 0]
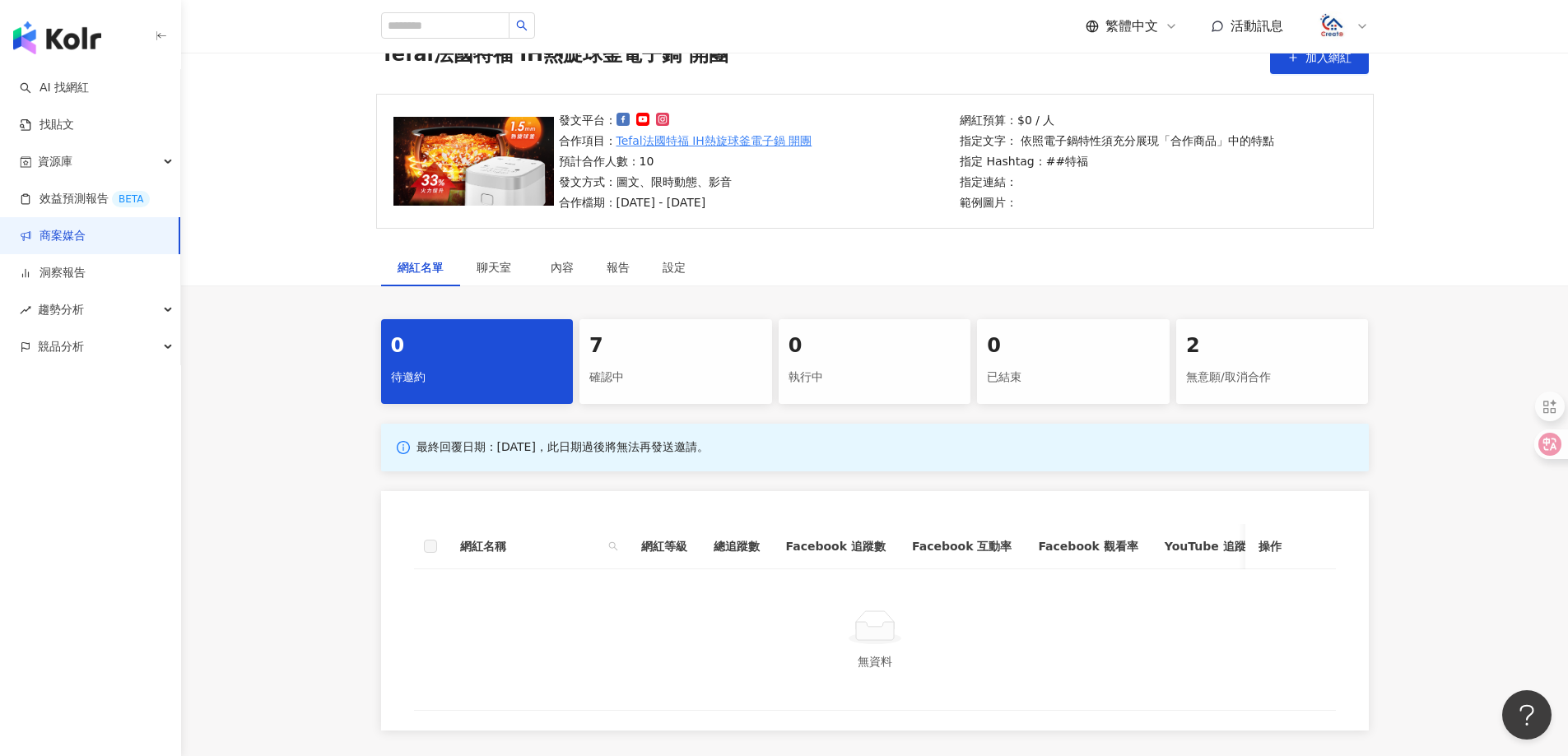
click at [661, 353] on div "7" at bounding box center [676, 346] width 173 height 28
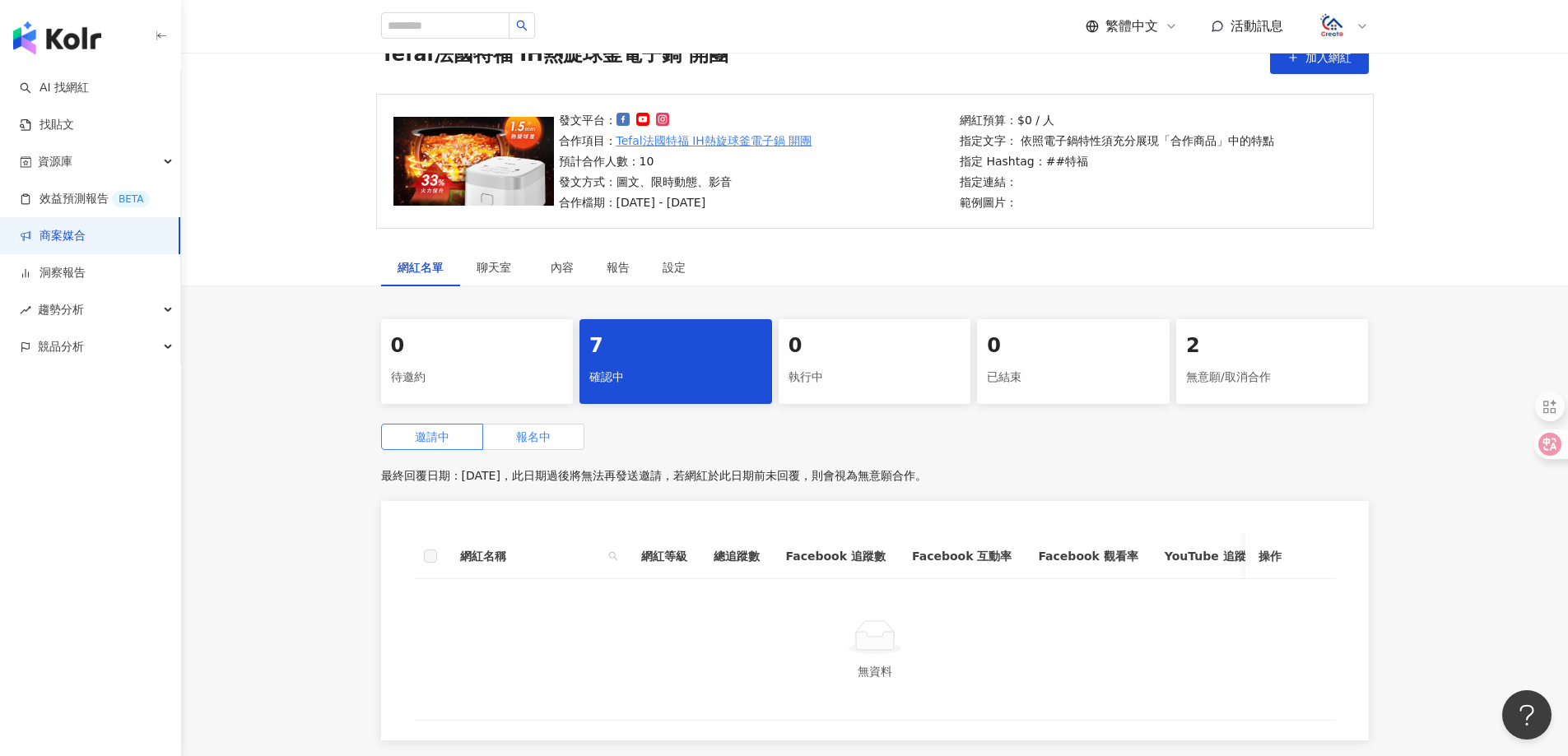
click at [564, 443] on label "報名中" at bounding box center [533, 437] width 101 height 26
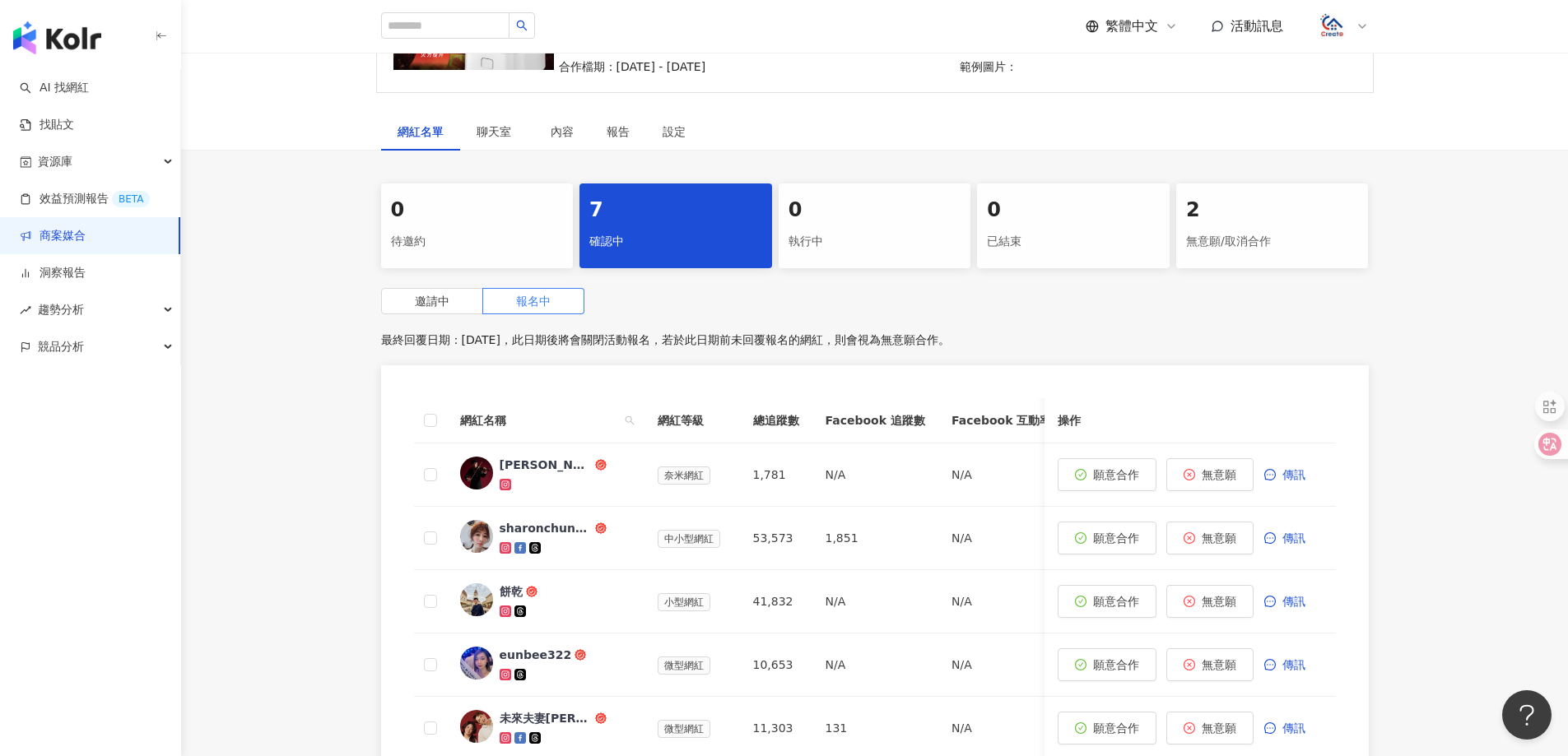
scroll to position [247, 0]
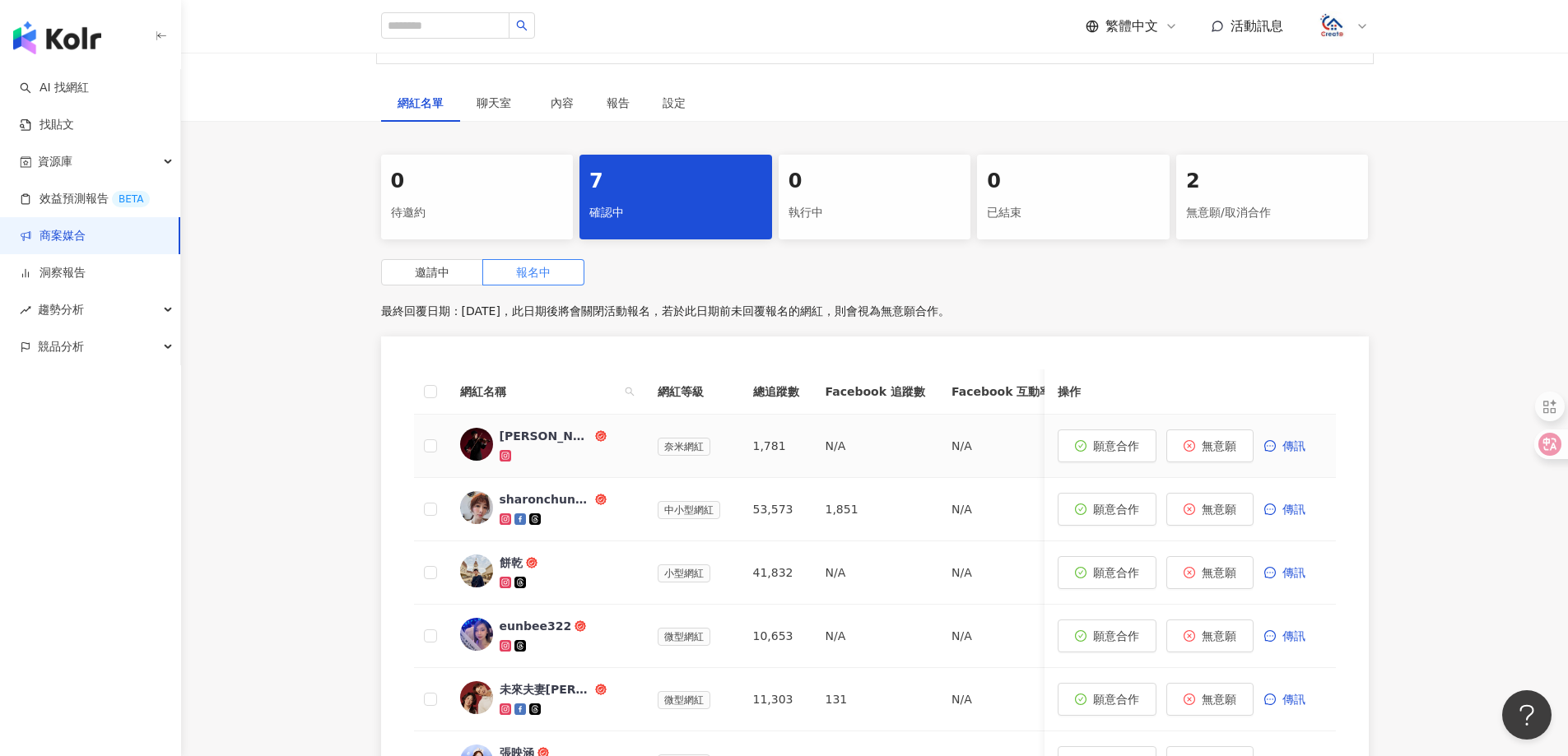
click at [535, 434] on div "[PERSON_NAME]｜[PERSON_NAME]" at bounding box center [545, 435] width 92 height 16
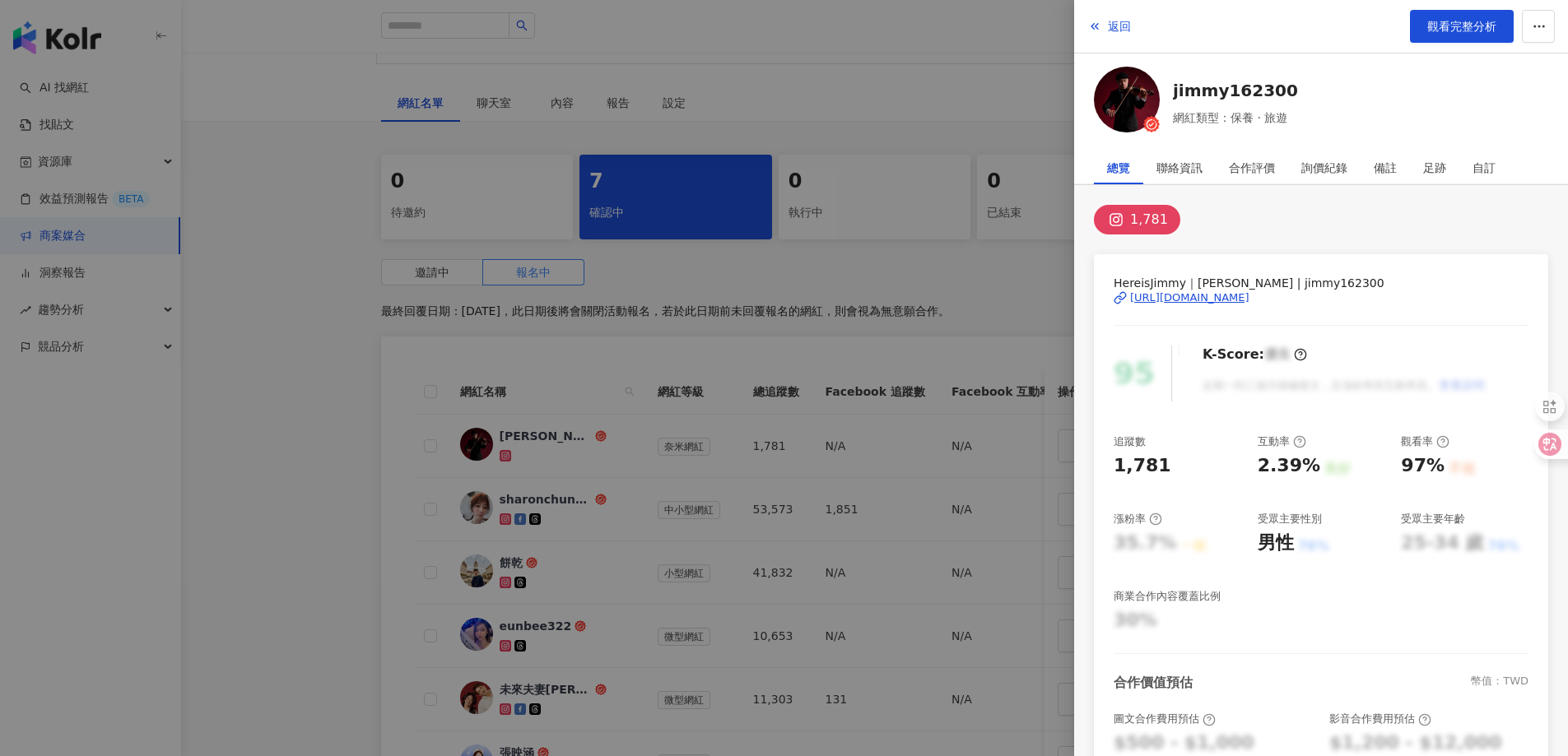
click at [1231, 293] on div "[URL][DOMAIN_NAME]" at bounding box center [1189, 298] width 120 height 15
click at [1120, 17] on button "返回" at bounding box center [1109, 25] width 44 height 33
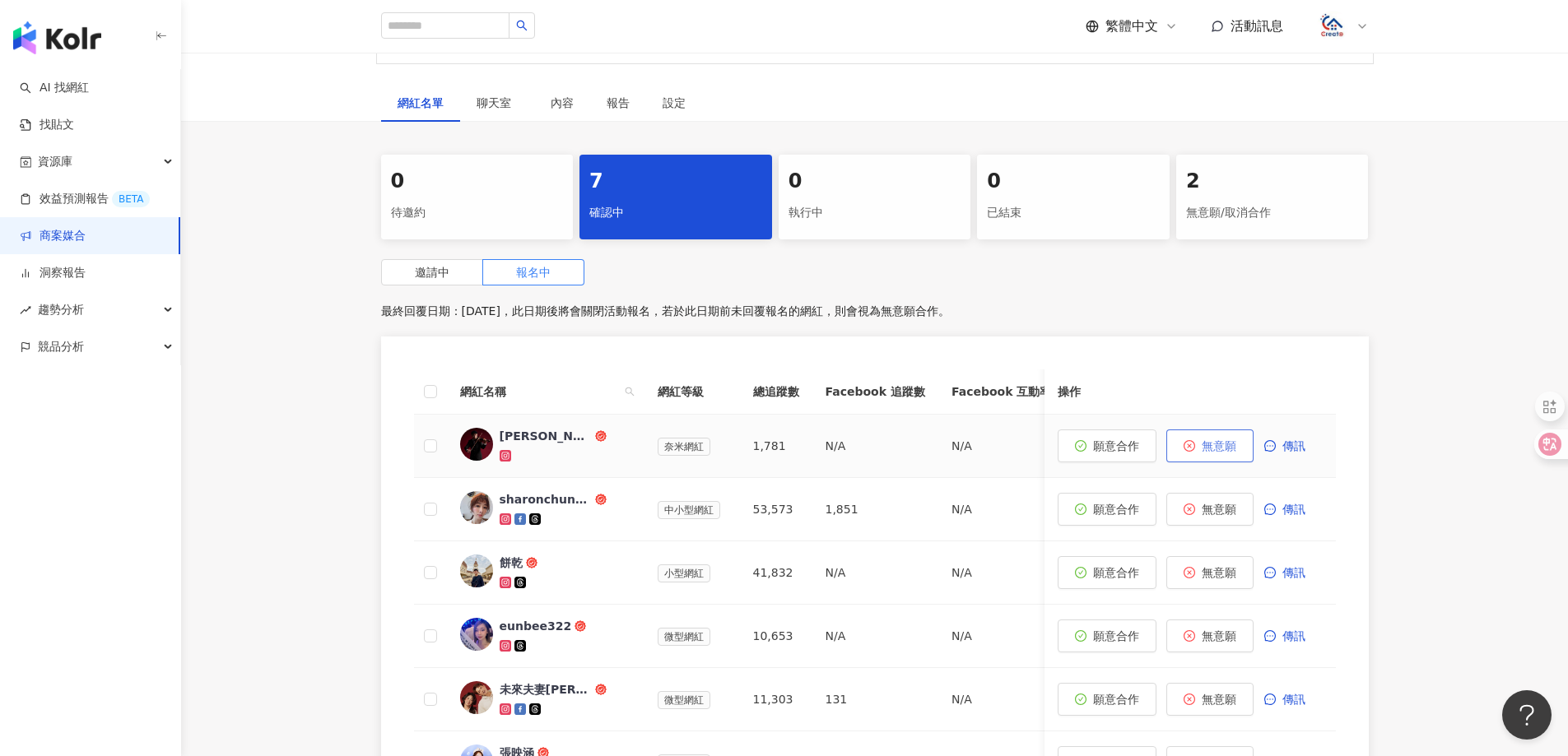
click at [1221, 442] on span "無意願" at bounding box center [1219, 446] width 35 height 13
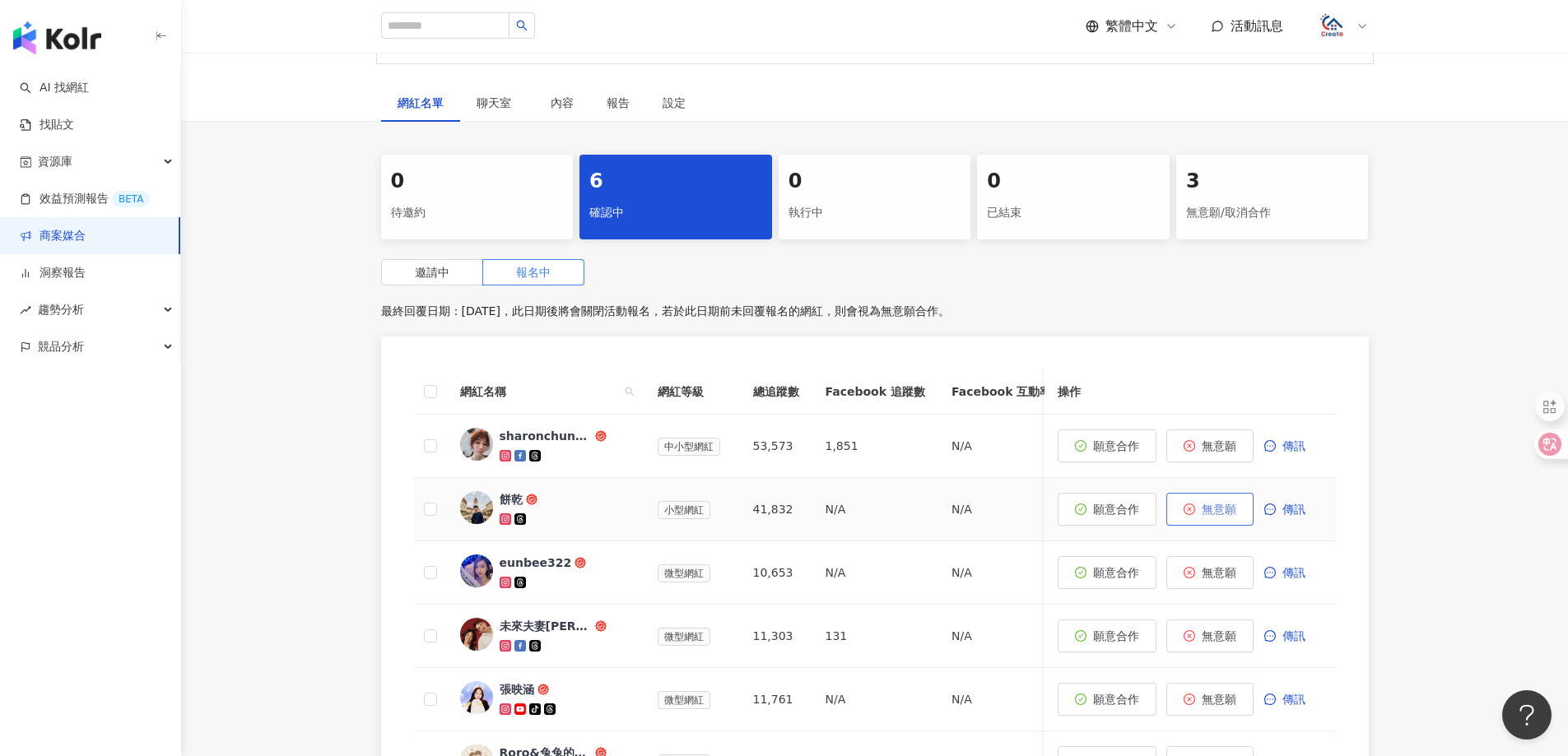
click at [1226, 509] on span "無意願" at bounding box center [1219, 509] width 35 height 13
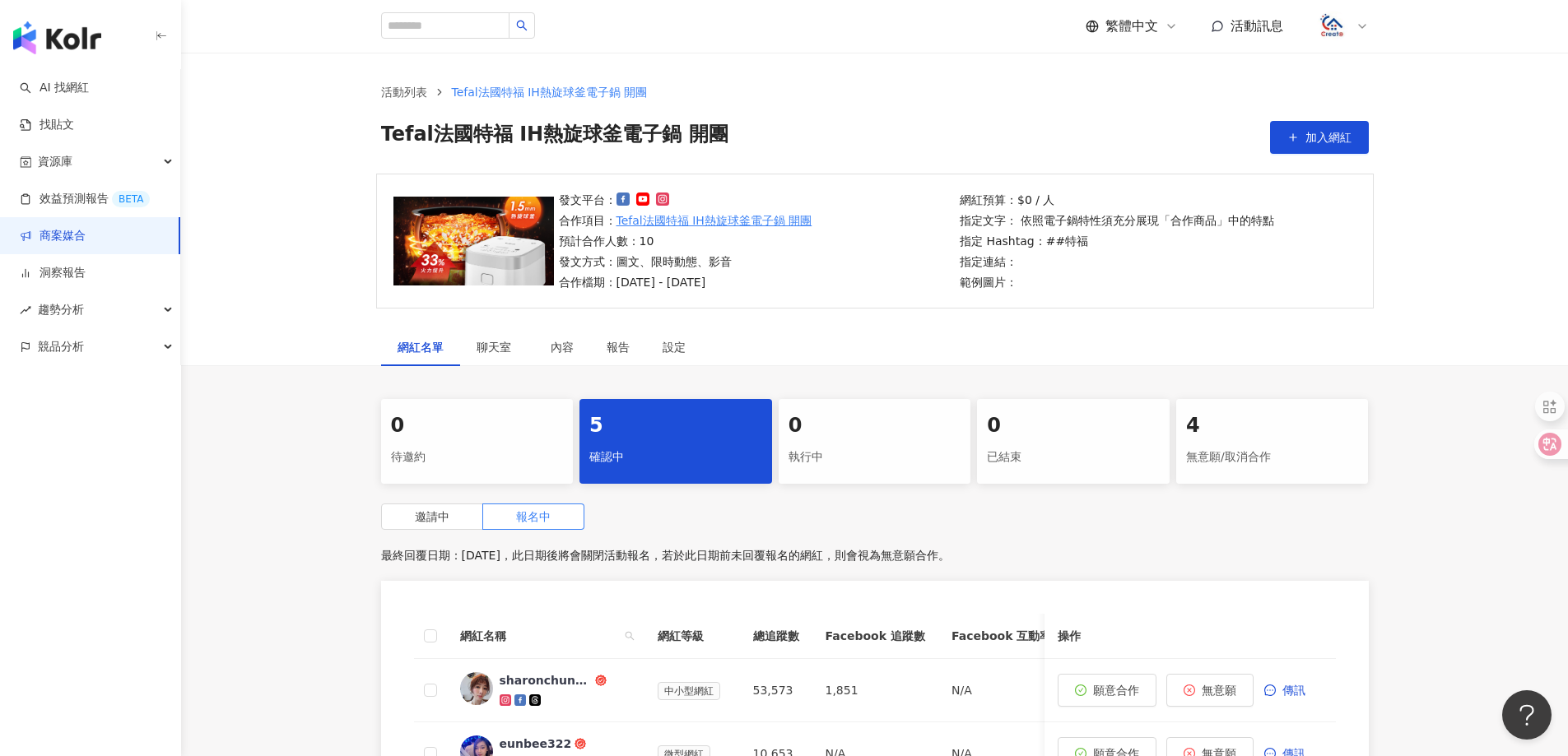
scroll to position [0, 0]
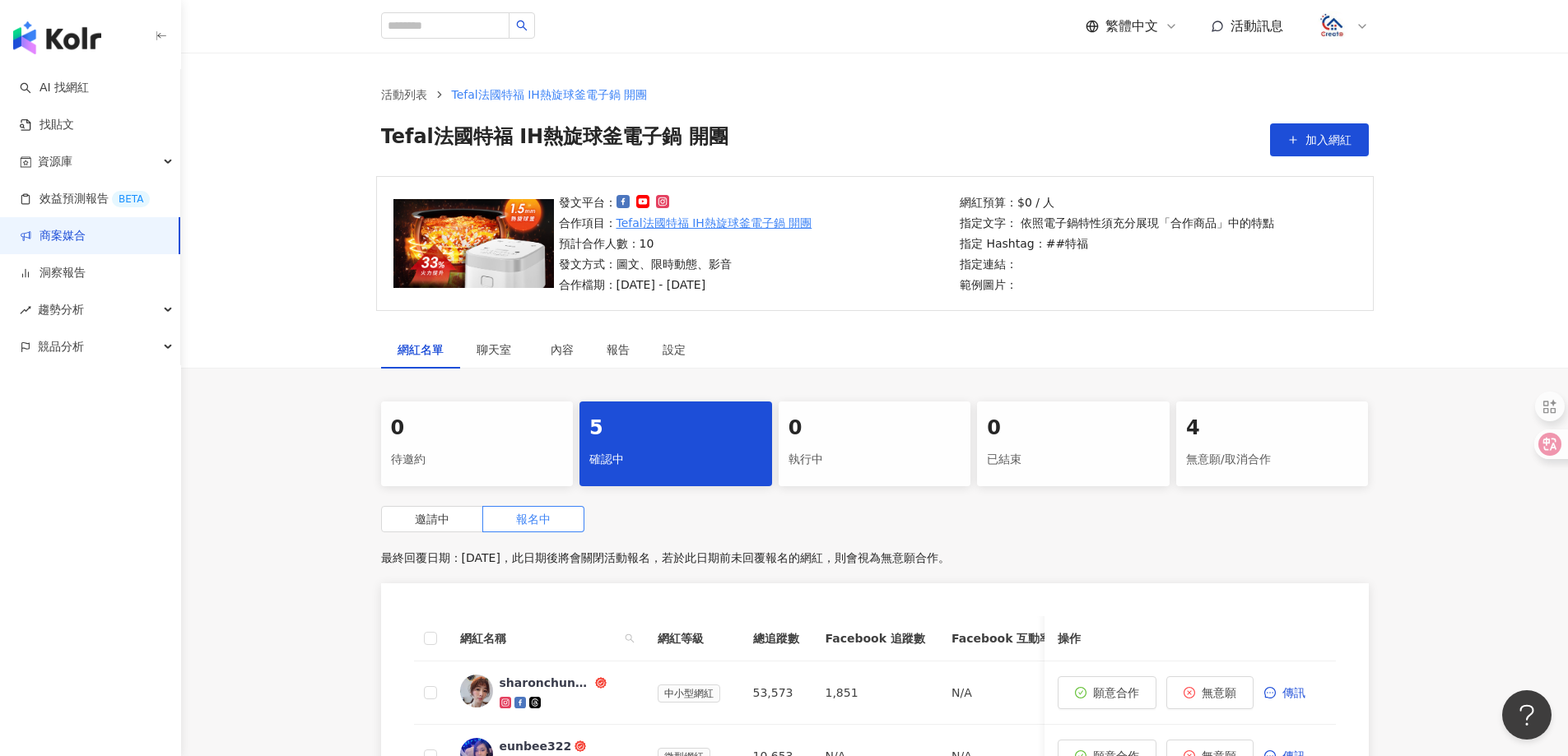
click at [60, 238] on link "商案媒合" at bounding box center [53, 235] width 66 height 16
